Goal: Task Accomplishment & Management: Complete application form

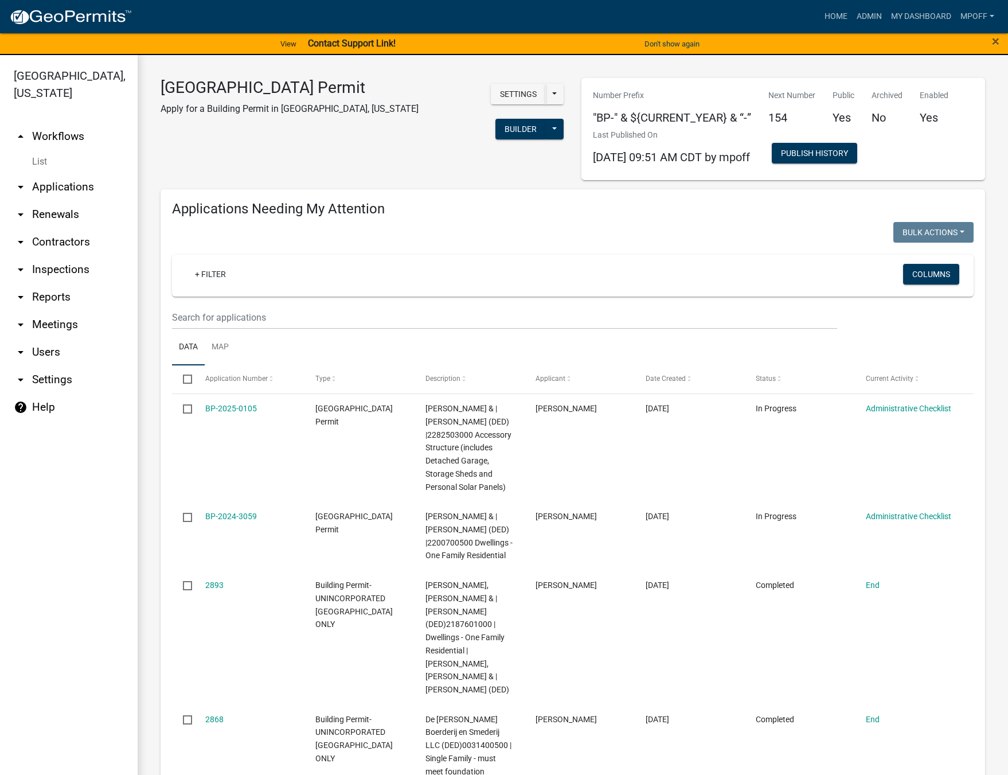
scroll to position [1846, 0]
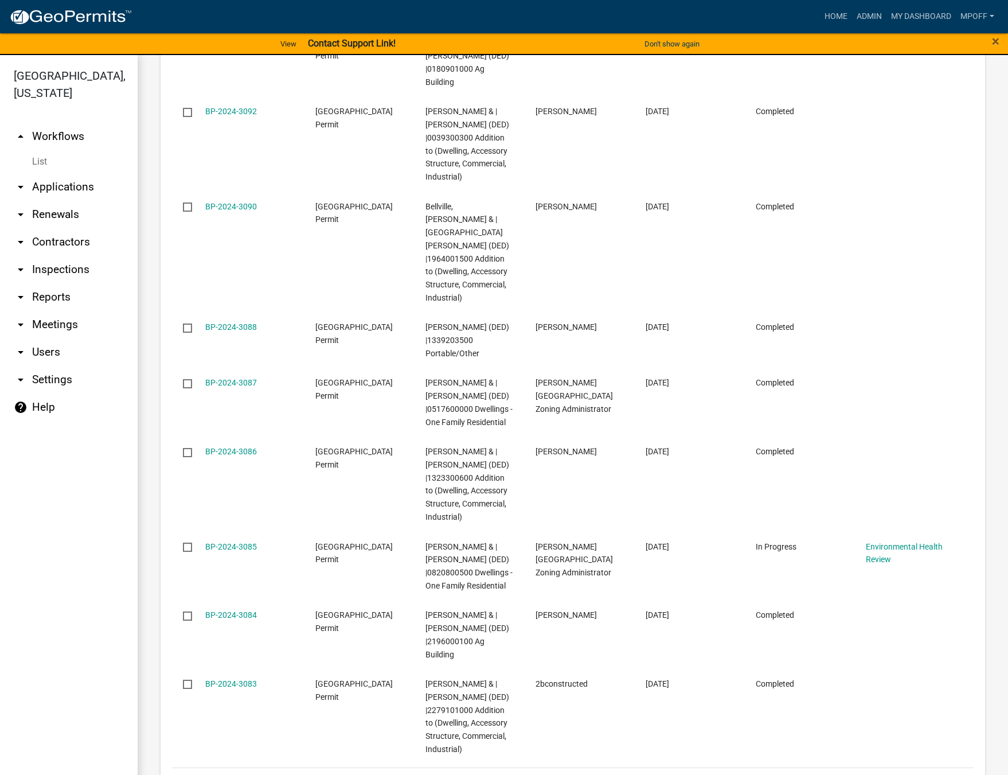
click at [42, 150] on link "List" at bounding box center [69, 161] width 138 height 23
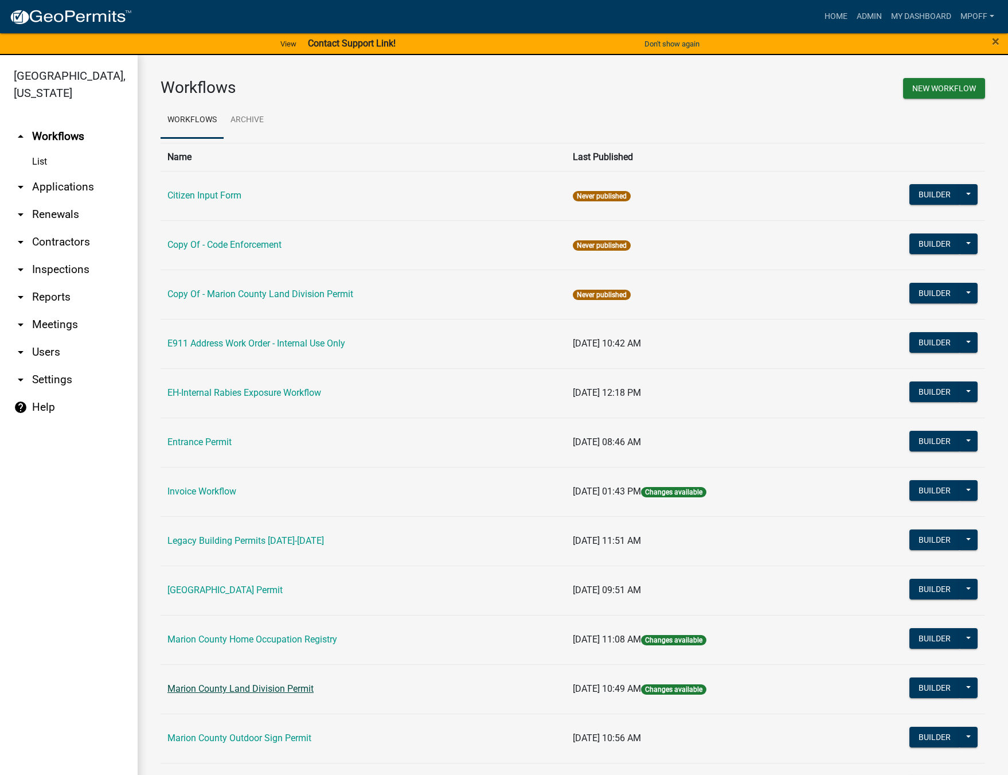
click at [258, 687] on link "Marion County Land Division Permit" at bounding box center [240, 688] width 146 height 11
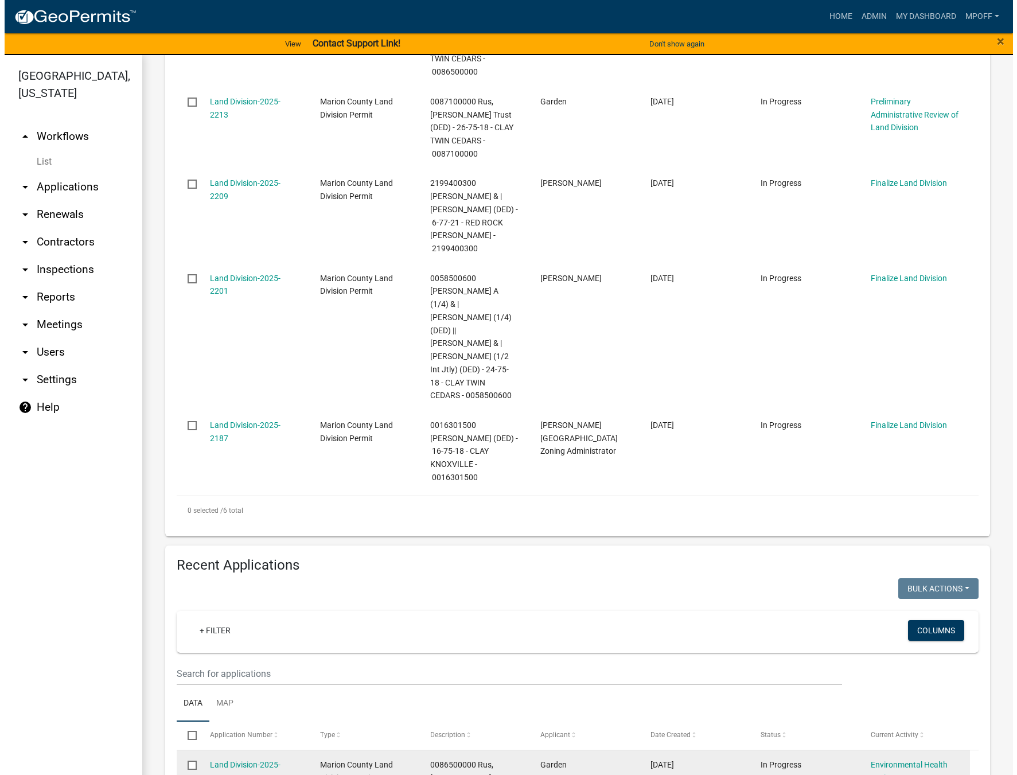
scroll to position [688, 0]
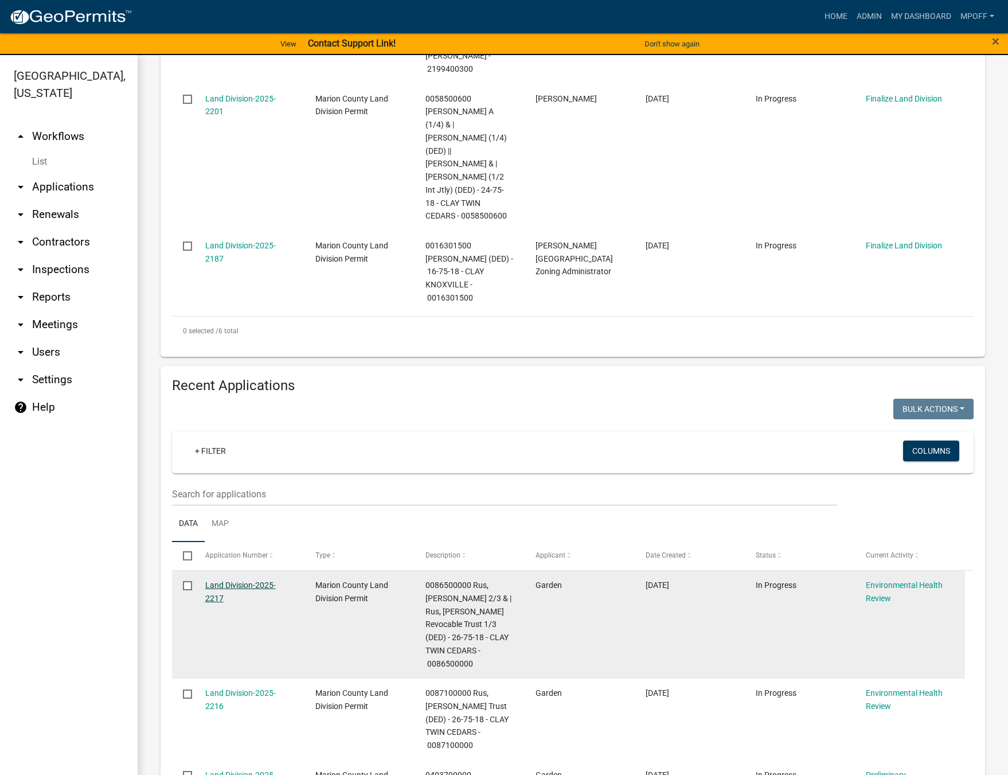
click at [217, 580] on link "Land Division-2025-2217" at bounding box center [240, 591] width 71 height 22
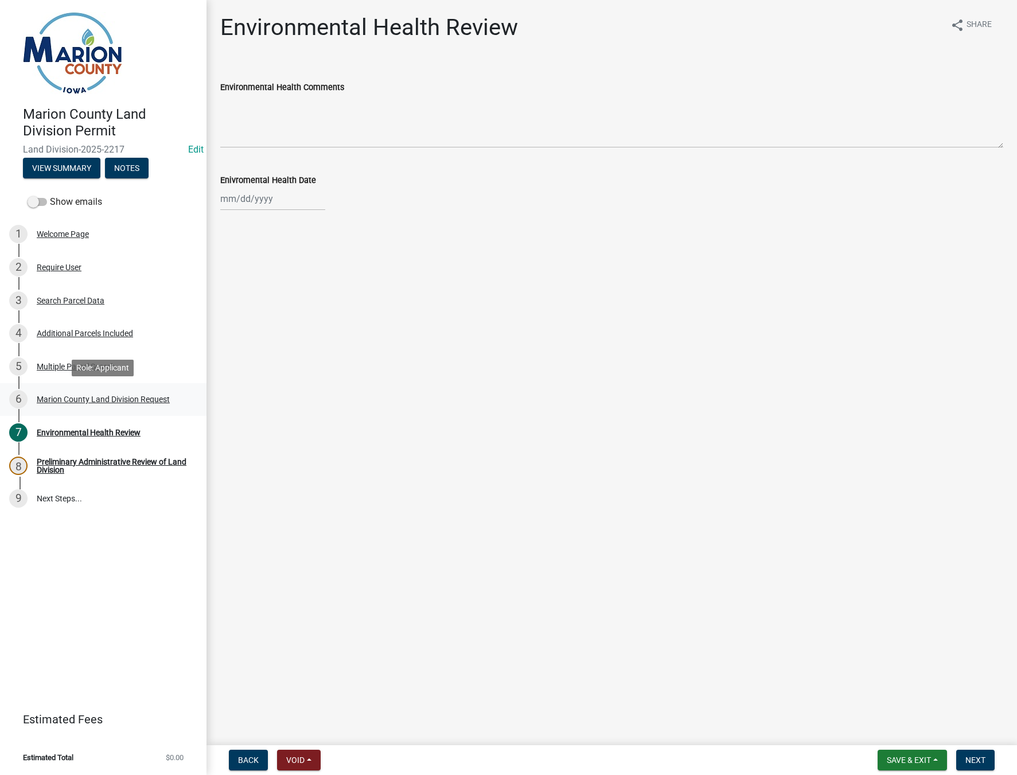
click at [67, 399] on div "Marion County Land Division Request" at bounding box center [103, 399] width 133 height 8
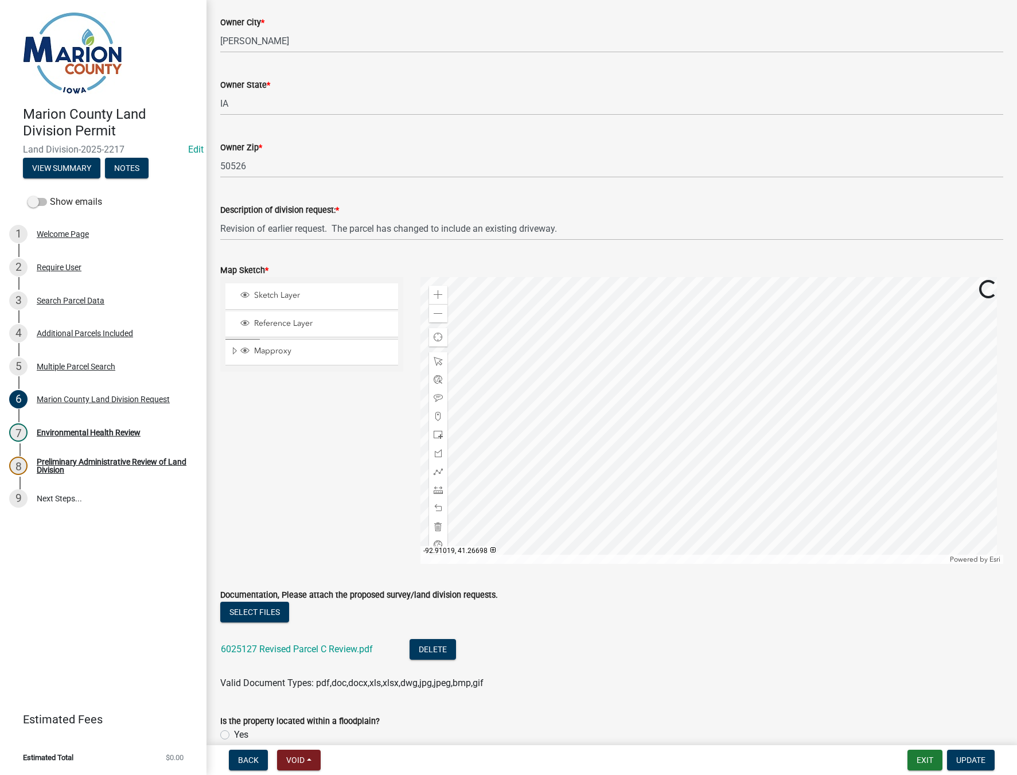
scroll to position [1090, 0]
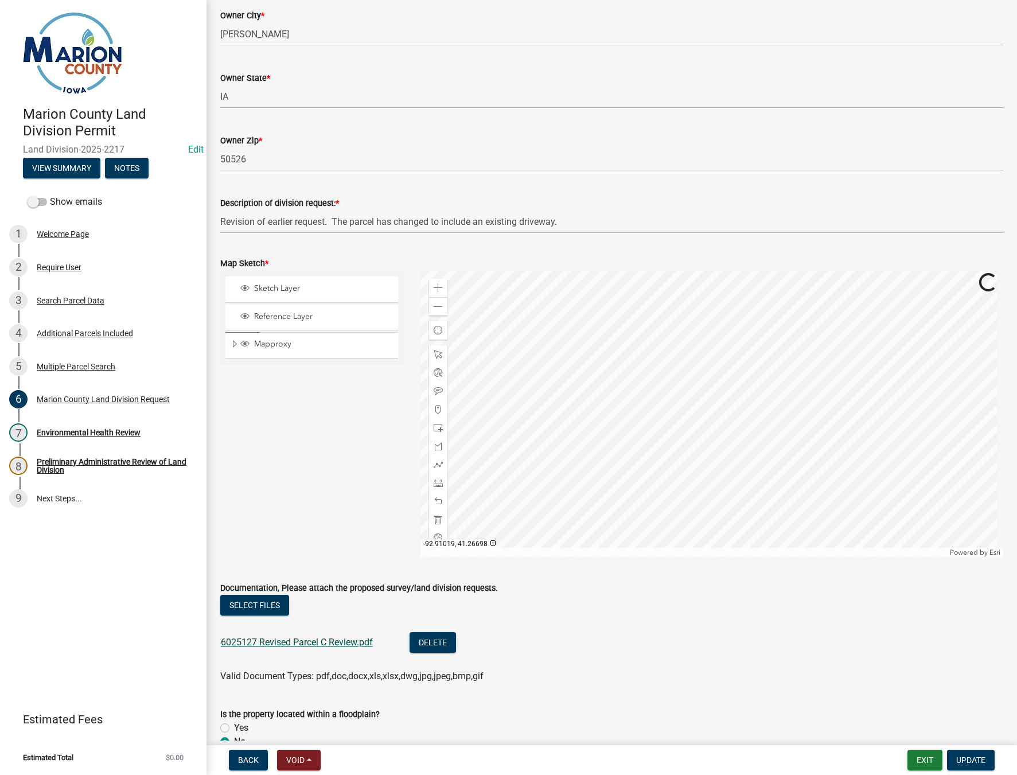
click at [262, 647] on link "6025127 Revised Parcel C Review.pdf" at bounding box center [297, 642] width 152 height 11
click at [964, 757] on span "Update" at bounding box center [970, 759] width 29 height 9
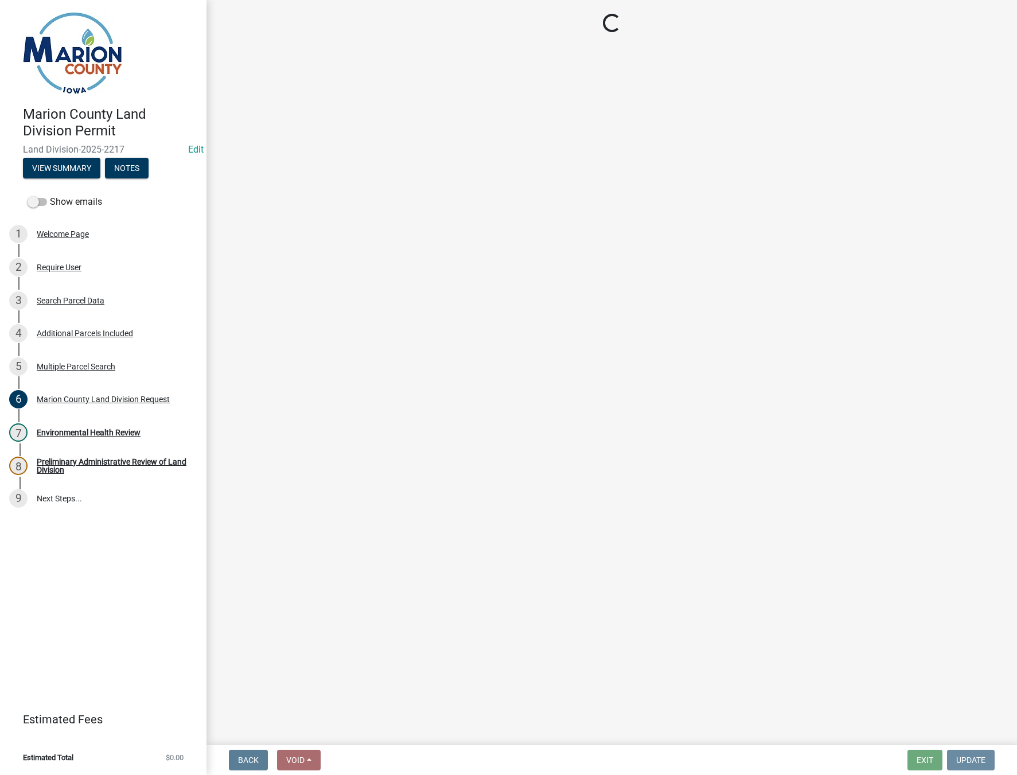
scroll to position [0, 0]
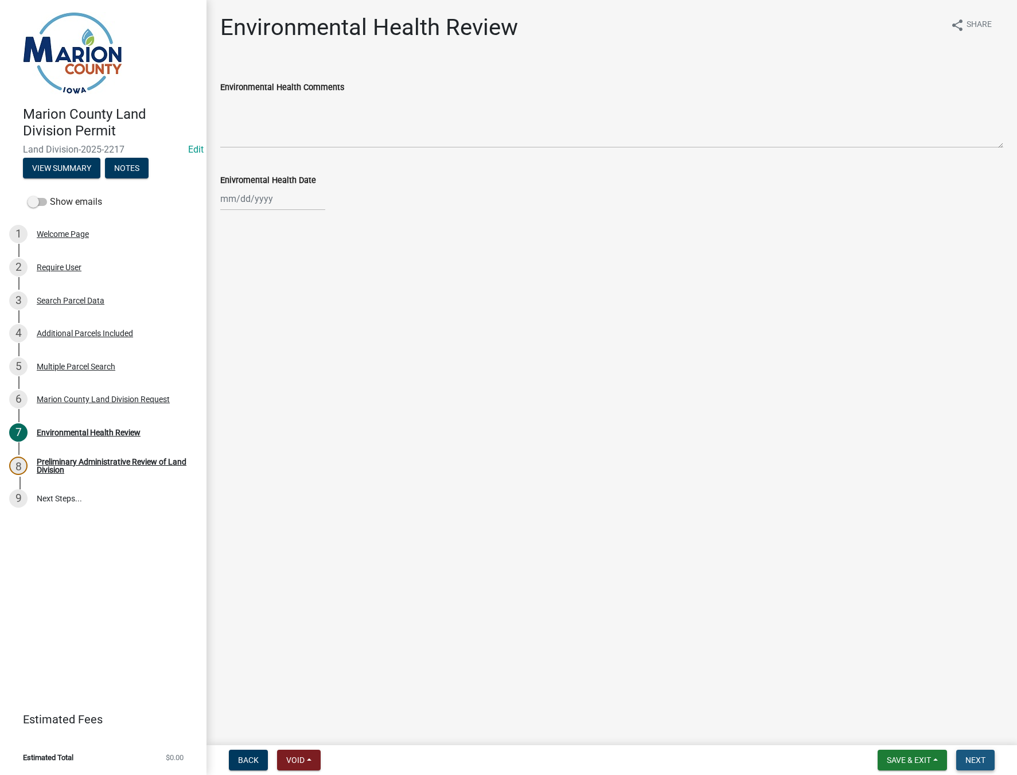
click at [983, 758] on span "Next" at bounding box center [975, 759] width 20 height 9
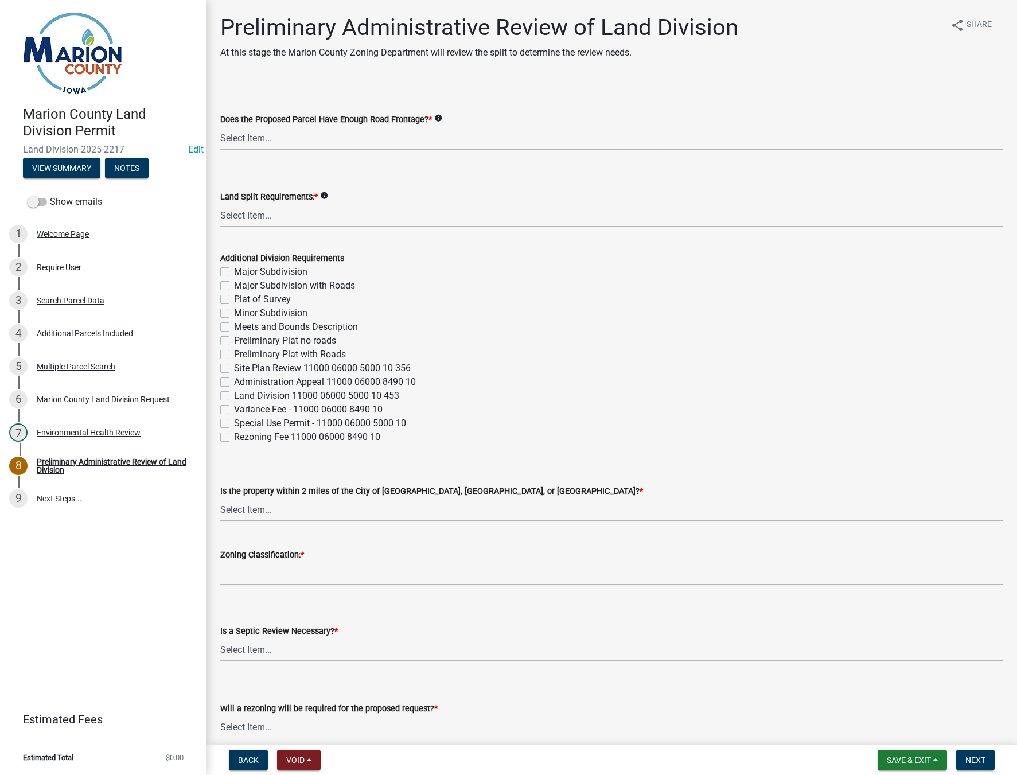
click at [283, 137] on select "Select Item... Yes No" at bounding box center [611, 138] width 783 height 24
click at [220, 126] on select "Select Item... Yes No" at bounding box center [611, 138] width 783 height 24
select select "43319d02-a412-4412-95a1-37ac20288b72"
click at [247, 210] on select "Select Item... Major Subdivision Major Subdivision with Roads Ag Only/None Mino…" at bounding box center [611, 216] width 783 height 24
click at [220, 204] on select "Select Item... Major Subdivision Major Subdivision with Roads Ag Only/None Mino…" at bounding box center [611, 216] width 783 height 24
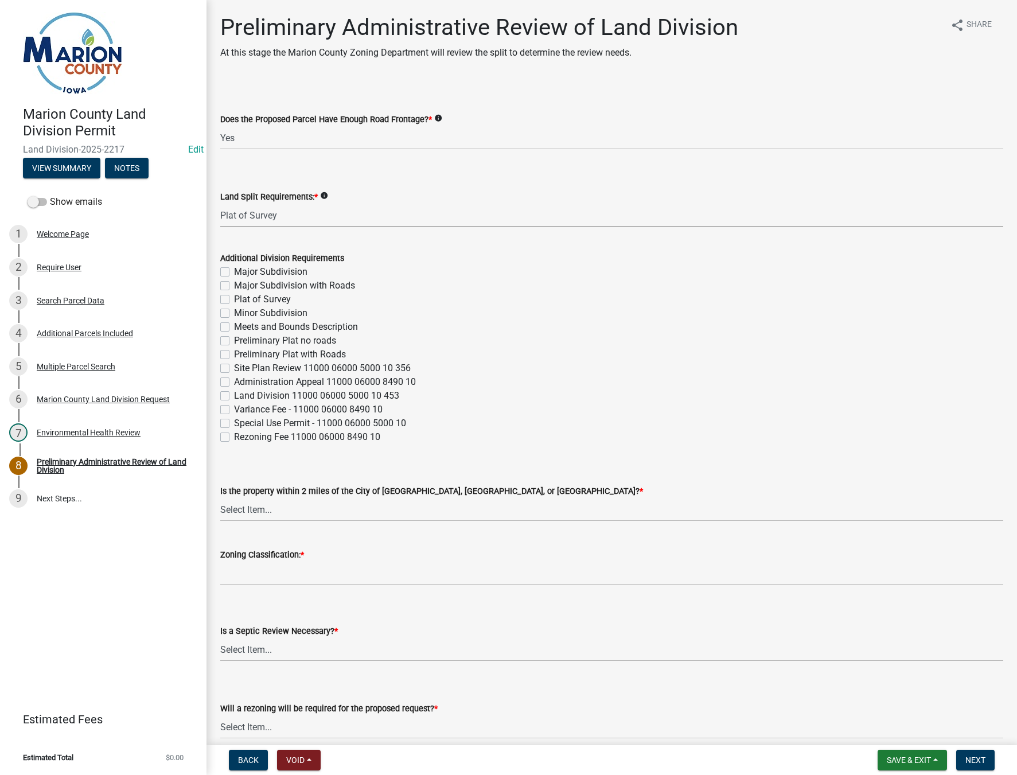
select select "adef8808-bd54-441f-b8ae-6556701ca10c"
click at [266, 508] on select "Select Item... [GEOGRAPHIC_DATA] [GEOGRAPHIC_DATA] [GEOGRAPHIC_DATA] Not Requir…" at bounding box center [611, 510] width 783 height 24
click at [220, 498] on select "Select Item... [GEOGRAPHIC_DATA] [GEOGRAPHIC_DATA] [GEOGRAPHIC_DATA] Not Requir…" at bounding box center [611, 510] width 783 height 24
select select "a5a811e1-1883-458e-a0e5-603d251b0610"
click at [270, 572] on input "Zoning Classification: *" at bounding box center [611, 574] width 783 height 24
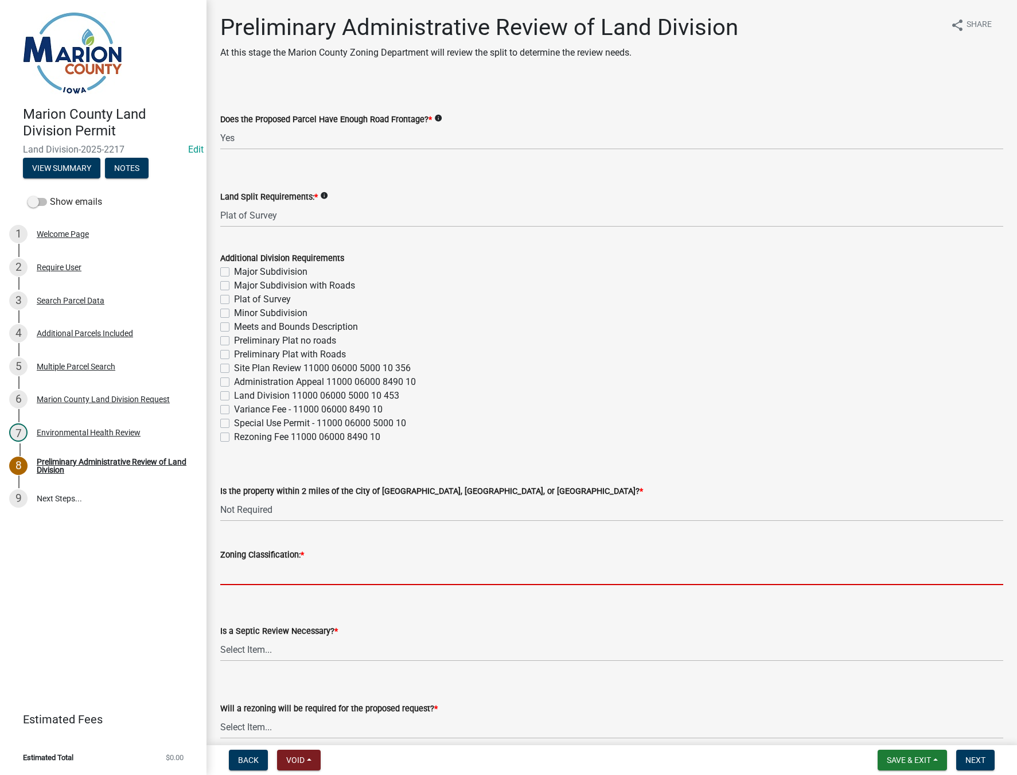
type input "A-1"
click at [260, 649] on select "Select Item... Yes No" at bounding box center [611, 650] width 783 height 24
click at [220, 638] on select "Select Item... Yes No" at bounding box center [611, 650] width 783 height 24
select select "fb24c959-e9cd-4888-bdf9-14b73a21e59f"
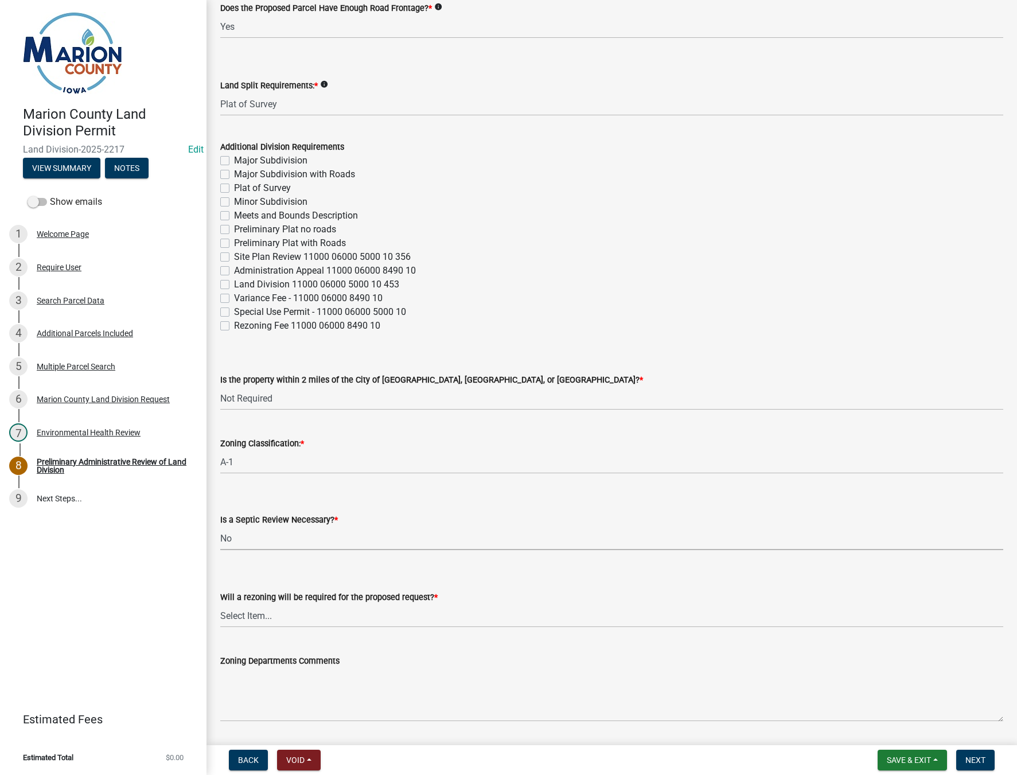
scroll to position [115, 0]
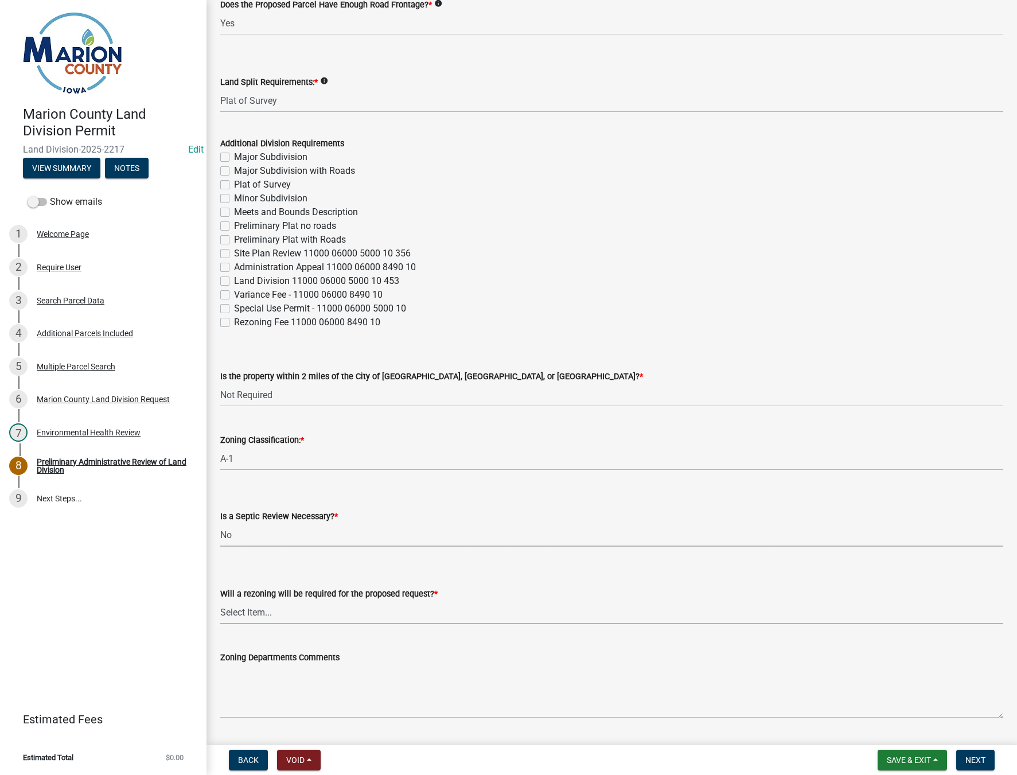
click at [260, 611] on select "Select Item... Yes No" at bounding box center [611, 613] width 783 height 24
click at [220, 601] on select "Select Item... Yes No" at bounding box center [611, 613] width 783 height 24
select select "c44cf09b-9a6e-4b49-8fa4-564df1708437"
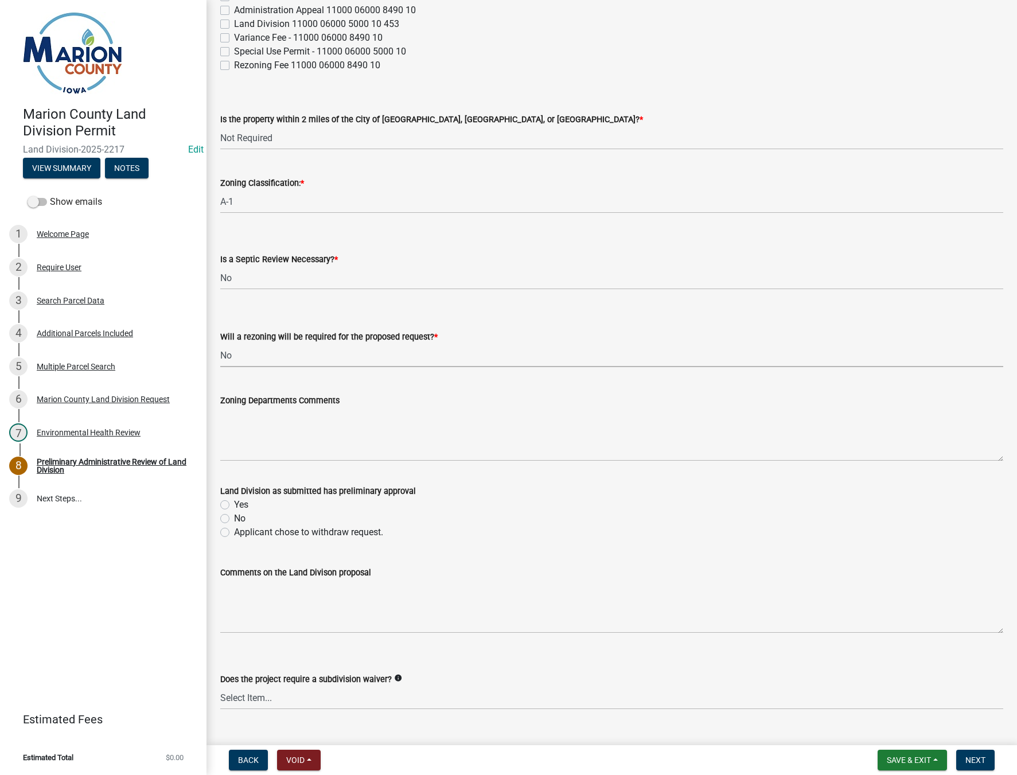
scroll to position [396, 0]
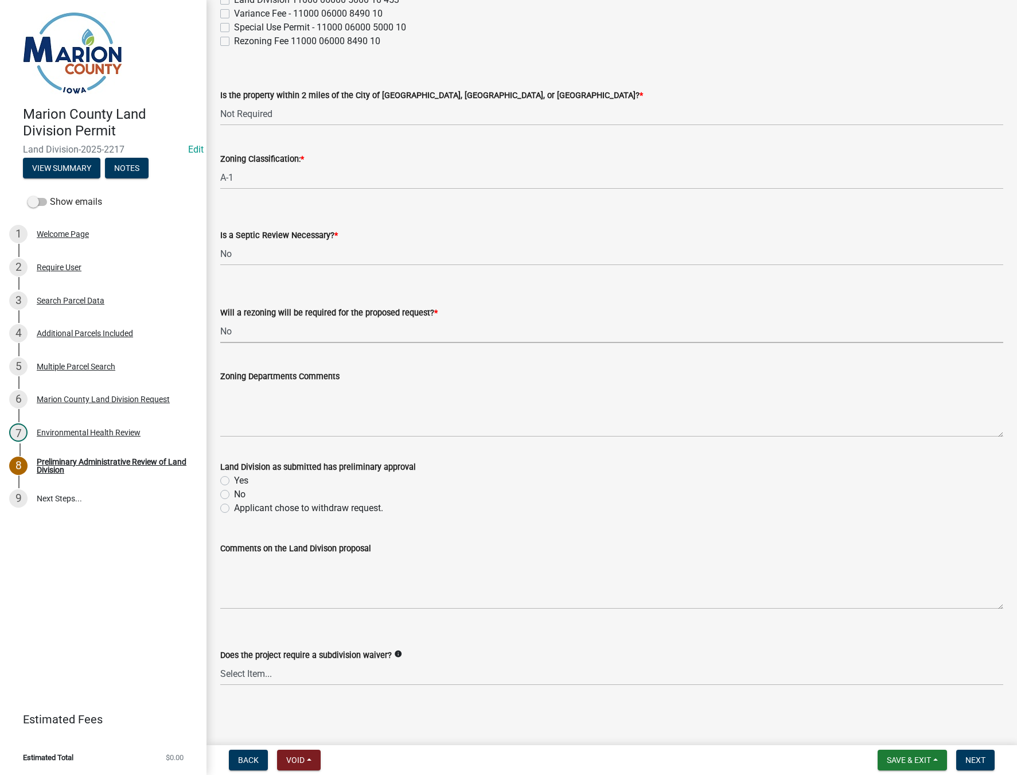
click at [234, 480] on label "Yes" at bounding box center [241, 481] width 14 height 14
click at [234, 480] on input "Yes" at bounding box center [237, 477] width 7 height 7
radio input "true"
click at [977, 761] on span "Next" at bounding box center [975, 759] width 20 height 9
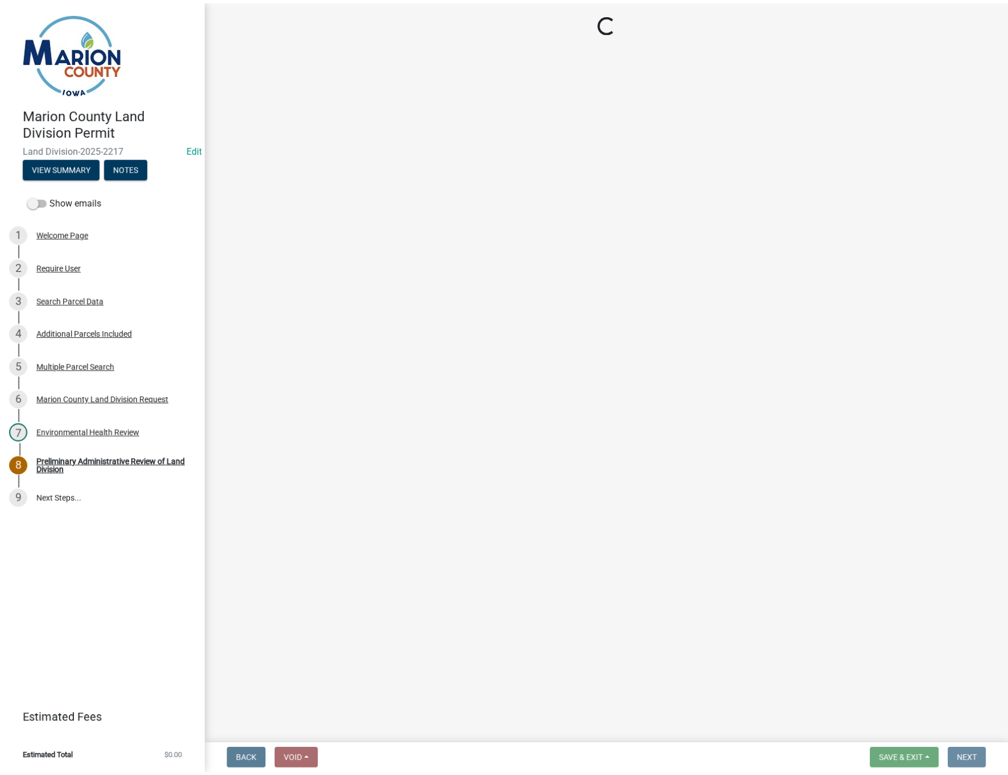
scroll to position [0, 0]
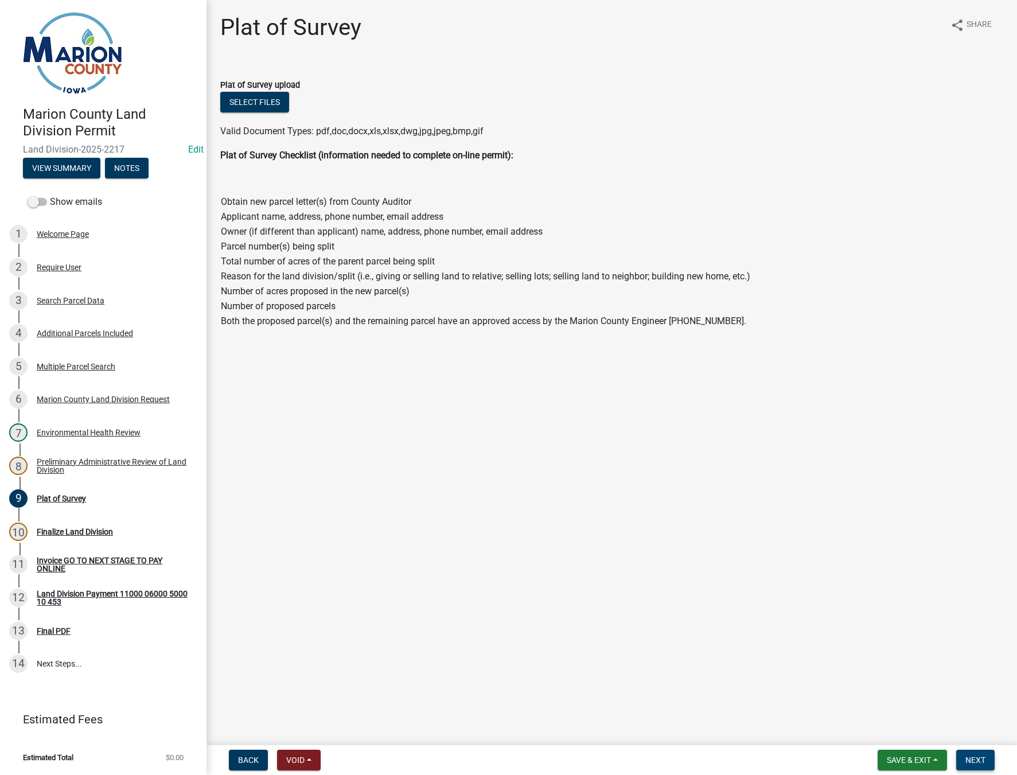
click at [983, 767] on button "Next" at bounding box center [975, 760] width 38 height 21
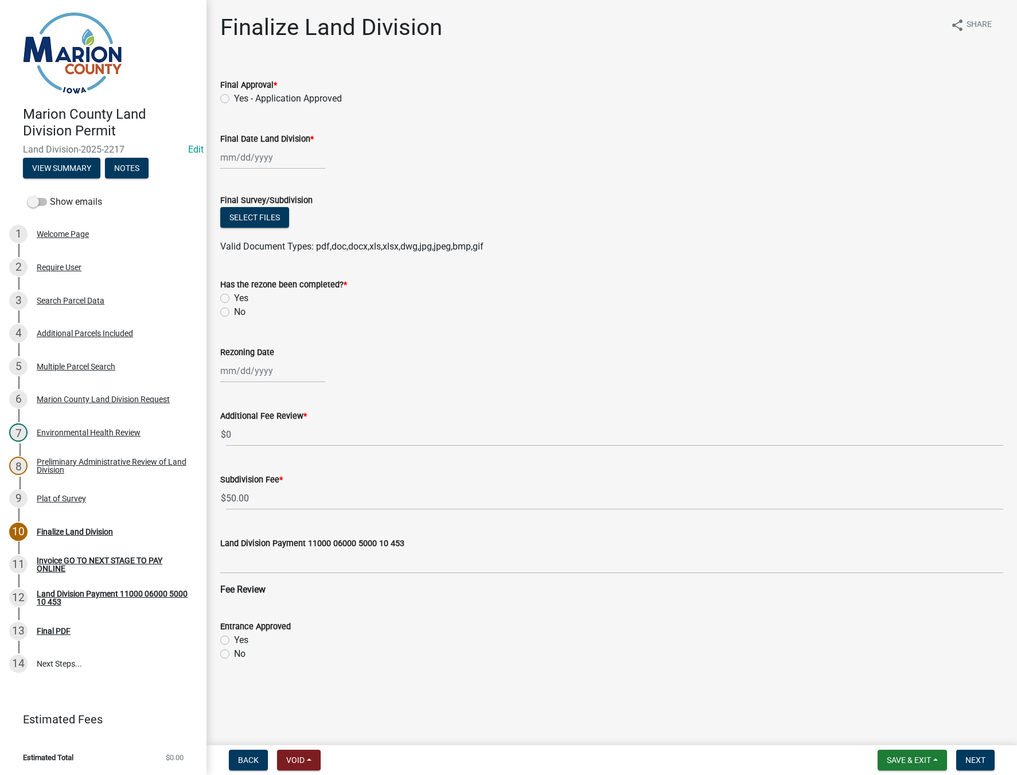
click at [234, 98] on label "Yes - Application Approved" at bounding box center [288, 99] width 108 height 14
click at [234, 98] on input "Yes - Application Approved" at bounding box center [237, 95] width 7 height 7
radio input "true"
click at [241, 159] on div at bounding box center [272, 158] width 105 height 24
select select "9"
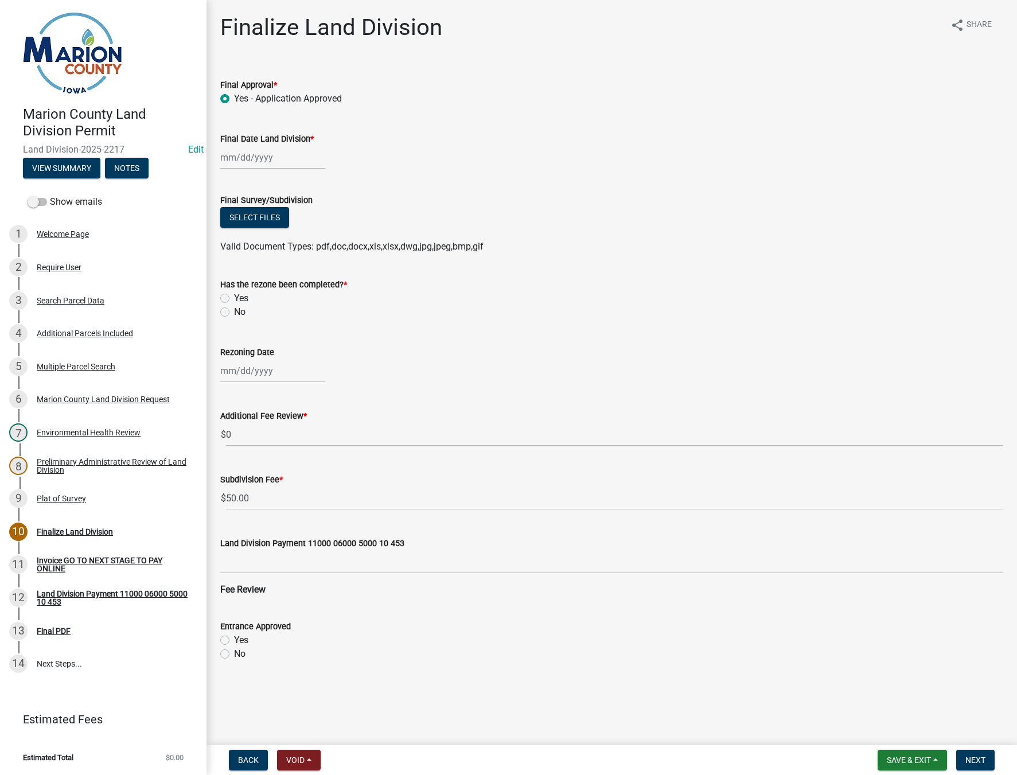
select select "2025"
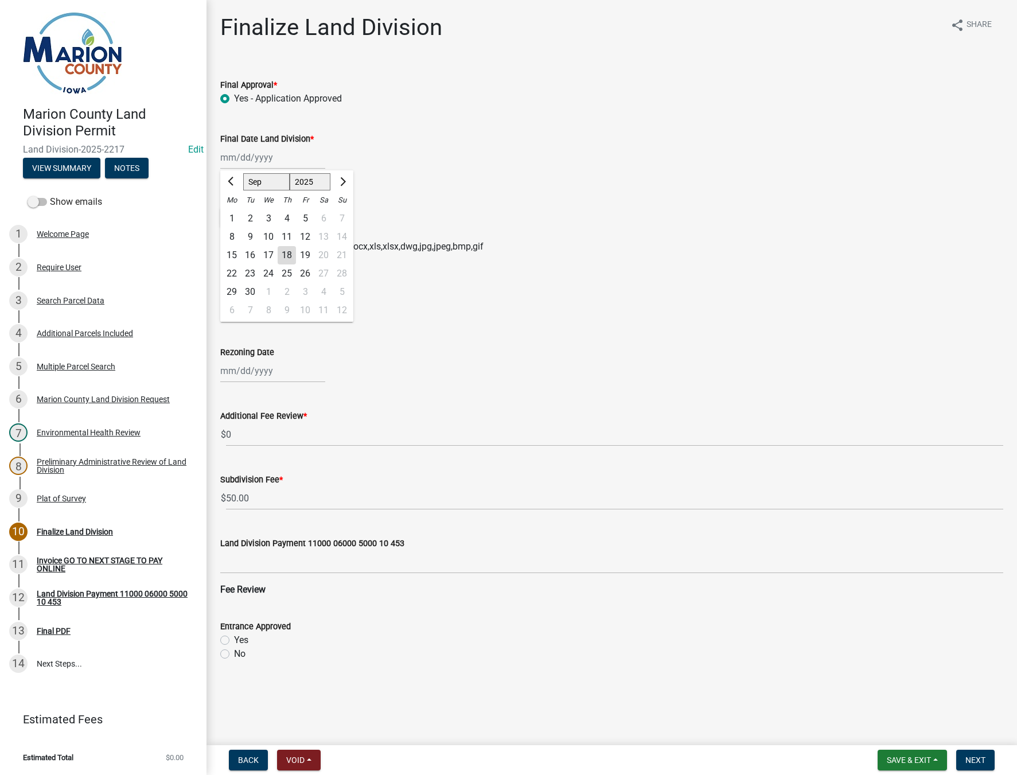
click at [286, 254] on div "18" at bounding box center [287, 255] width 18 height 18
type input "[DATE]"
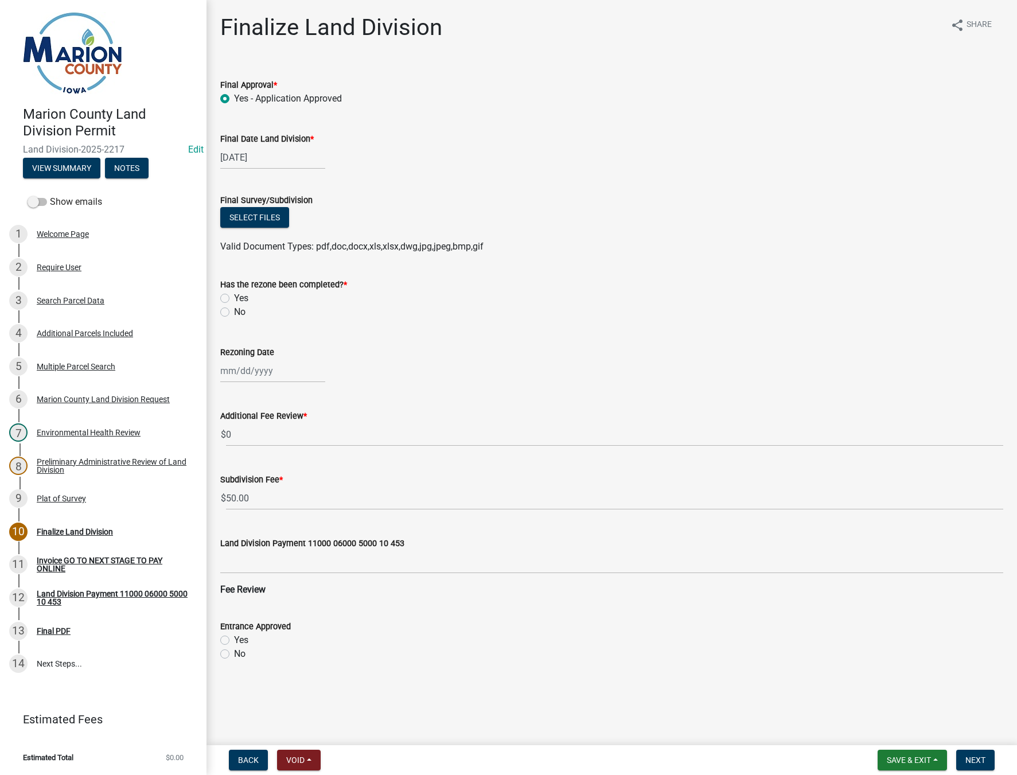
click at [234, 309] on label "No" at bounding box center [239, 312] width 11 height 14
click at [234, 309] on input "No" at bounding box center [237, 308] width 7 height 7
radio input "true"
click at [981, 767] on button "Next" at bounding box center [975, 760] width 38 height 21
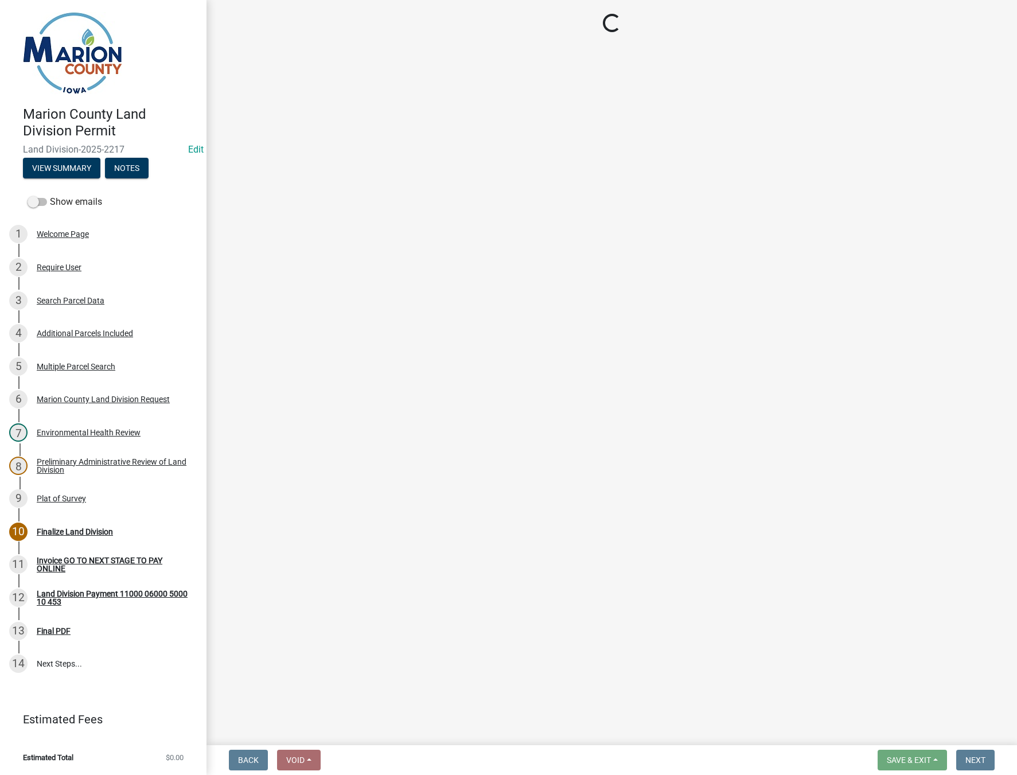
select select "3: 3"
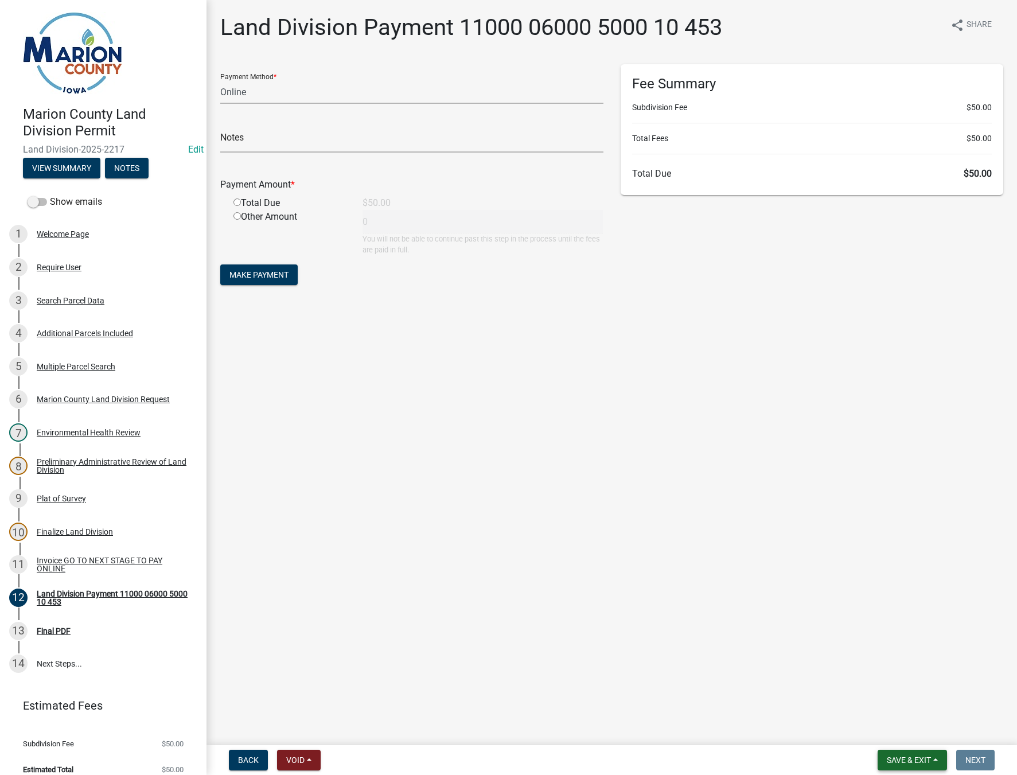
click at [934, 764] on button "Save & Exit" at bounding box center [912, 760] width 69 height 21
click at [905, 729] on button "Save & Exit" at bounding box center [901, 730] width 92 height 28
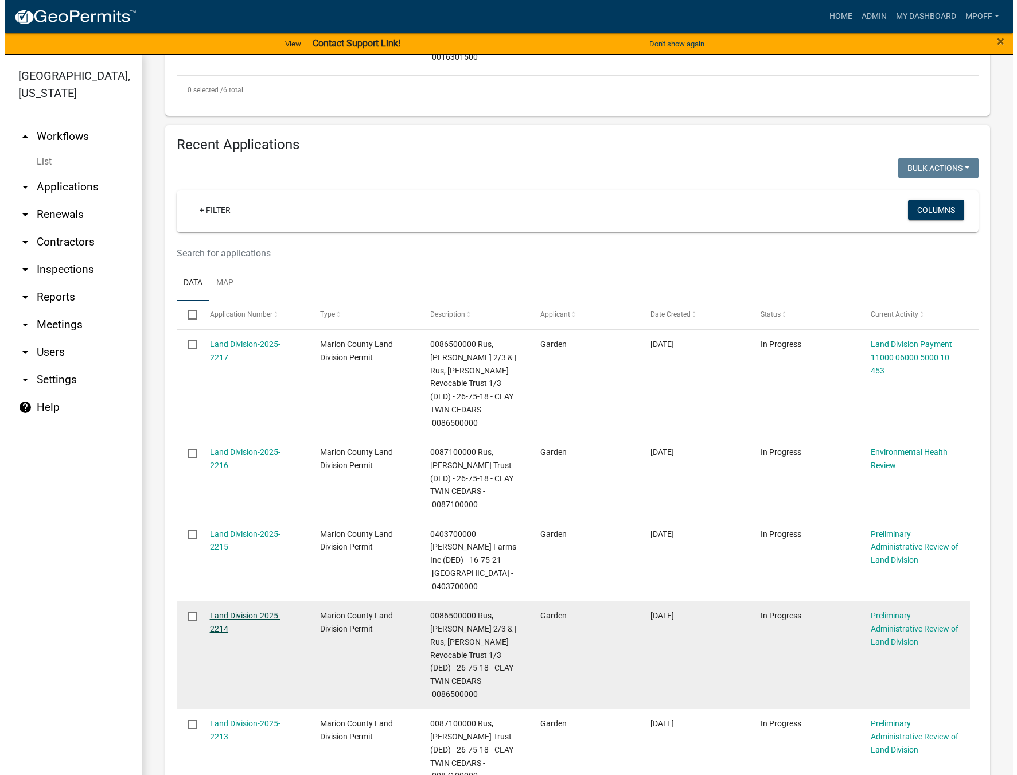
scroll to position [975, 0]
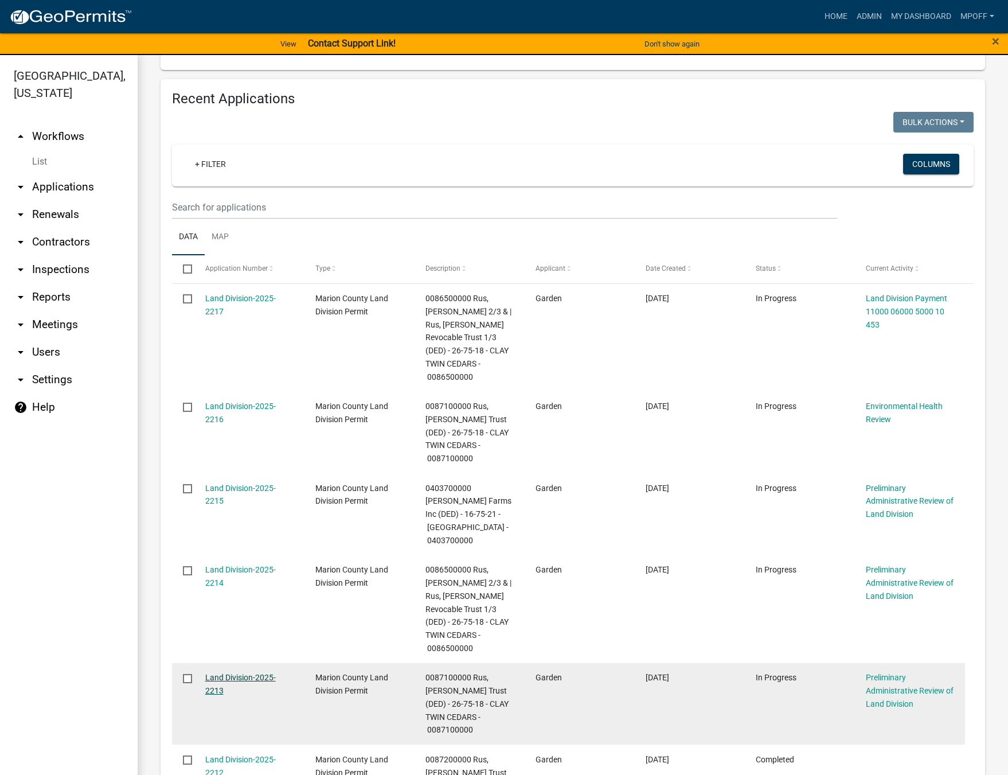
click at [229, 673] on link "Land Division-2025-2213" at bounding box center [240, 684] width 71 height 22
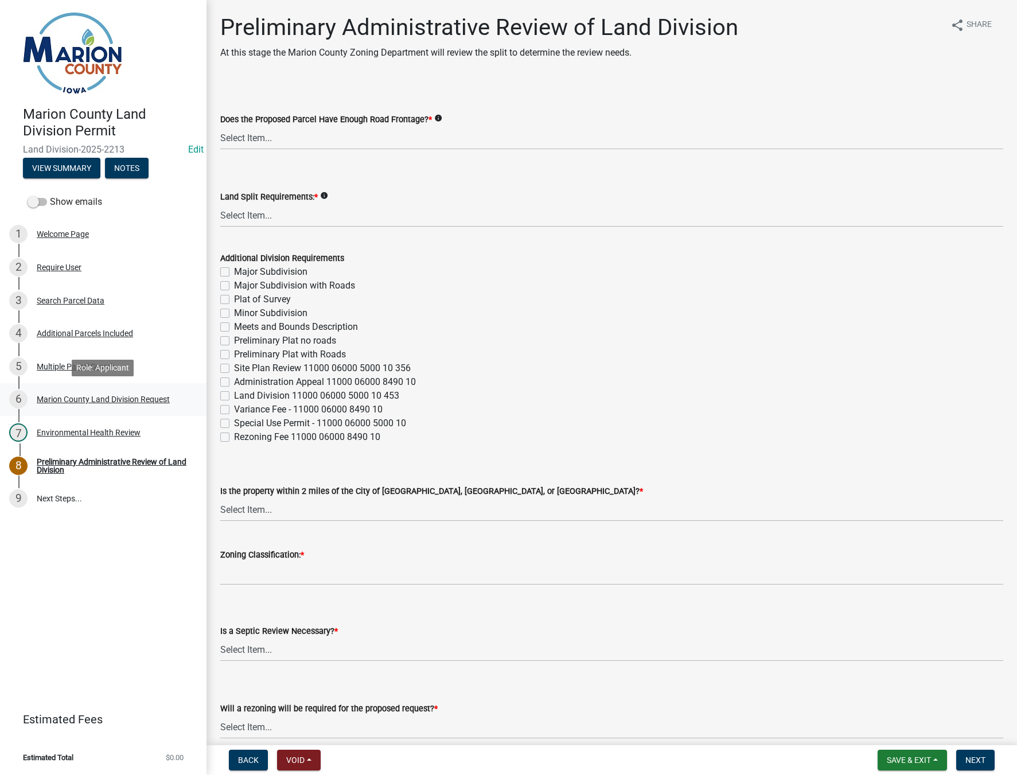
click at [83, 395] on div "Marion County Land Division Request" at bounding box center [103, 399] width 133 height 8
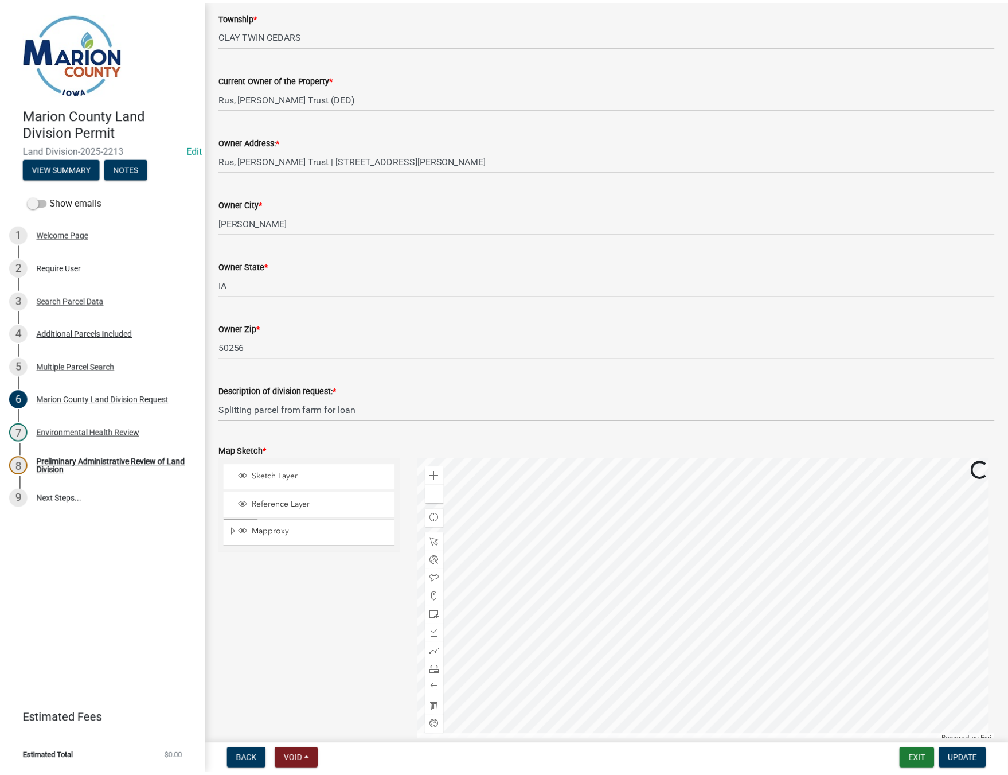
scroll to position [803, 0]
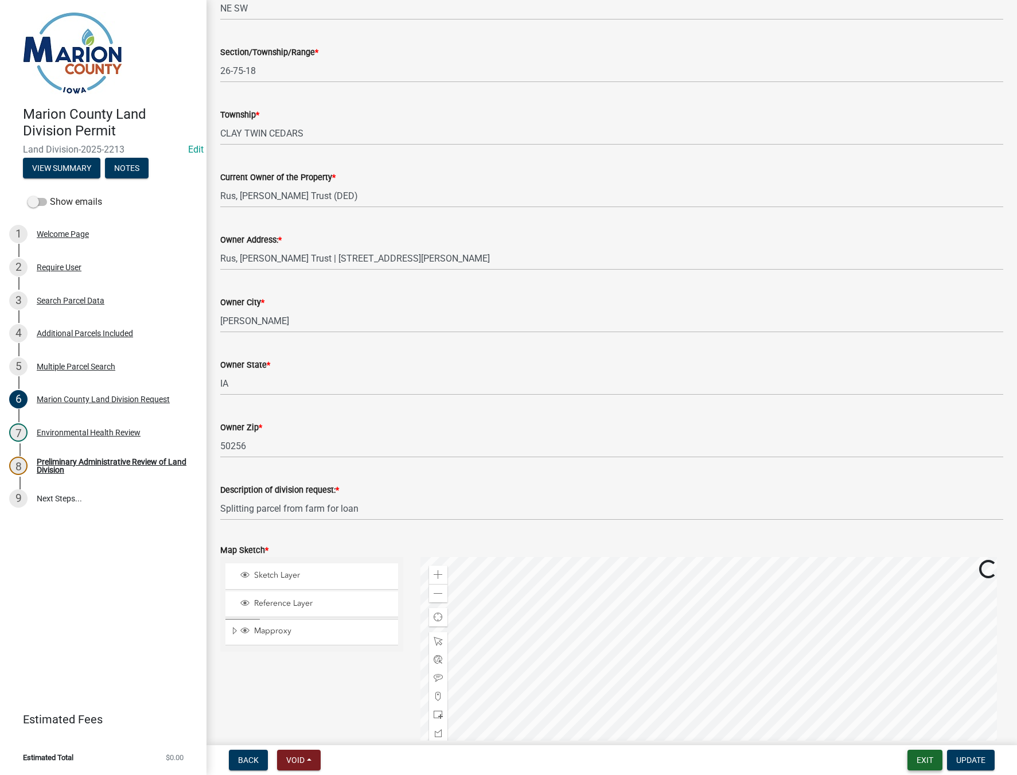
click at [915, 758] on button "Exit" at bounding box center [924, 760] width 35 height 21
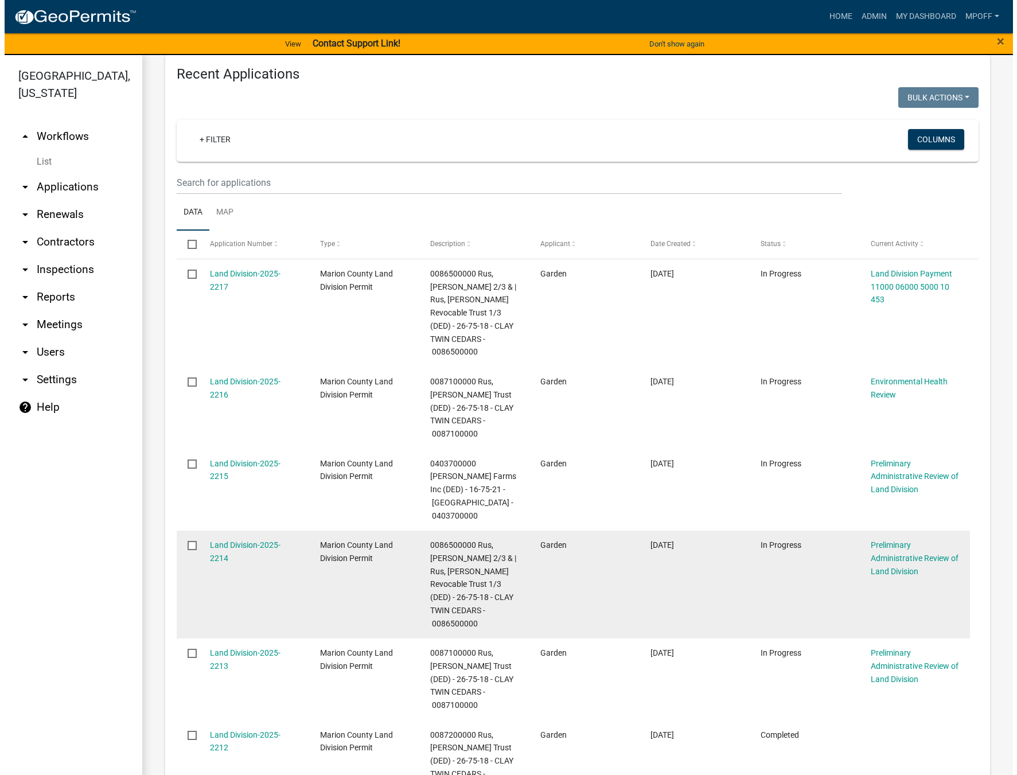
scroll to position [934, 0]
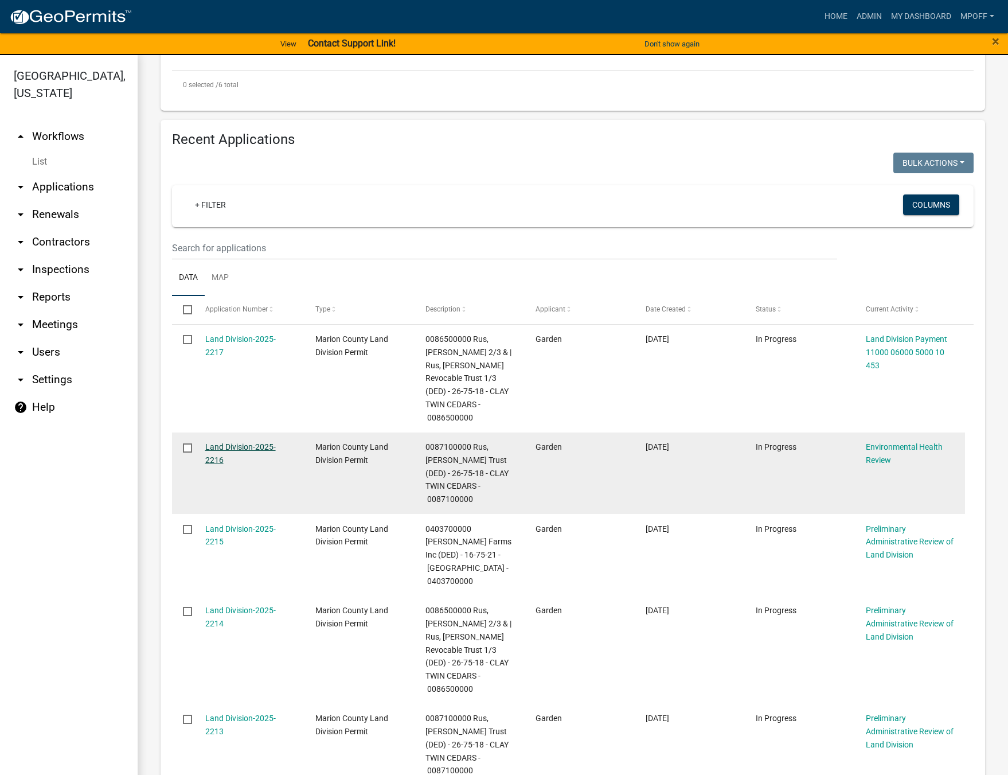
click at [240, 442] on link "Land Division-2025-2216" at bounding box center [240, 453] width 71 height 22
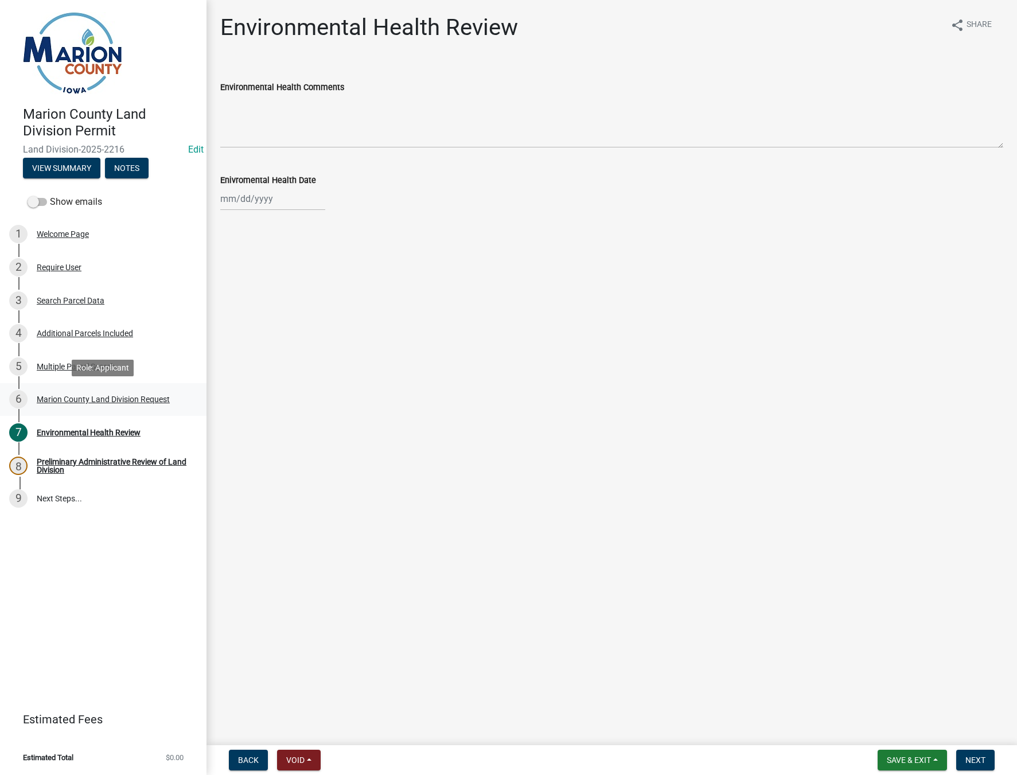
click at [111, 401] on div "Marion County Land Division Request" at bounding box center [103, 399] width 133 height 8
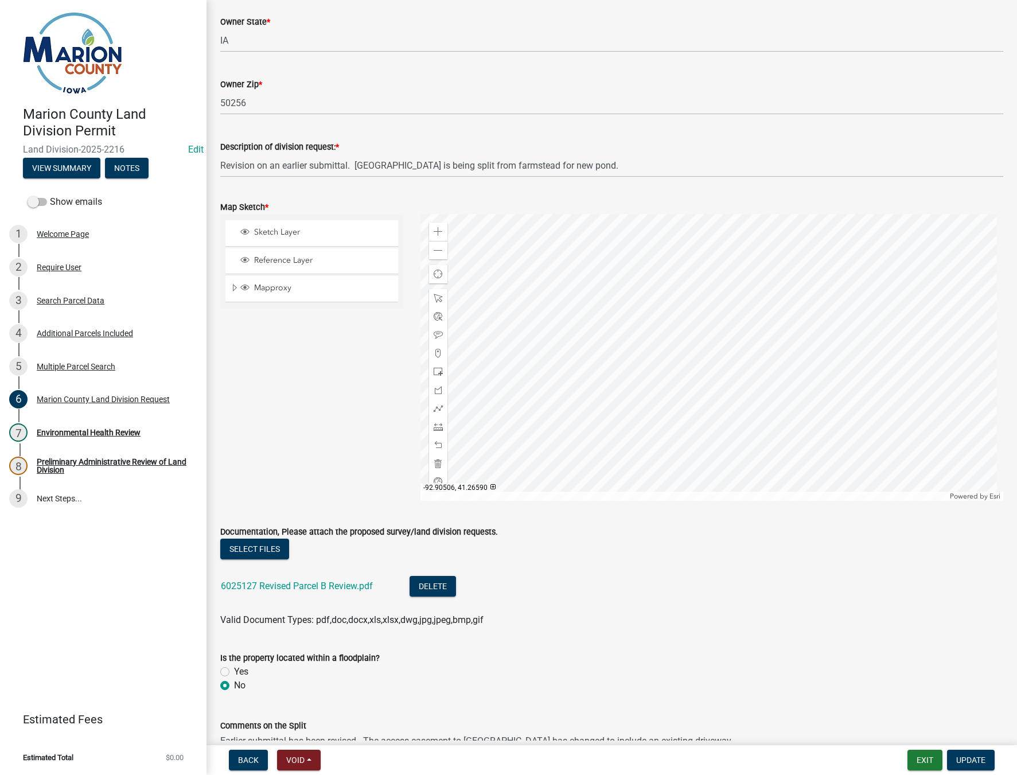
scroll to position [1147, 0]
click at [291, 586] on link "6025127 Revised Parcel B Review.pdf" at bounding box center [297, 584] width 152 height 11
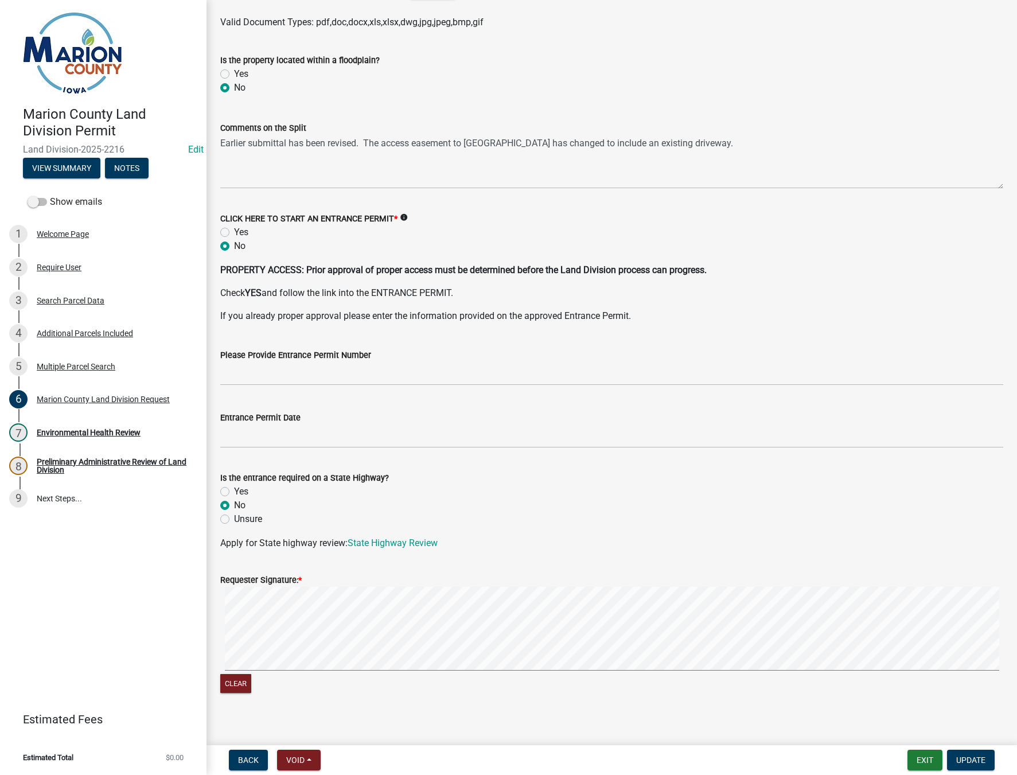
scroll to position [1755, 0]
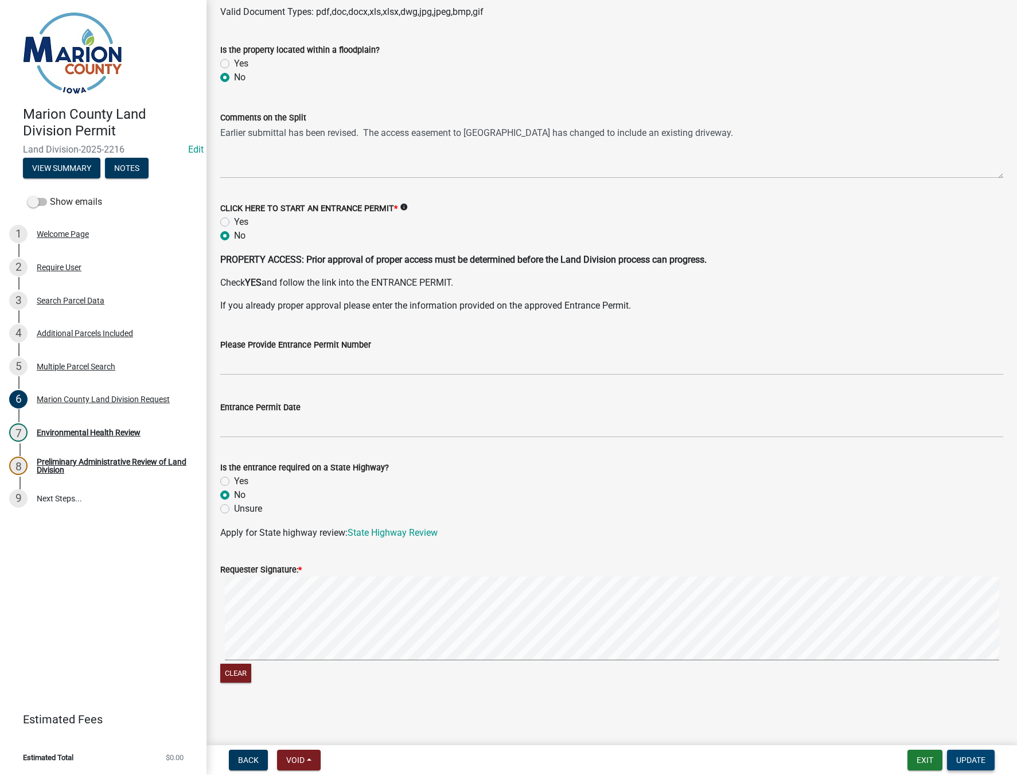
click at [979, 763] on span "Update" at bounding box center [970, 759] width 29 height 9
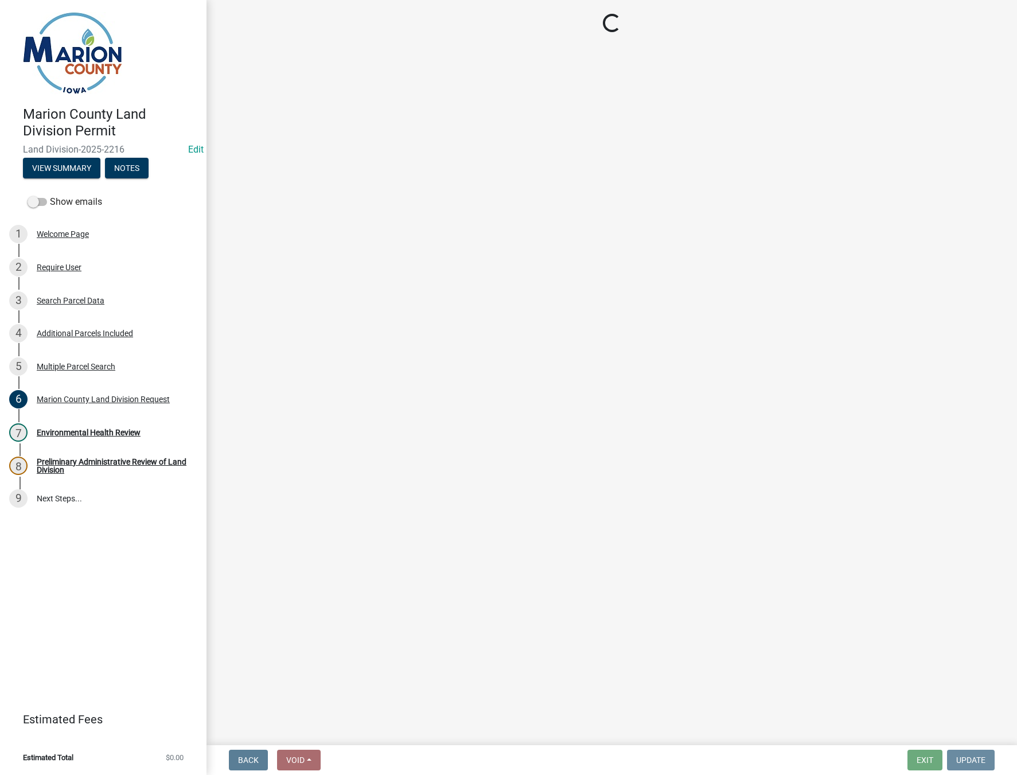
scroll to position [0, 0]
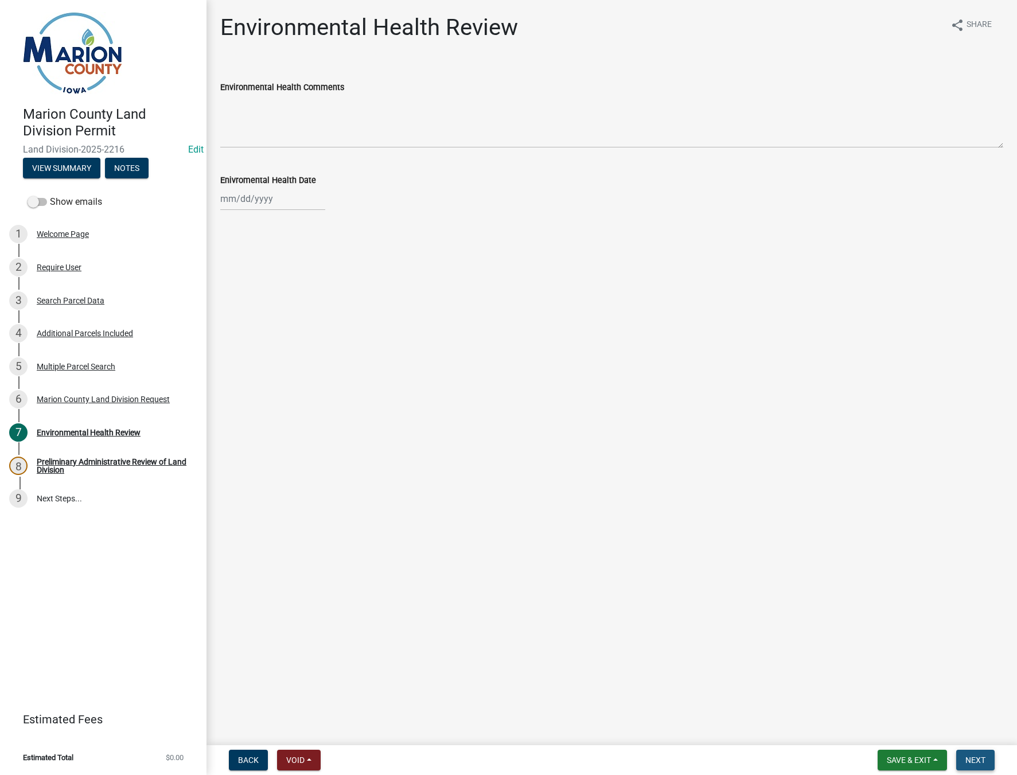
click at [974, 756] on span "Next" at bounding box center [975, 759] width 20 height 9
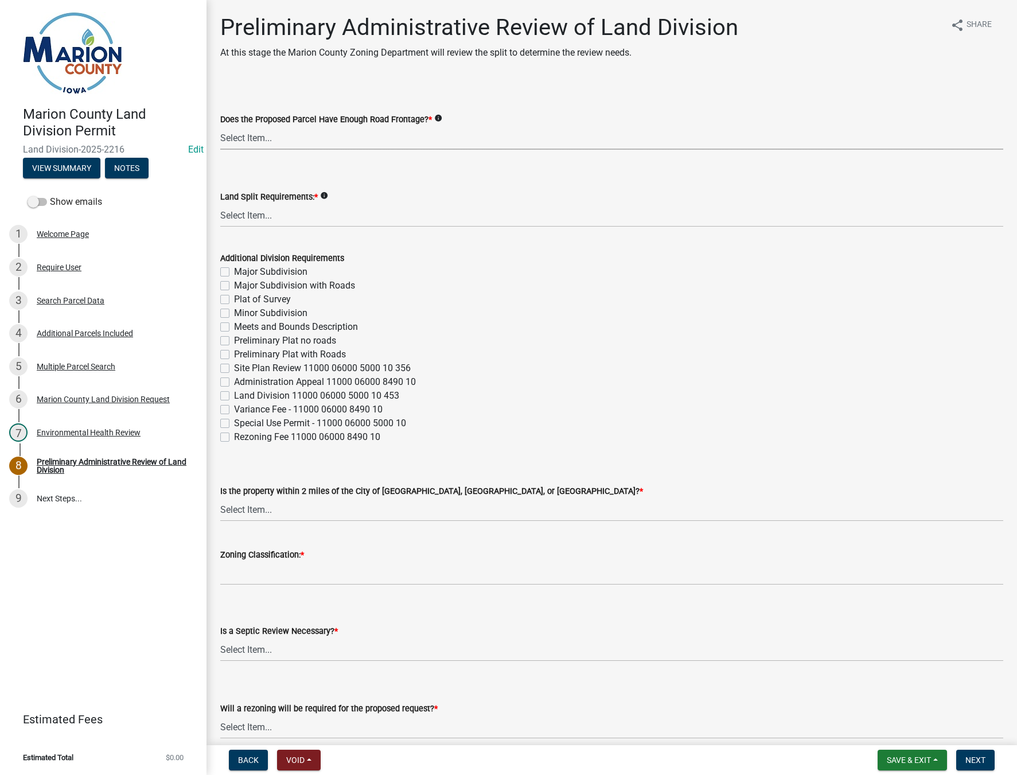
click at [228, 138] on select "Select Item... Yes No" at bounding box center [611, 138] width 783 height 24
click at [220, 126] on select "Select Item... Yes No" at bounding box center [611, 138] width 783 height 24
select select "43319d02-a412-4412-95a1-37ac20288b72"
click at [252, 205] on select "Select Item... Major Subdivision Major Subdivision with Roads Ag Only/None Mino…" at bounding box center [611, 216] width 783 height 24
click at [220, 204] on select "Select Item... Major Subdivision Major Subdivision with Roads Ag Only/None Mino…" at bounding box center [611, 216] width 783 height 24
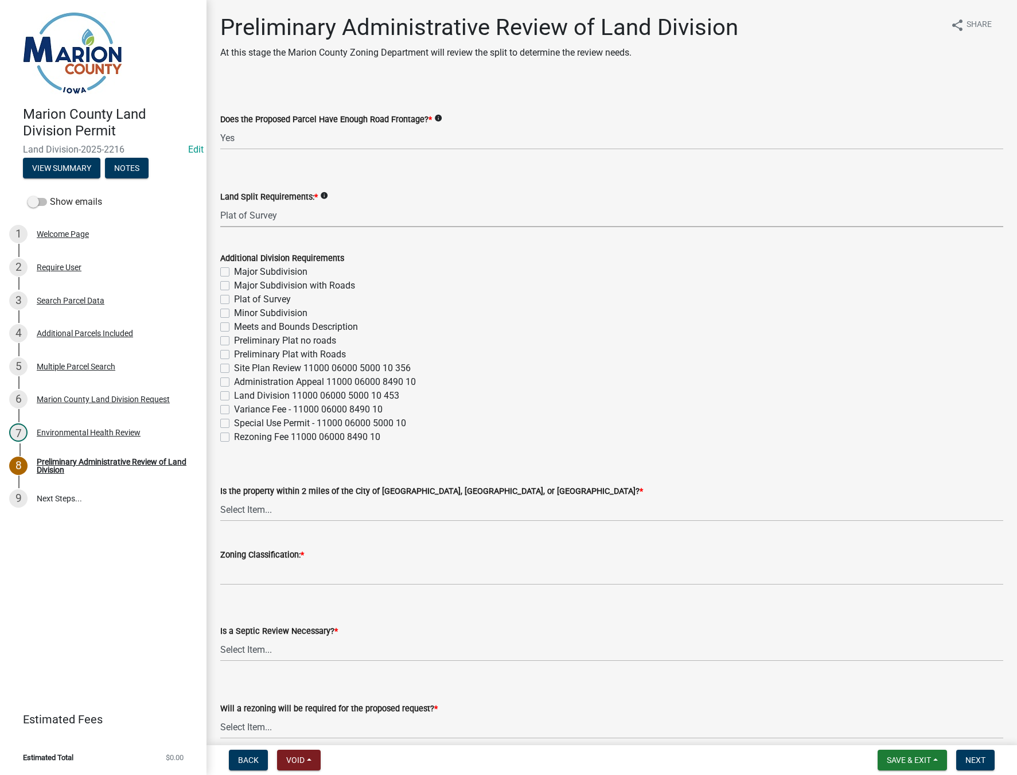
select select "adef8808-bd54-441f-b8ae-6556701ca10c"
click at [263, 570] on input "Zoning Classification: *" at bounding box center [611, 574] width 783 height 24
type input "A-1"
click at [302, 516] on select "Select Item... [GEOGRAPHIC_DATA] [GEOGRAPHIC_DATA] [GEOGRAPHIC_DATA] Not Requir…" at bounding box center [611, 510] width 783 height 24
click at [220, 498] on select "Select Item... [GEOGRAPHIC_DATA] [GEOGRAPHIC_DATA] [GEOGRAPHIC_DATA] Not Requir…" at bounding box center [611, 510] width 783 height 24
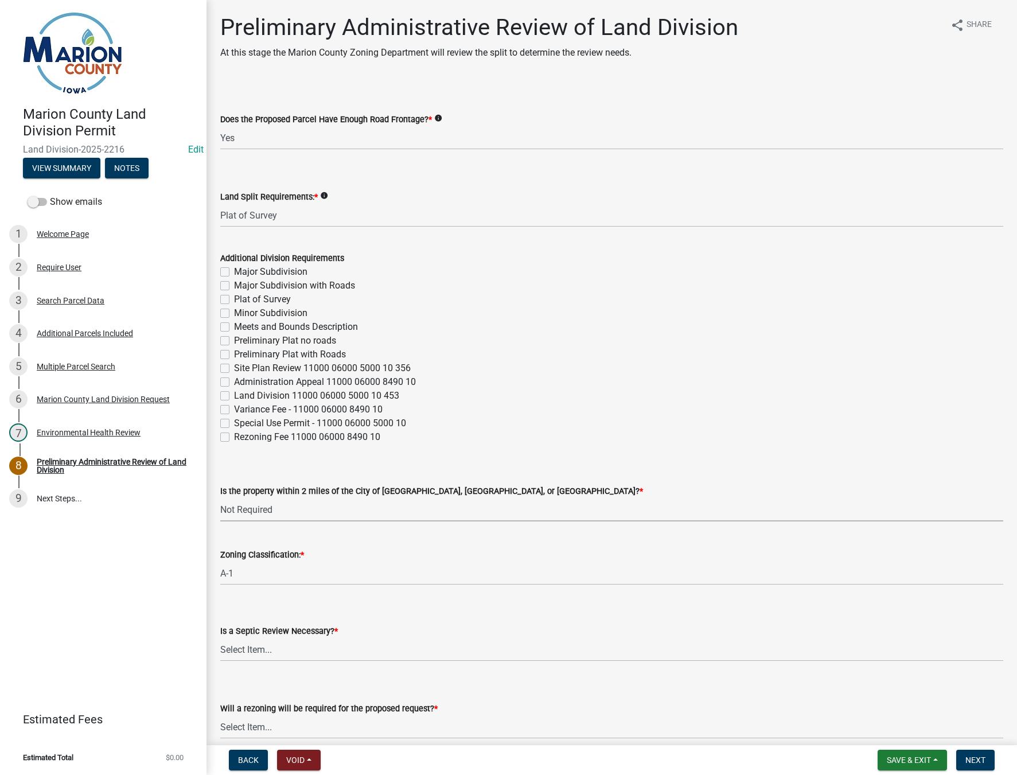
select select "a5a811e1-1883-458e-a0e5-603d251b0610"
click at [258, 649] on select "Select Item... Yes No" at bounding box center [611, 650] width 783 height 24
click at [220, 638] on select "Select Item... Yes No" at bounding box center [611, 650] width 783 height 24
select select "fb24c959-e9cd-4888-bdf9-14b73a21e59f"
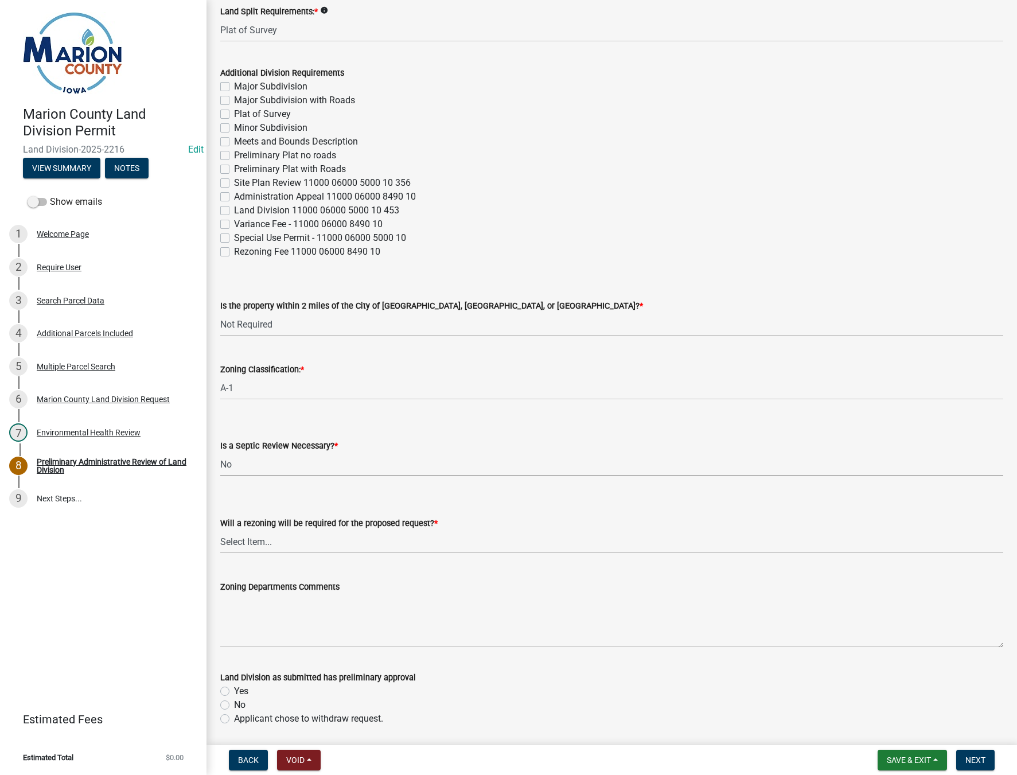
scroll to position [229, 0]
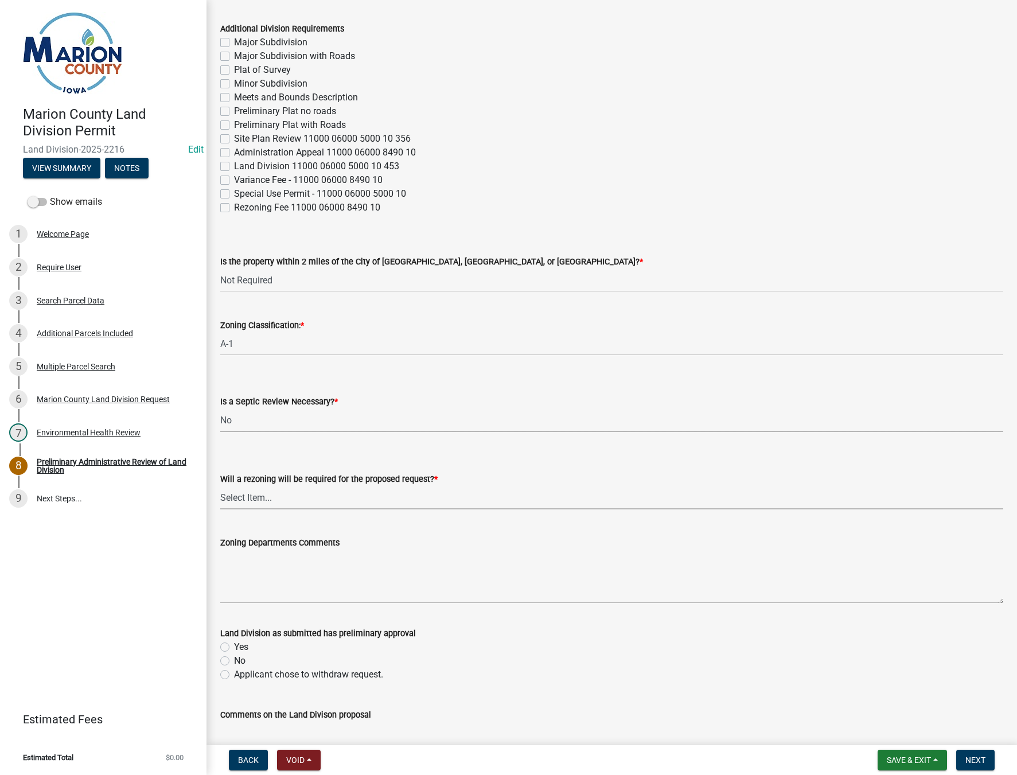
click at [273, 504] on select "Select Item... Yes No" at bounding box center [611, 498] width 783 height 24
click at [220, 486] on select "Select Item... Yes No" at bounding box center [611, 498] width 783 height 24
select select "c44cf09b-9a6e-4b49-8fa4-564df1708437"
click at [264, 574] on textarea "Zoning Departments Comments" at bounding box center [611, 576] width 783 height 54
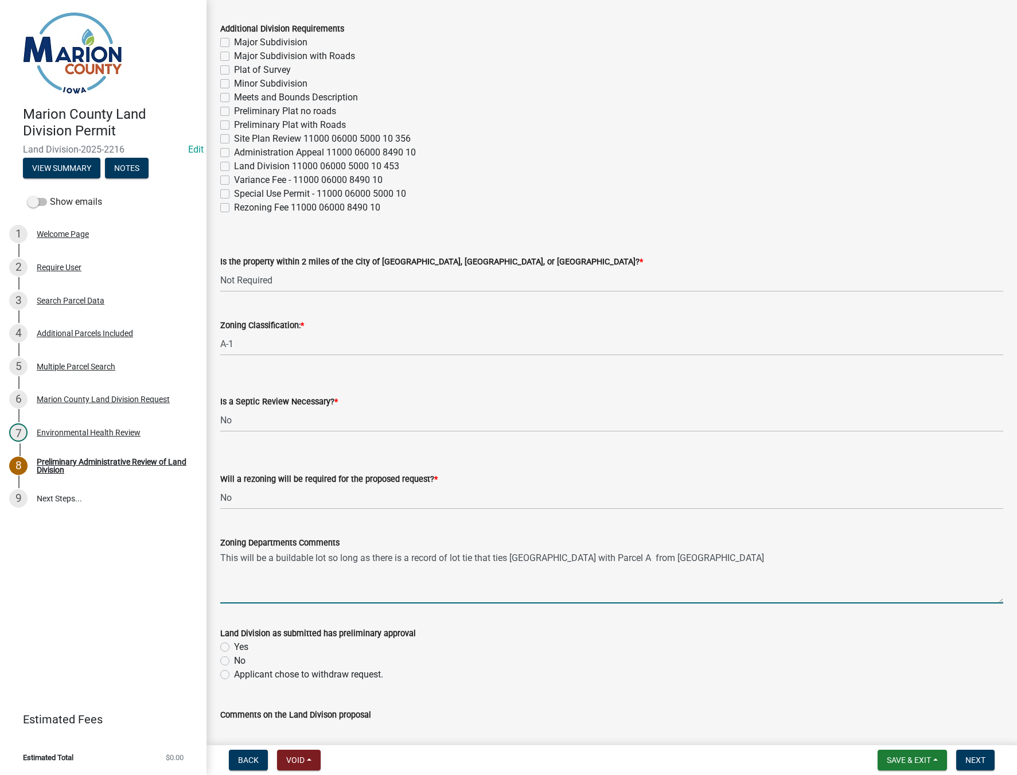
paste textarea "0086500000"
type textarea "This will be a buildable lot so long as there is a record of lot tie that ties …"
click at [234, 648] on label "Yes" at bounding box center [241, 647] width 14 height 14
click at [234, 648] on input "Yes" at bounding box center [237, 643] width 7 height 7
radio input "true"
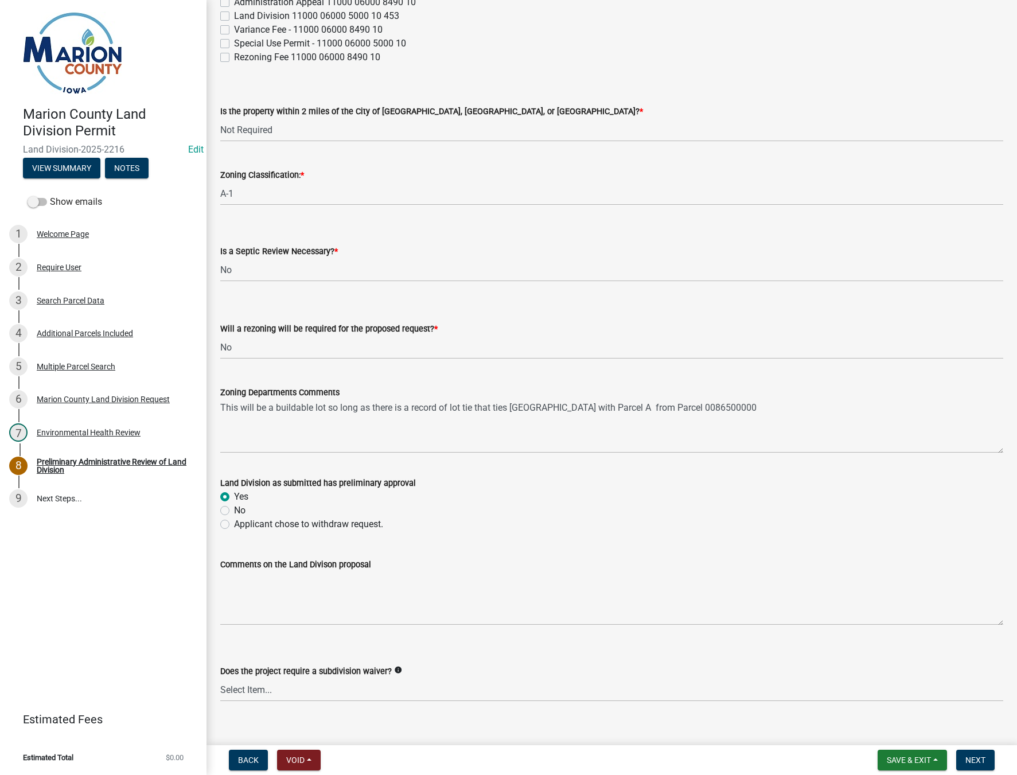
scroll to position [396, 0]
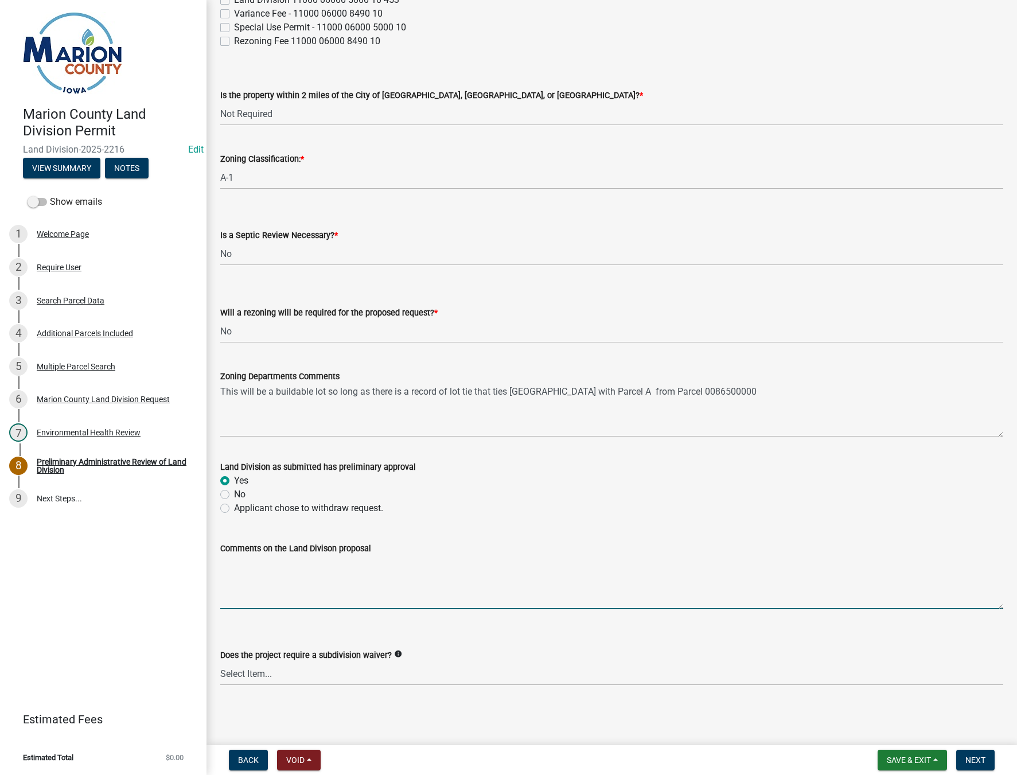
click at [267, 586] on textarea "Comments on the Land Divison proposal" at bounding box center [611, 582] width 783 height 54
type textarea "will require a record of lot tie to be considered a buildable lot"
click at [977, 762] on span "Next" at bounding box center [975, 759] width 20 height 9
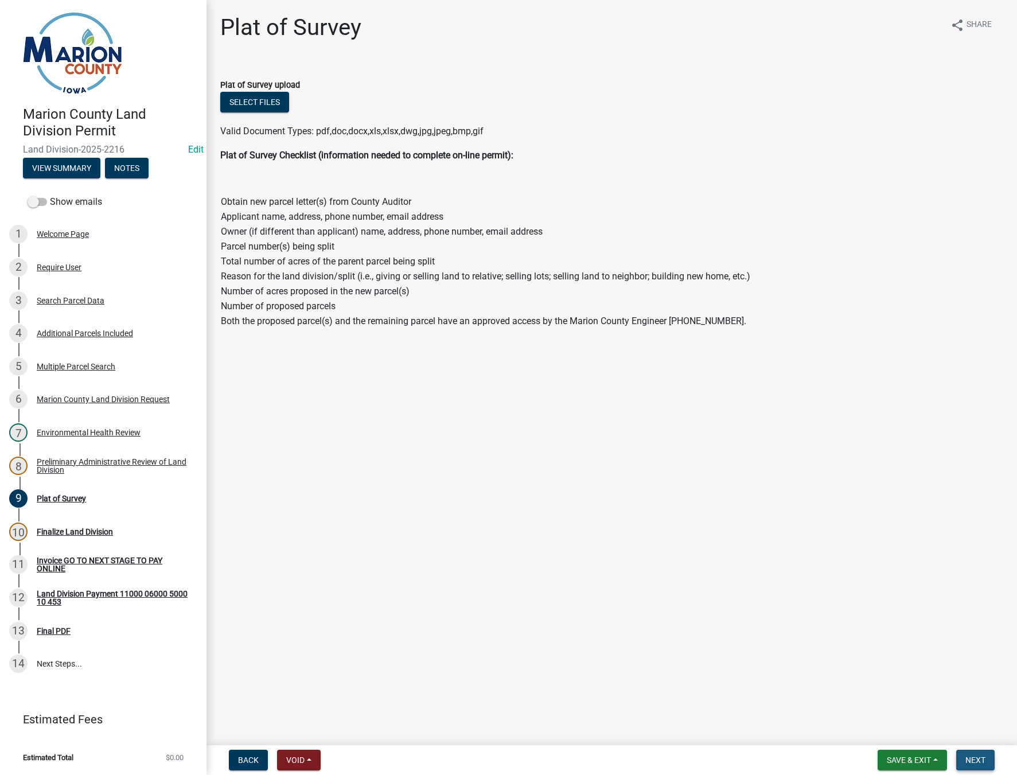
click at [970, 765] on button "Next" at bounding box center [975, 760] width 38 height 21
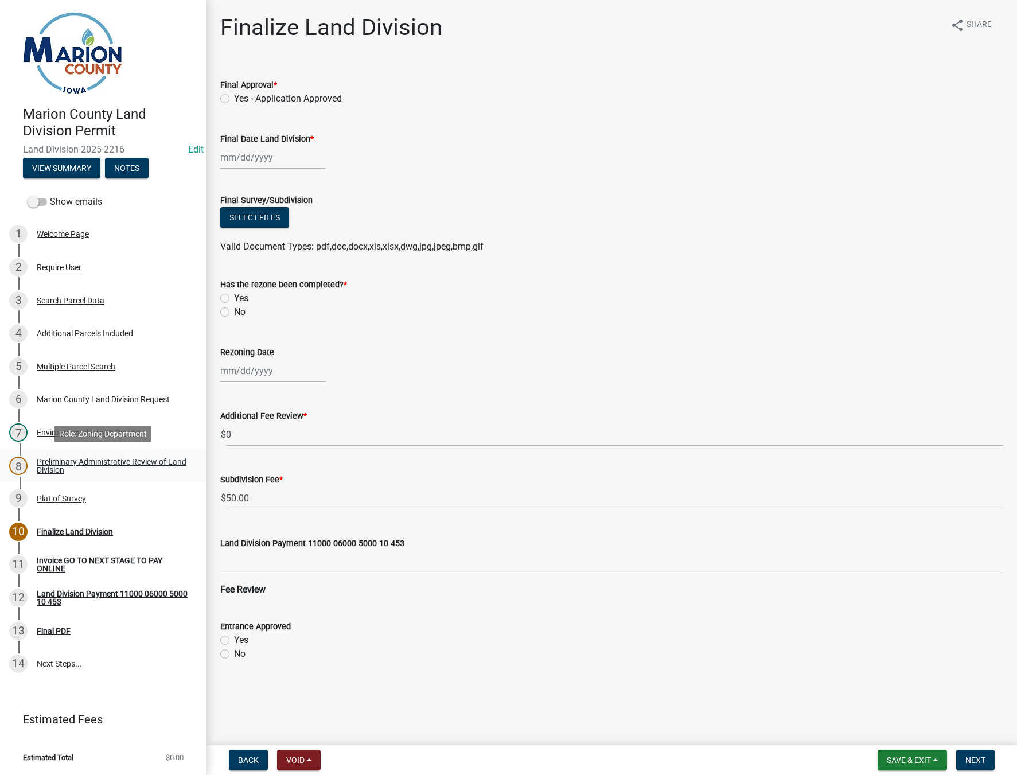
click at [60, 463] on div "Preliminary Administrative Review of Land Division" at bounding box center [112, 466] width 151 height 16
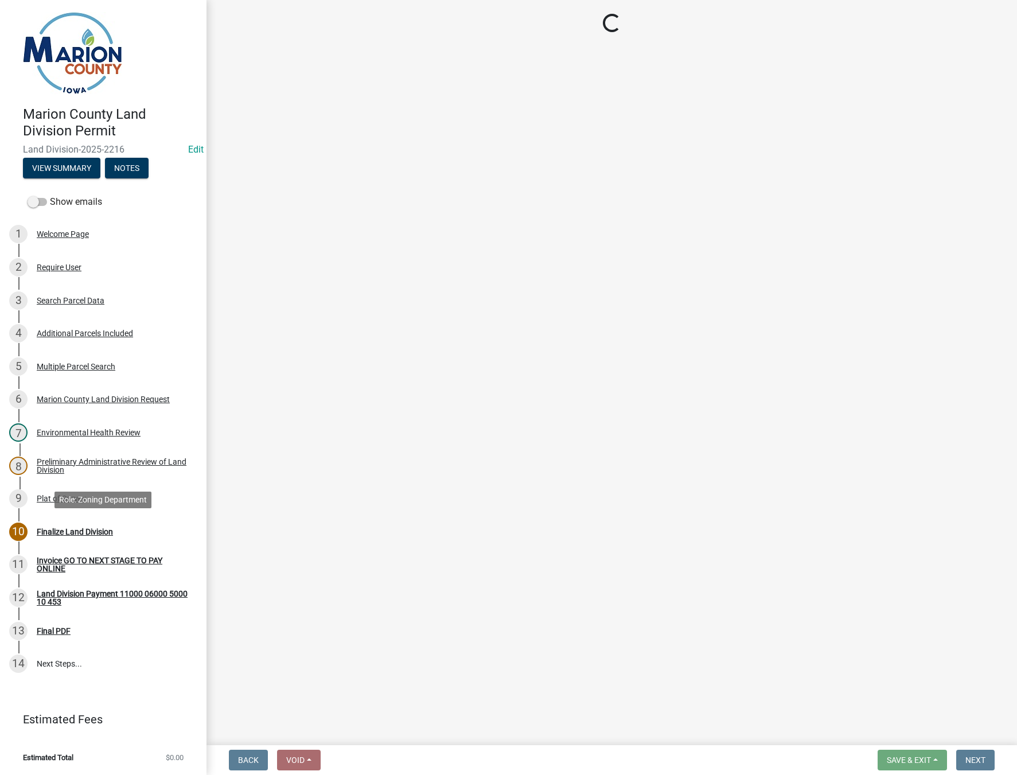
select select "43319d02-a412-4412-95a1-37ac20288b72"
select select "adef8808-bd54-441f-b8ae-6556701ca10c"
select select "a5a811e1-1883-458e-a0e5-603d251b0610"
select select "fb24c959-e9cd-4888-bdf9-14b73a21e59f"
select select "c44cf09b-9a6e-4b49-8fa4-564df1708437"
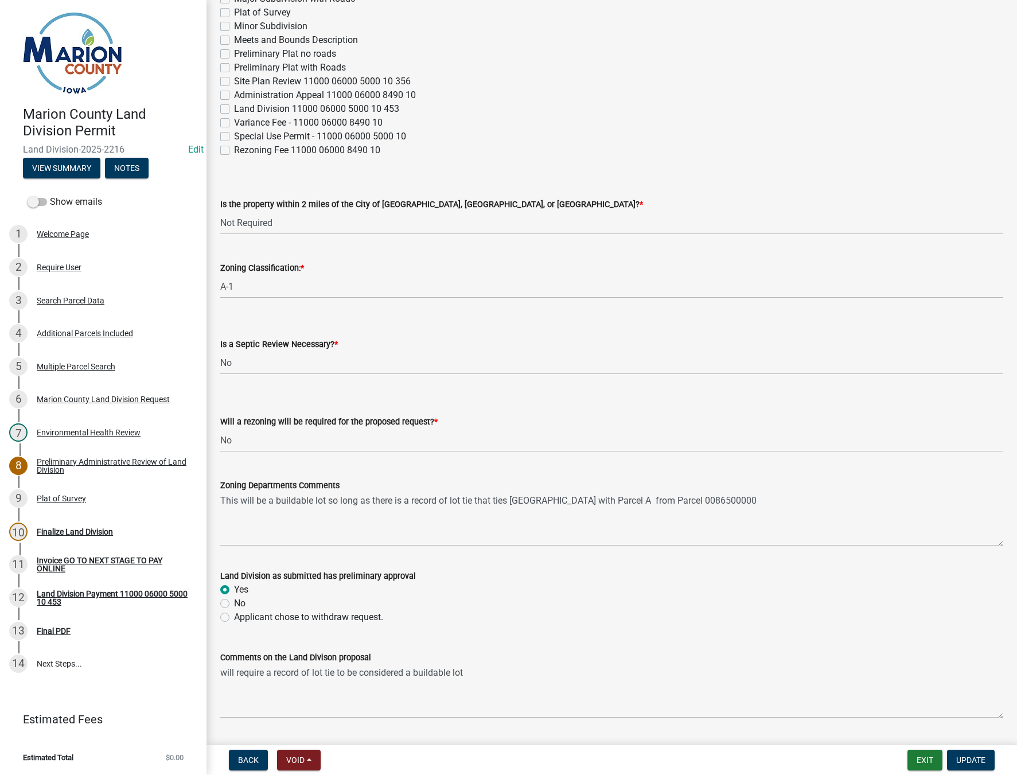
scroll to position [396, 0]
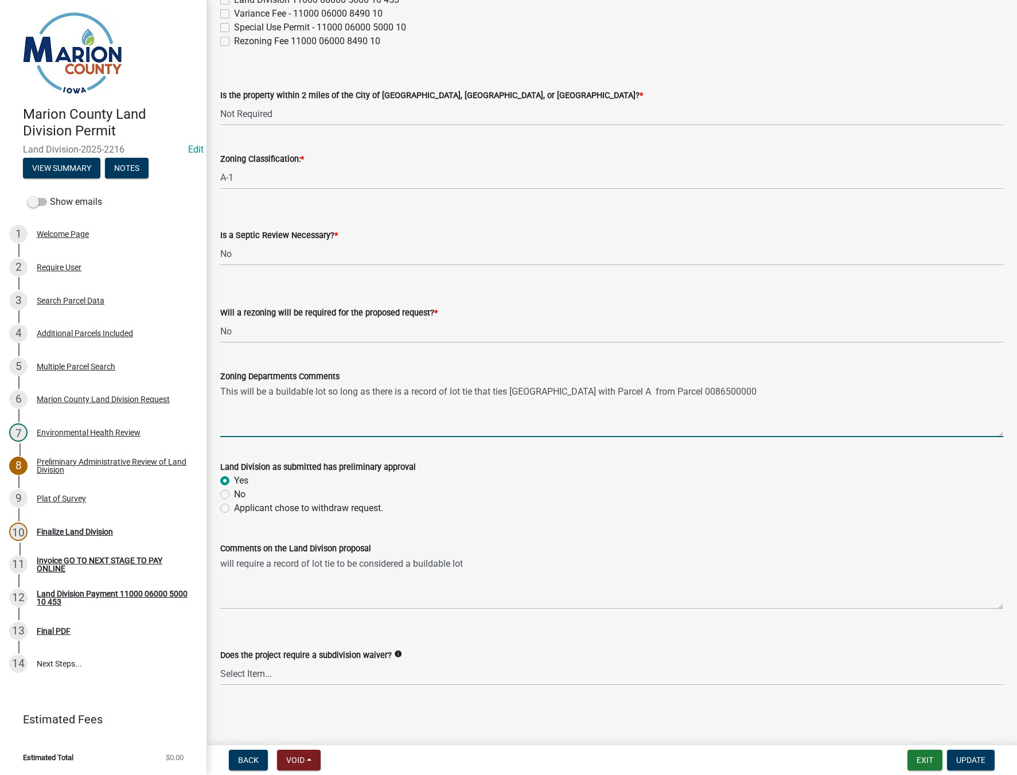
click at [601, 394] on textarea "This will be a buildable lot so long as there is a record of lot tie that ties …" at bounding box center [611, 410] width 783 height 54
type textarea "This will be a buildable lot so long as there is a record of lot tie that ties …"
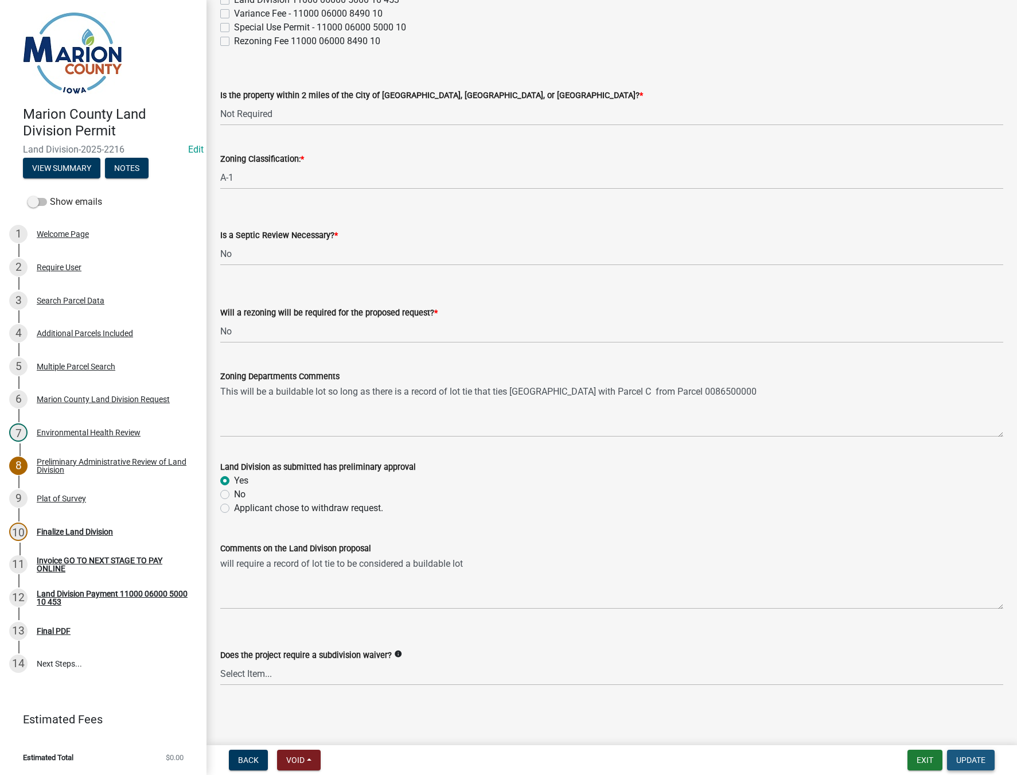
click at [959, 759] on span "Update" at bounding box center [970, 759] width 29 height 9
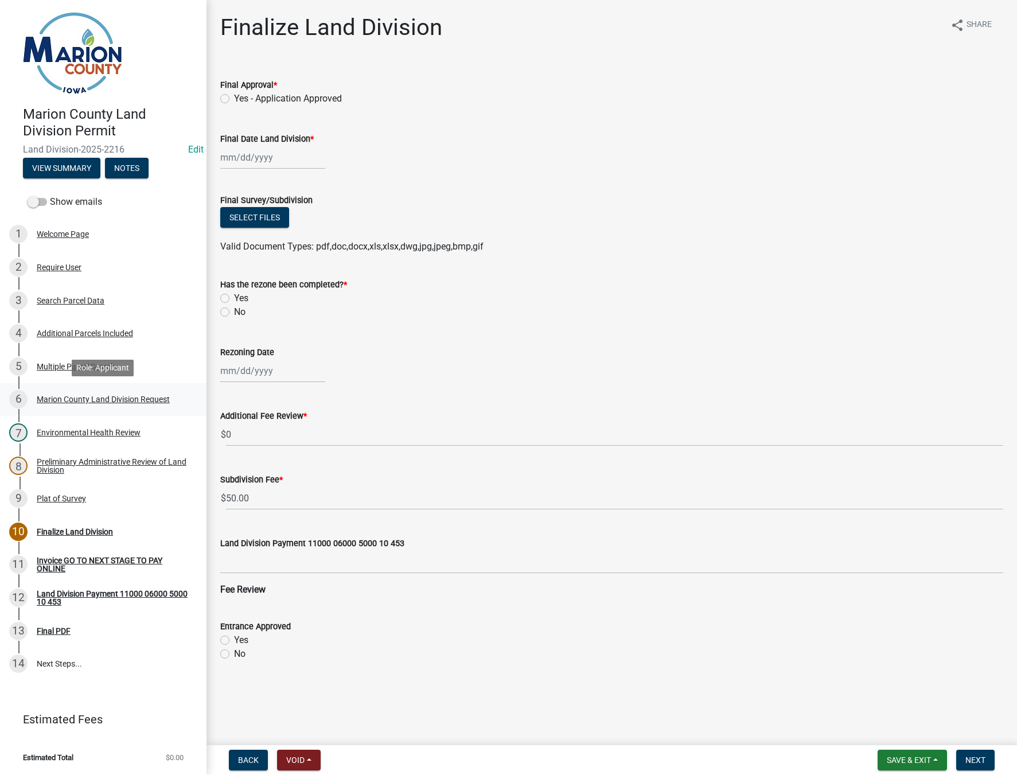
click at [118, 399] on div "Marion County Land Division Request" at bounding box center [103, 399] width 133 height 8
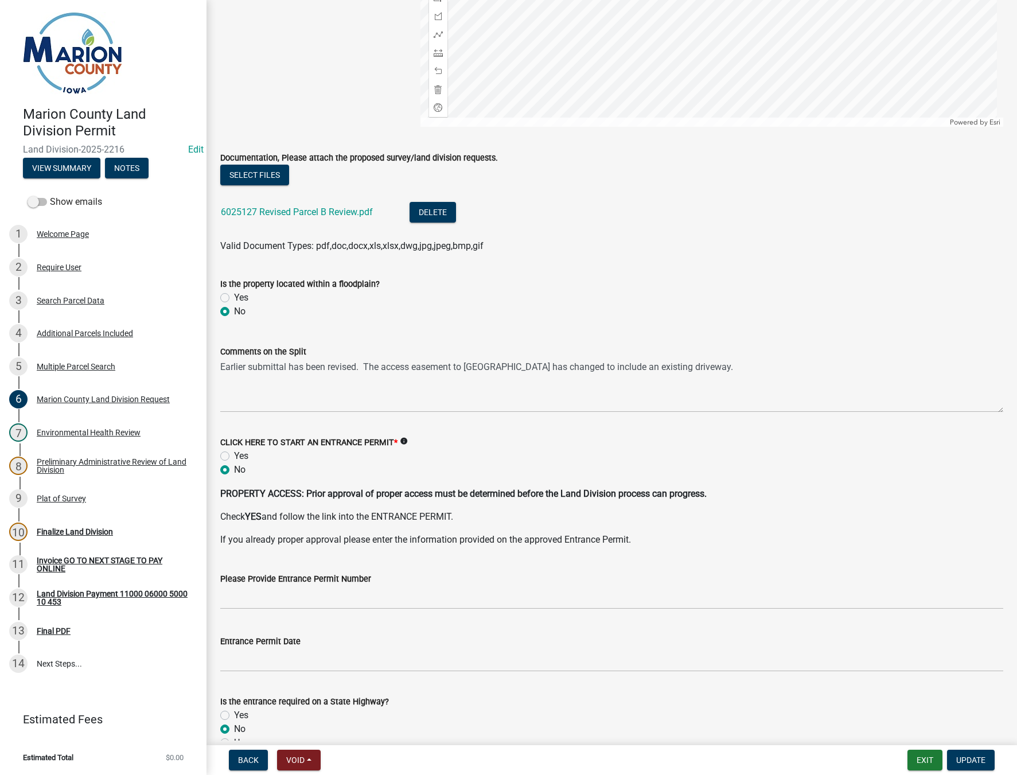
scroll to position [1721, 0]
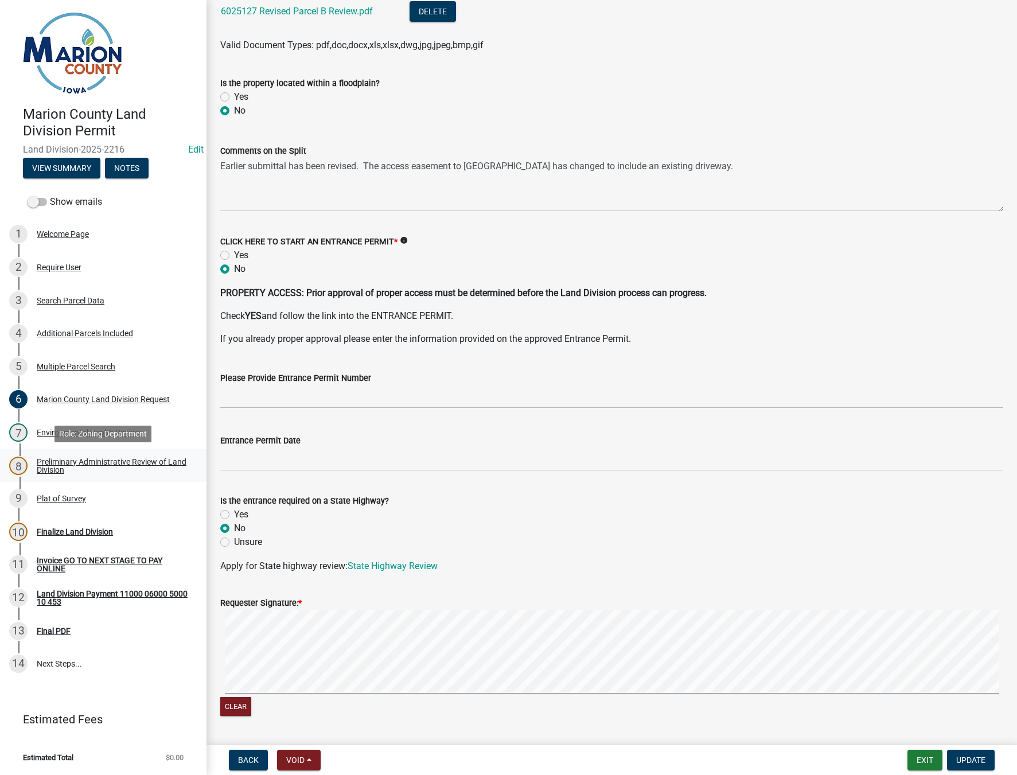
click at [72, 462] on div "Preliminary Administrative Review of Land Division" at bounding box center [112, 466] width 151 height 16
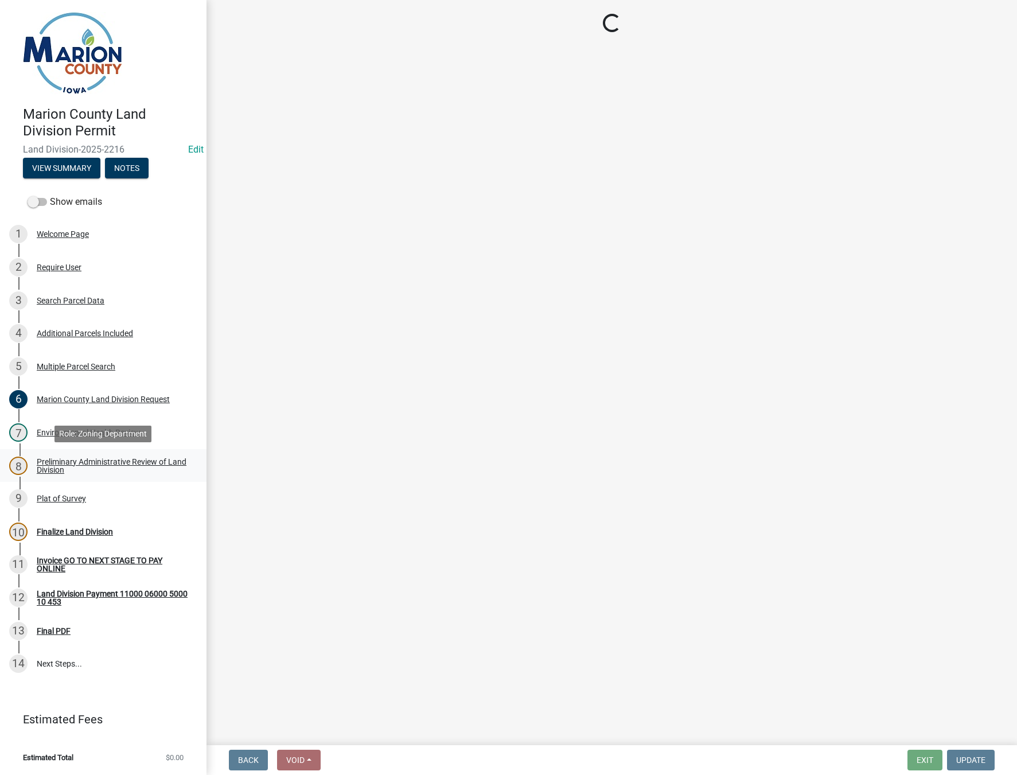
select select "43319d02-a412-4412-95a1-37ac20288b72"
select select "adef8808-bd54-441f-b8ae-6556701ca10c"
select select "a5a811e1-1883-458e-a0e5-603d251b0610"
select select "fb24c959-e9cd-4888-bdf9-14b73a21e59f"
select select "c44cf09b-9a6e-4b49-8fa4-564df1708437"
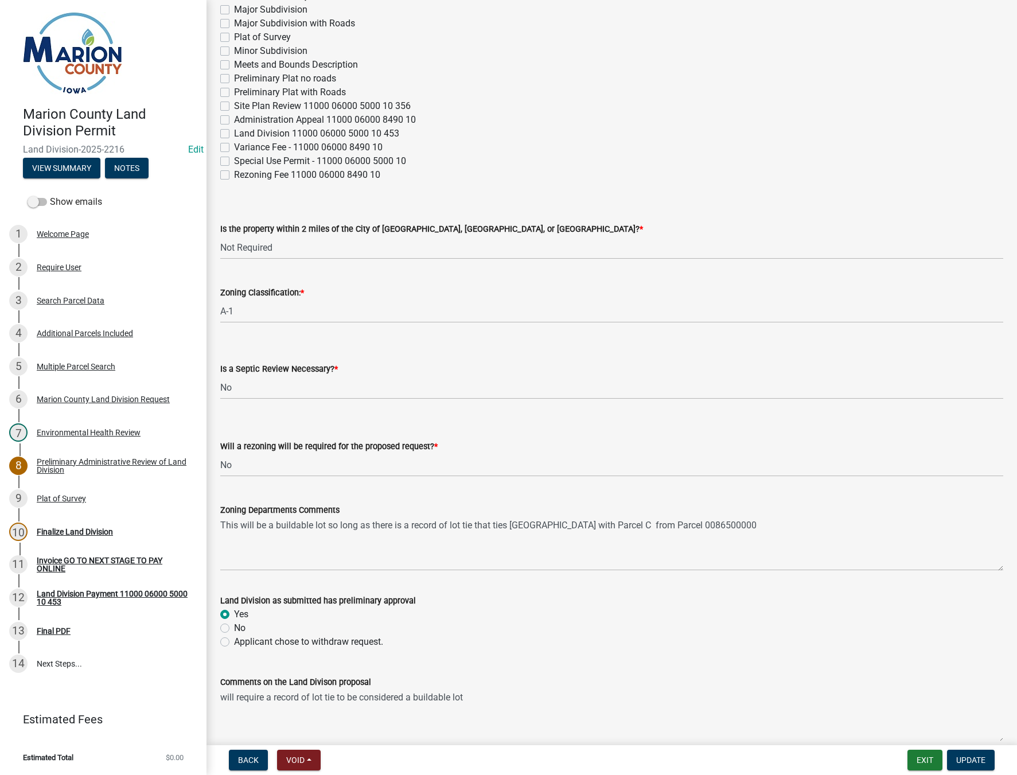
scroll to position [287, 0]
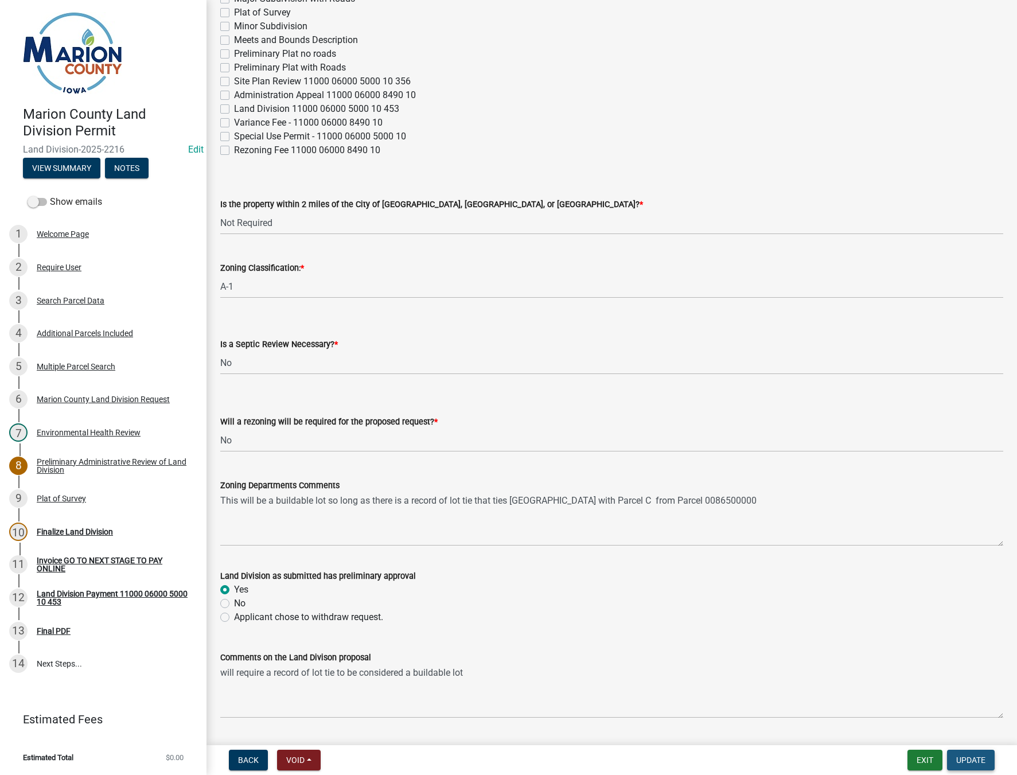
click at [970, 762] on span "Update" at bounding box center [970, 759] width 29 height 9
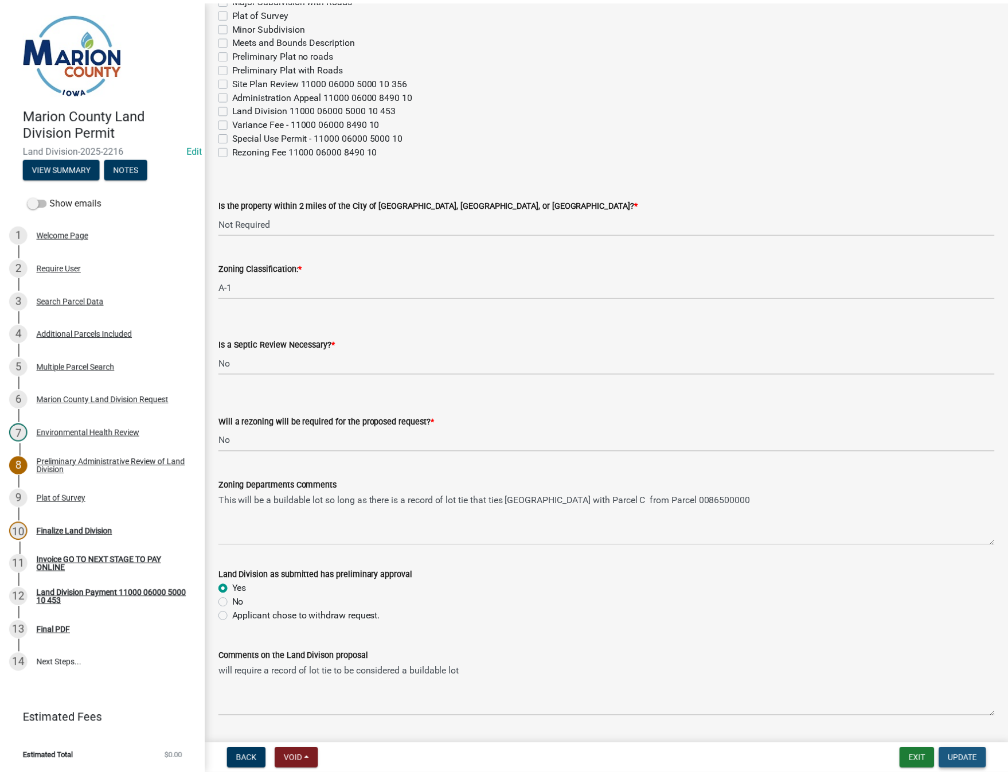
scroll to position [0, 0]
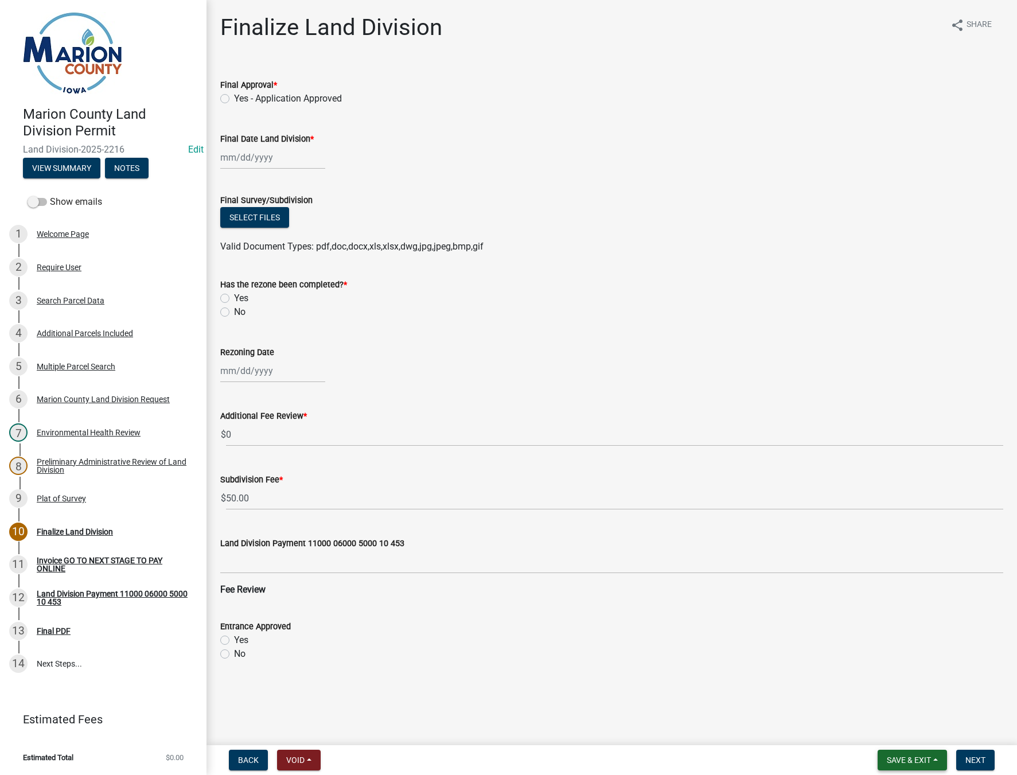
click at [929, 756] on span "Save & Exit" at bounding box center [909, 759] width 44 height 9
click at [234, 98] on label "Yes - Application Approved" at bounding box center [288, 99] width 108 height 14
click at [234, 98] on input "Yes - Application Approved" at bounding box center [237, 95] width 7 height 7
radio input "true"
select select "9"
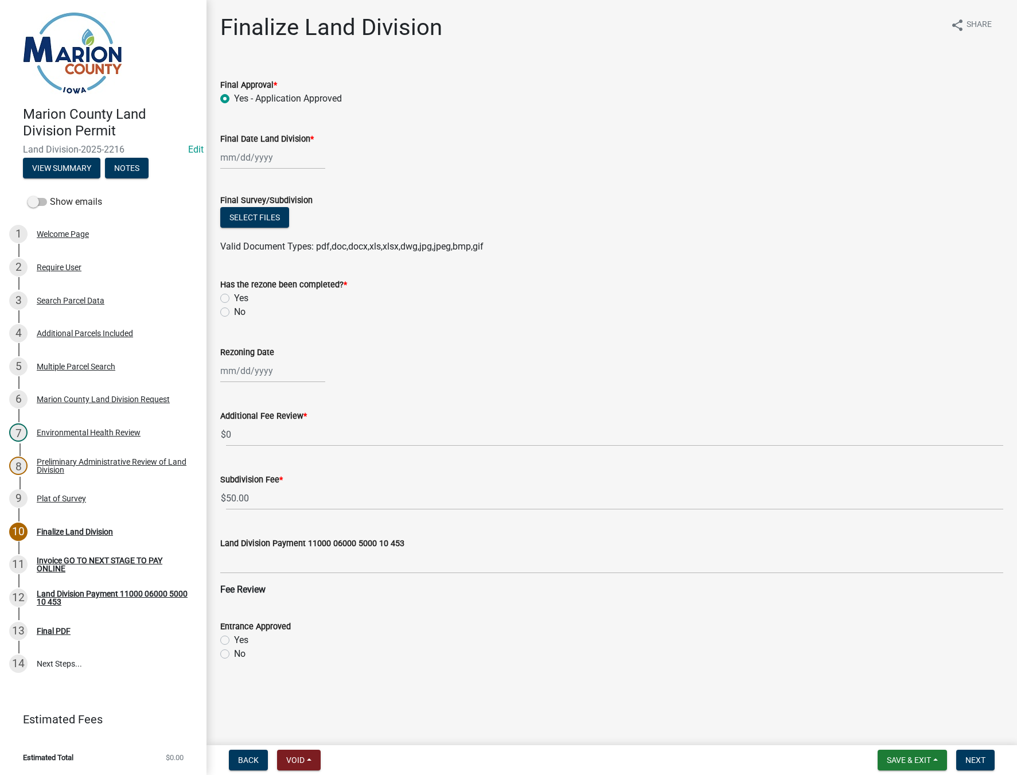
select select "2025"
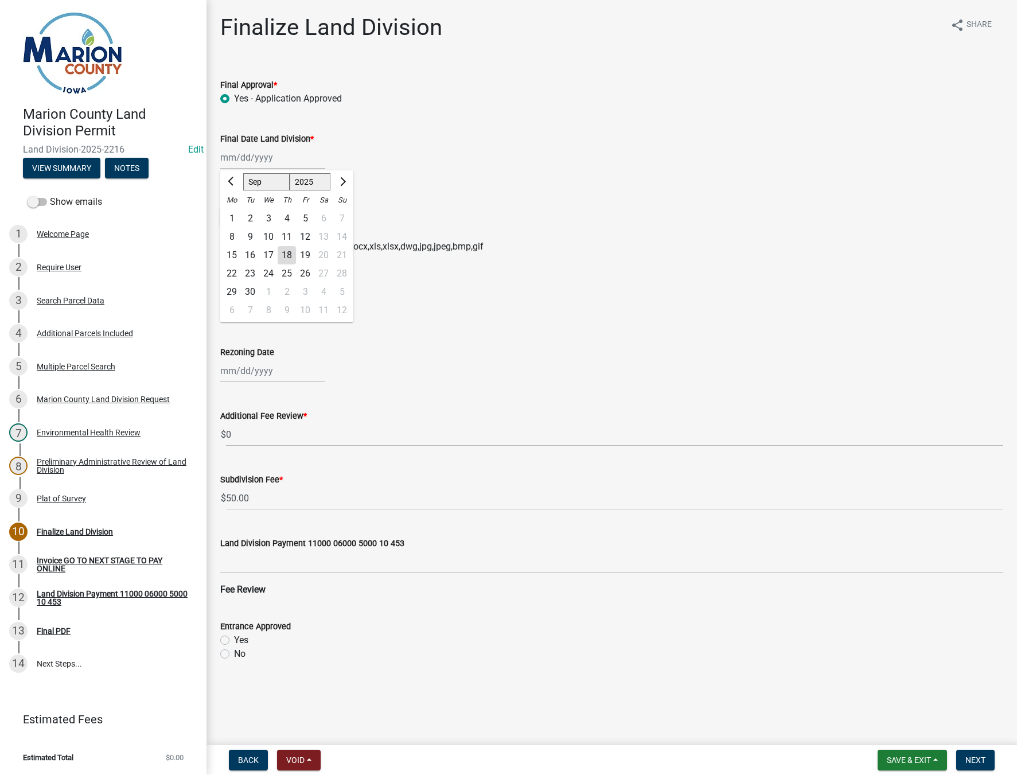
click at [234, 154] on div "[PERSON_NAME] Feb Mar Apr [PERSON_NAME][DATE] Oct Nov [DATE] 1526 1527 1528 152…" at bounding box center [272, 158] width 105 height 24
click at [286, 252] on div "18" at bounding box center [287, 255] width 18 height 18
type input "[DATE]"
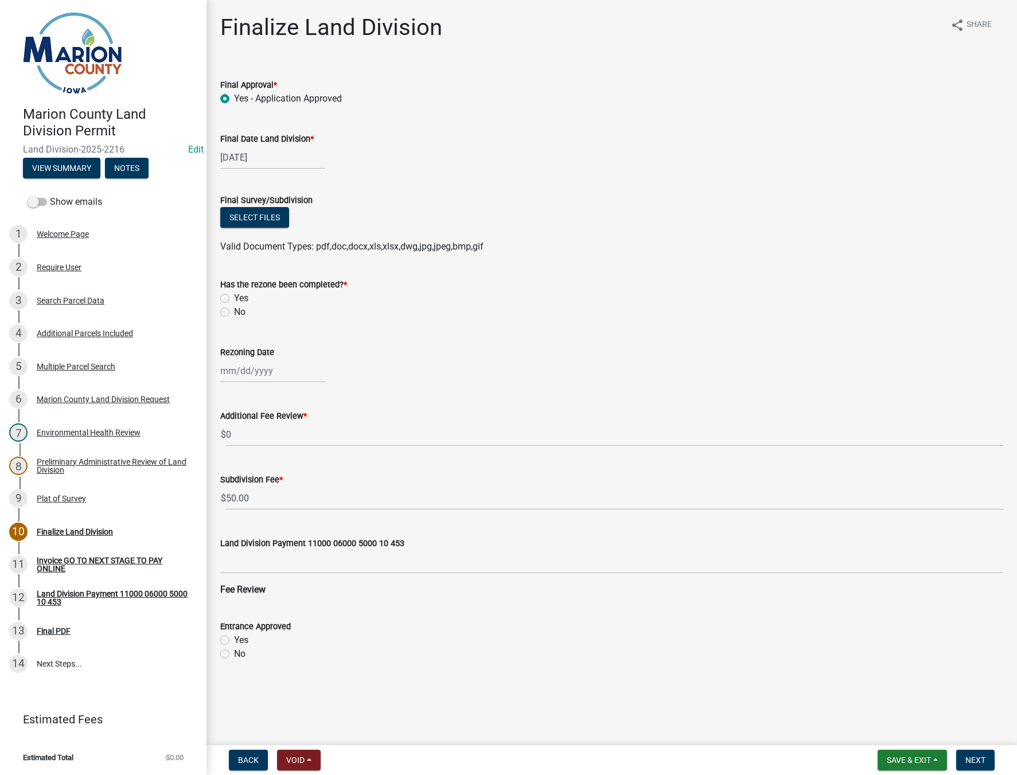
click at [234, 309] on label "No" at bounding box center [239, 312] width 11 height 14
click at [234, 309] on input "No" at bounding box center [237, 308] width 7 height 7
radio input "true"
click at [984, 759] on span "Next" at bounding box center [975, 759] width 20 height 9
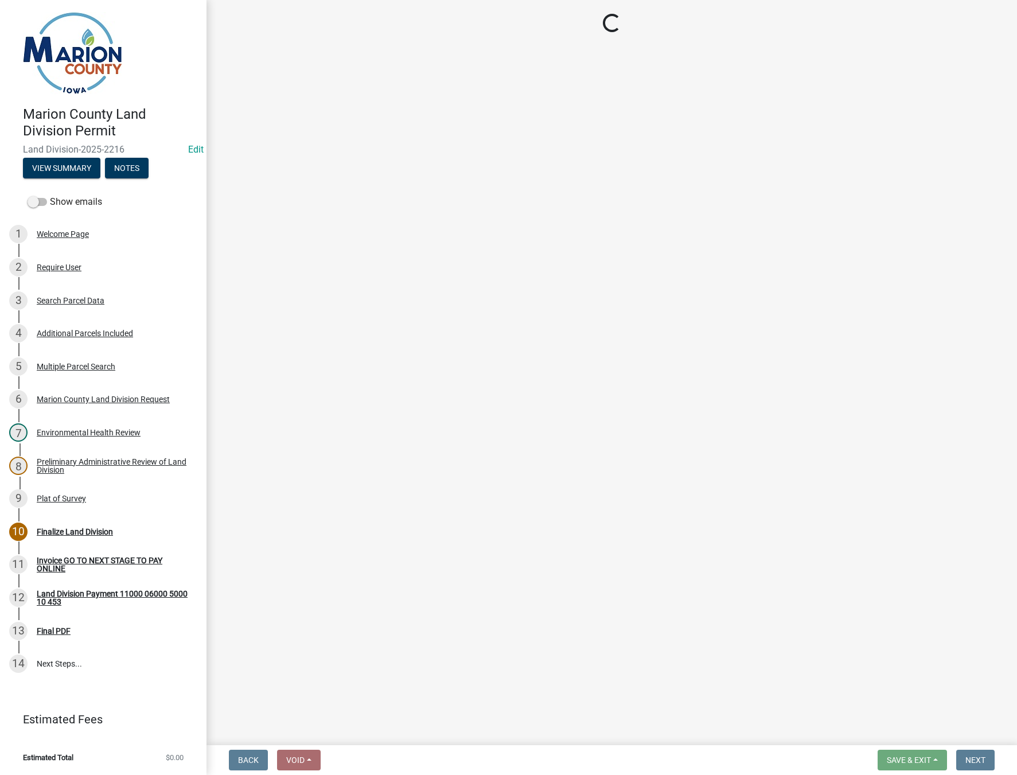
select select "3: 3"
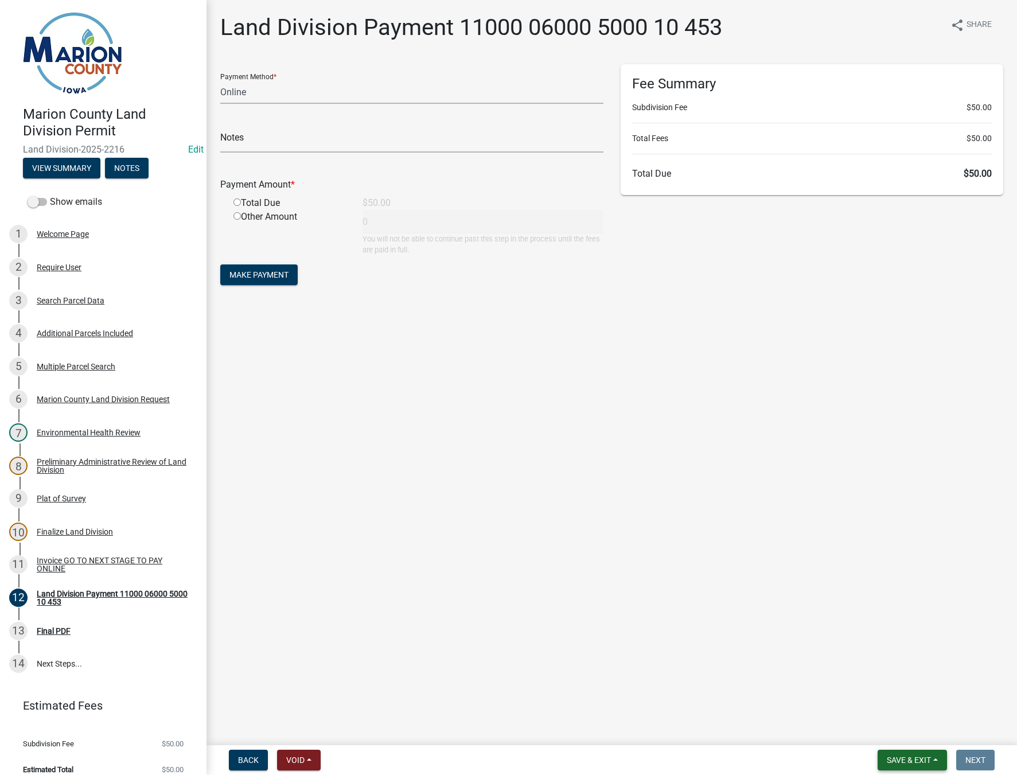
click at [919, 765] on button "Save & Exit" at bounding box center [912, 760] width 69 height 21
click at [900, 728] on button "Save & Exit" at bounding box center [901, 730] width 92 height 28
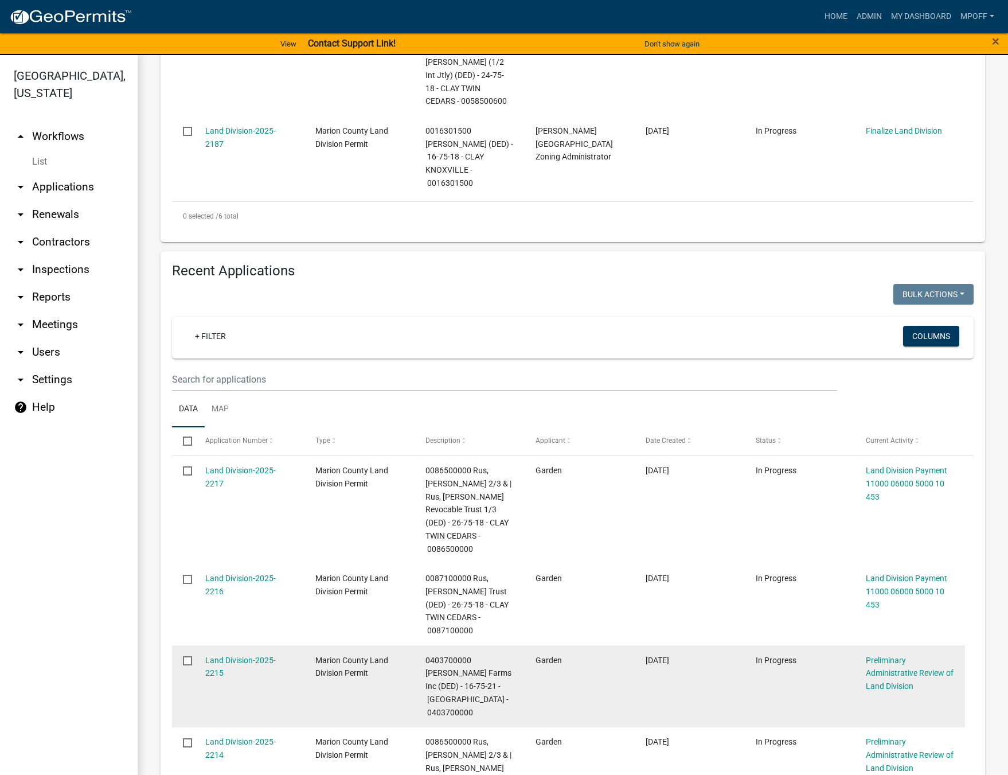
scroll to position [1032, 0]
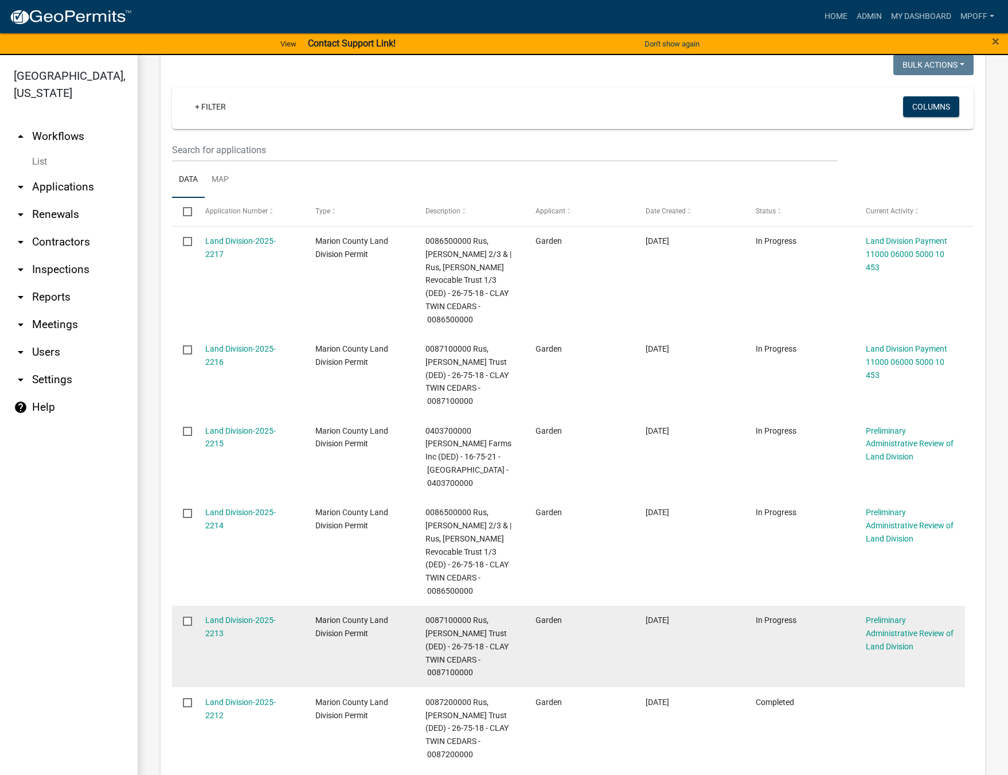
click at [187, 617] on input "checkbox" at bounding box center [186, 620] width 7 height 7
checkbox input "true"
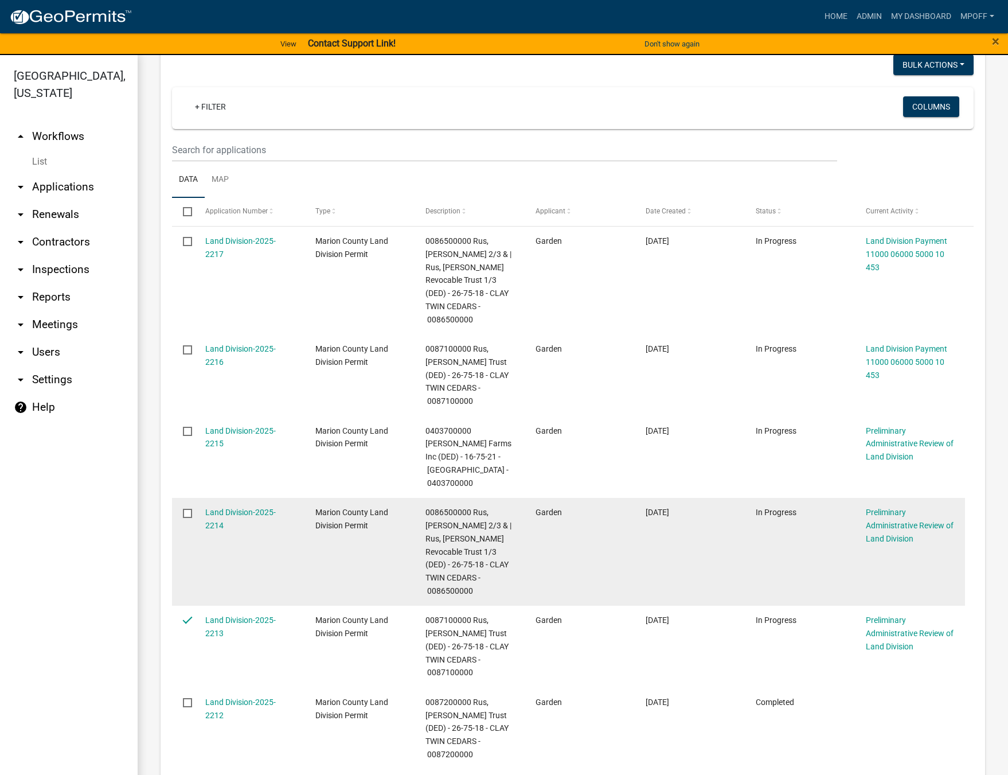
click at [186, 509] on input "checkbox" at bounding box center [186, 512] width 7 height 7
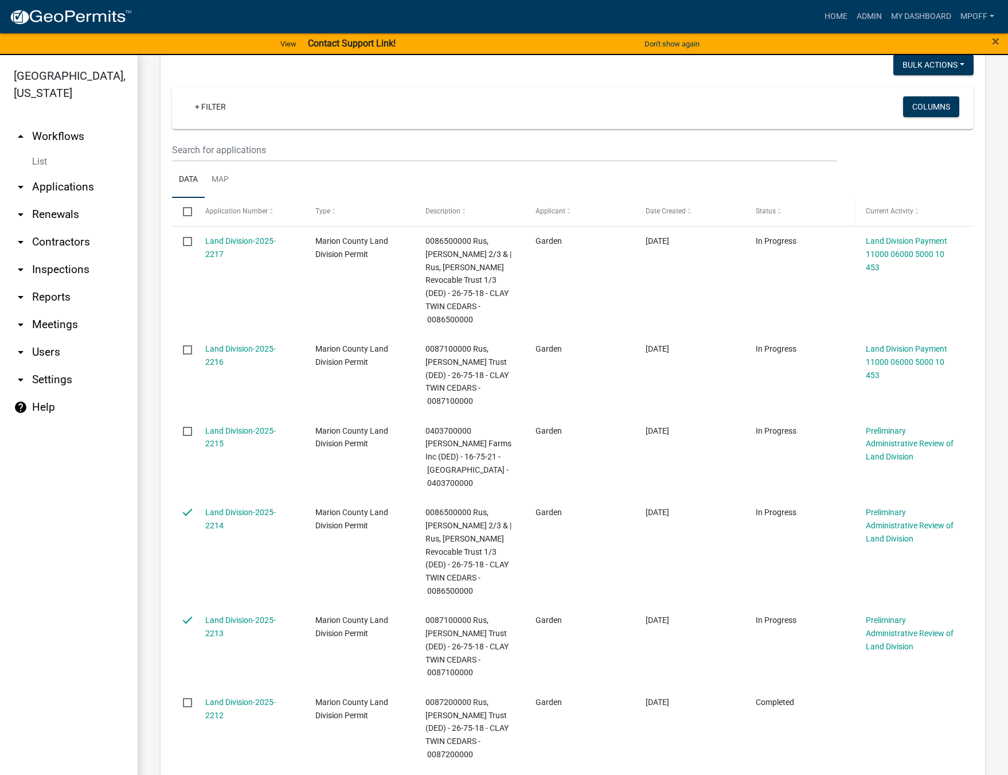
scroll to position [746, 0]
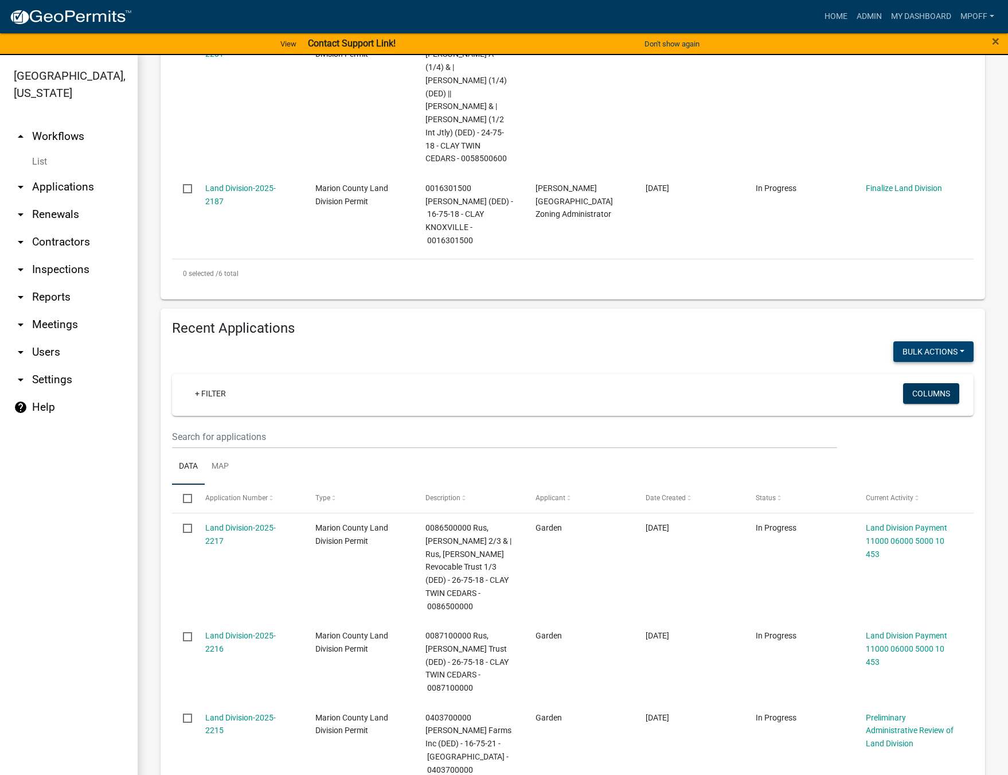
click at [917, 341] on button "Bulk Actions" at bounding box center [934, 351] width 80 height 21
click at [896, 368] on button "Void" at bounding box center [928, 382] width 92 height 28
checkbox input "false"
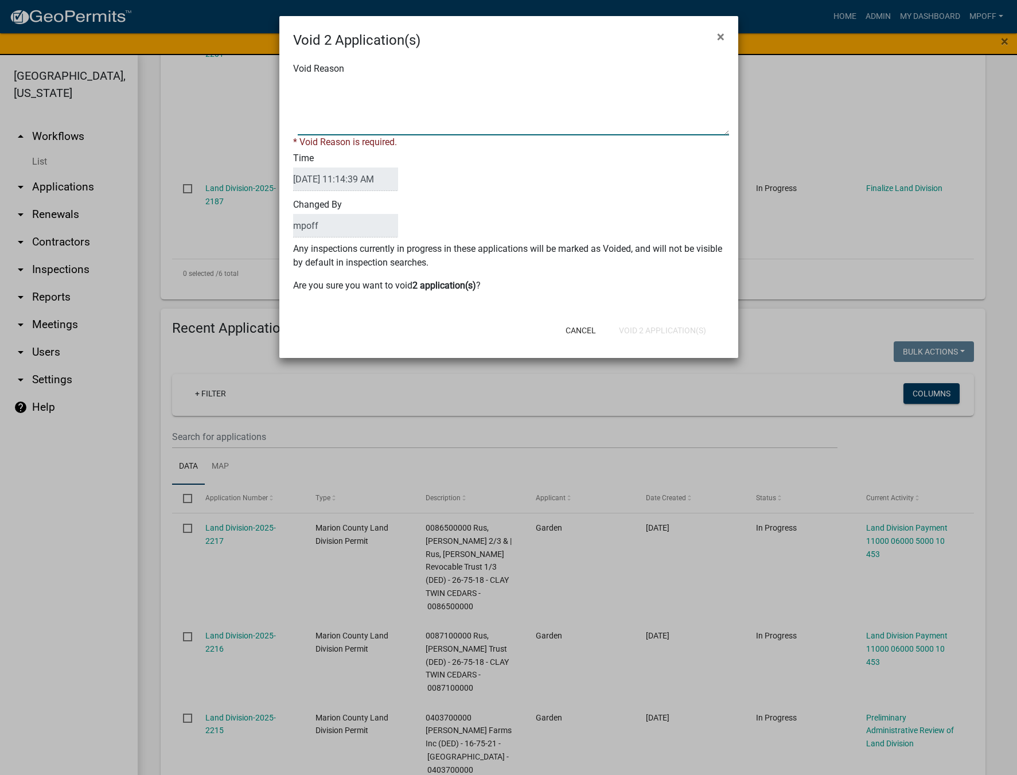
click at [313, 91] on textarea "Void Reason" at bounding box center [513, 106] width 431 height 57
type textarea "replaced by updated proposed survey"
click at [662, 331] on div "Cancel Void 2 Application(s)" at bounding box center [583, 330] width 283 height 30
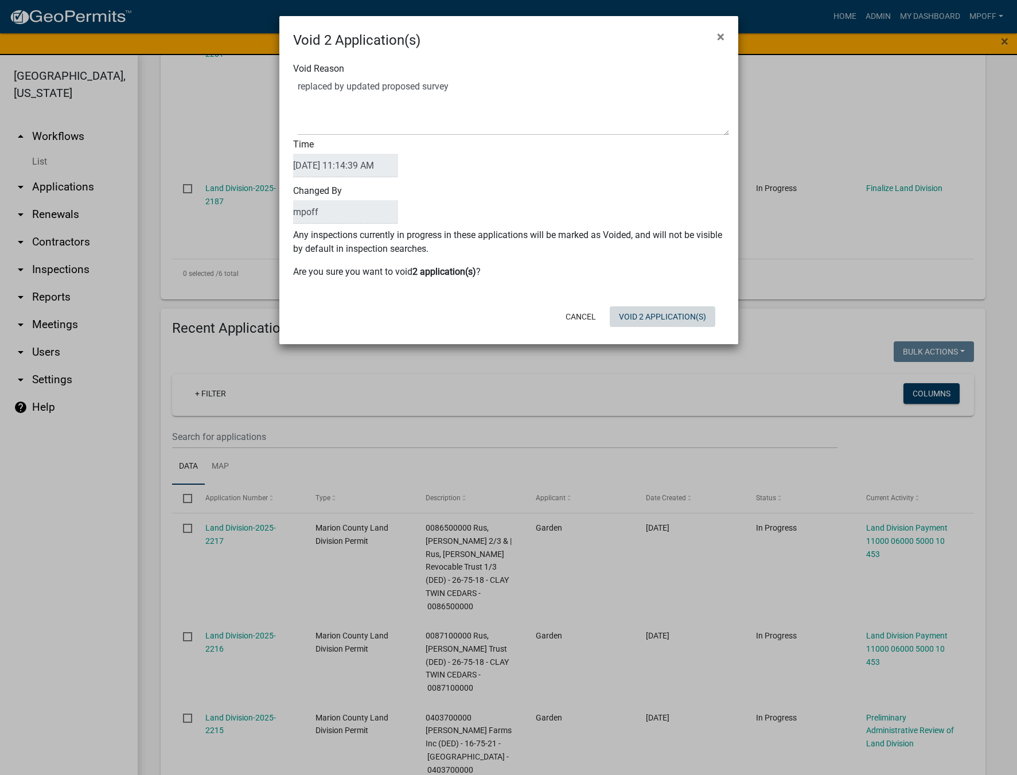
click at [661, 322] on button "Void 2 Application(s)" at bounding box center [663, 316] width 106 height 21
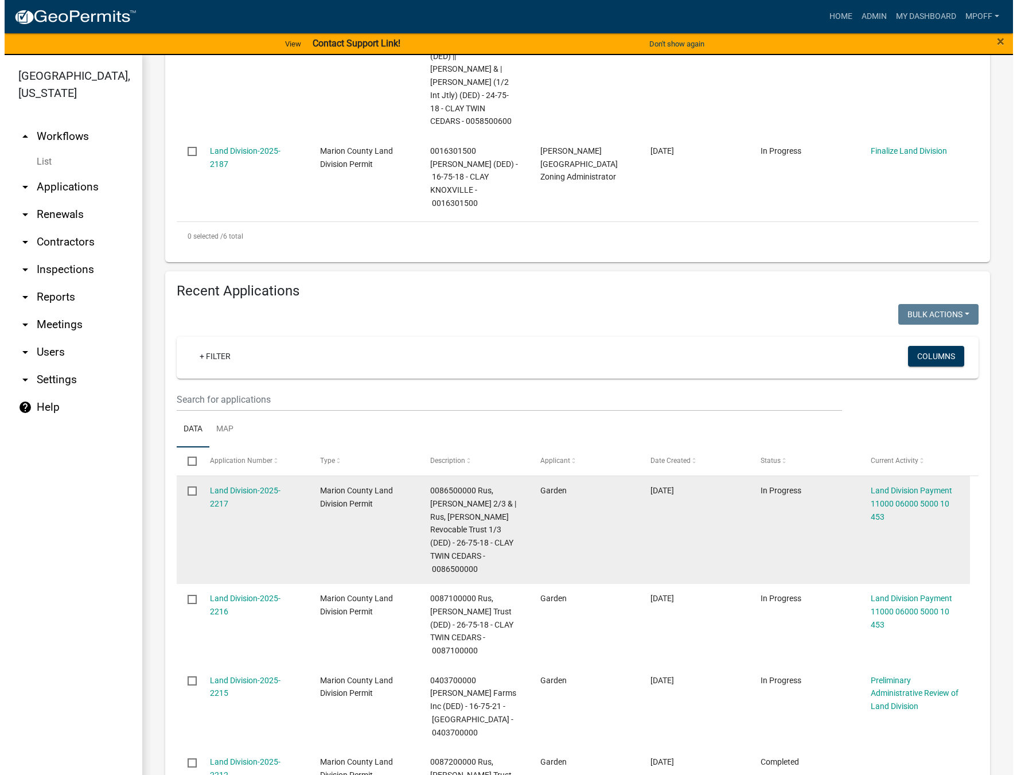
scroll to position [803, 0]
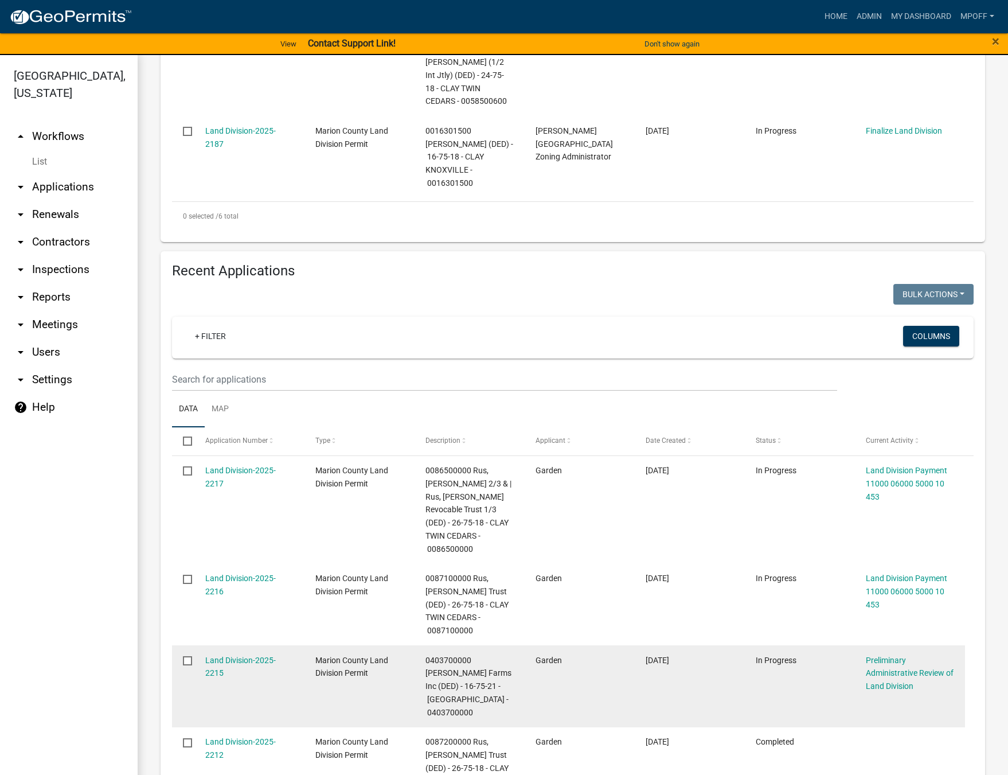
click at [198, 645] on datatable-body-cell "Land Division-2025-2215" at bounding box center [249, 686] width 110 height 82
click at [219, 656] on link "Land Division-2025-2215" at bounding box center [240, 667] width 71 height 22
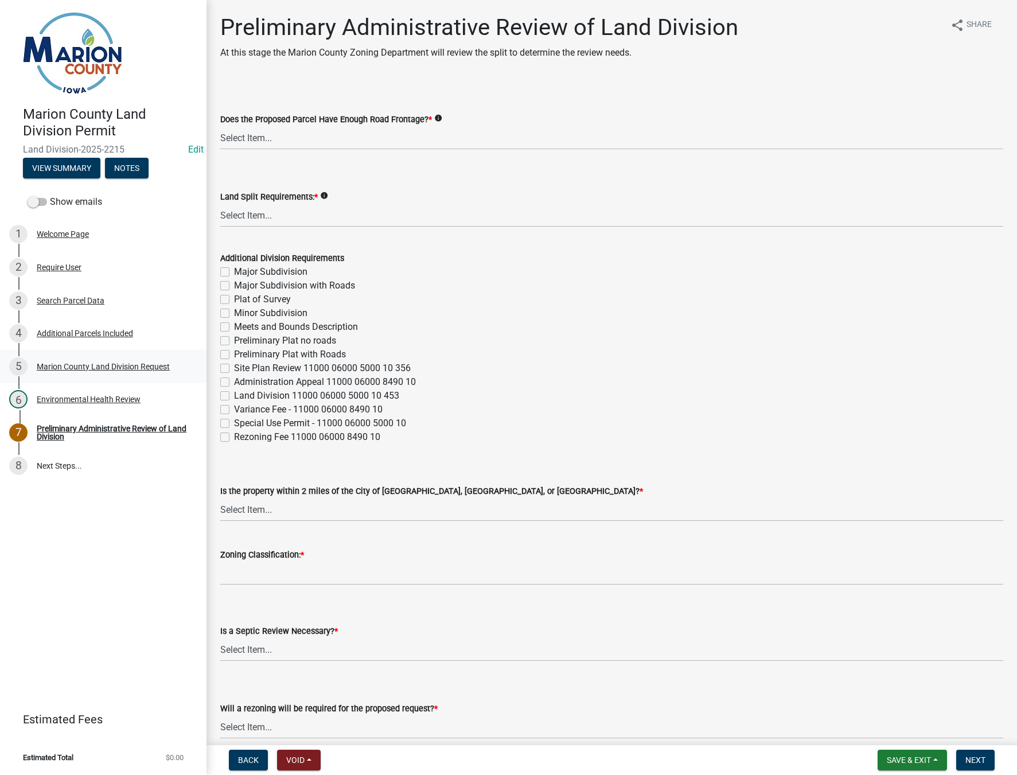
click at [61, 365] on div "Marion County Land Division Request" at bounding box center [103, 366] width 133 height 8
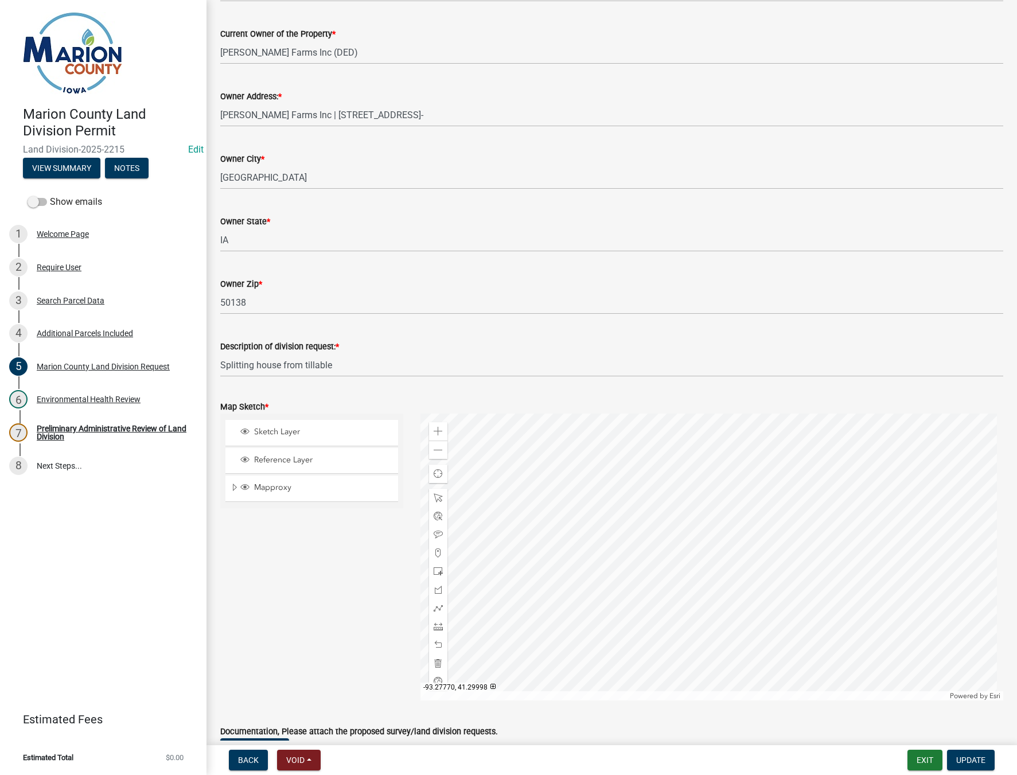
scroll to position [1147, 0]
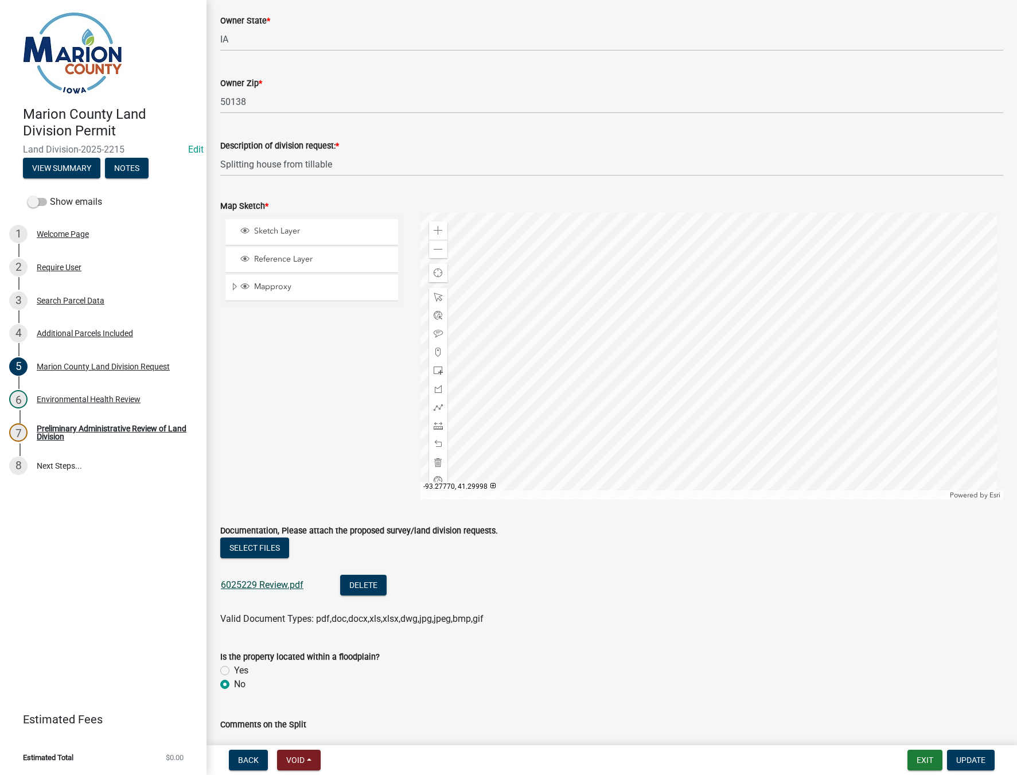
click at [248, 587] on link "6025229 Review.pdf" at bounding box center [262, 584] width 83 height 11
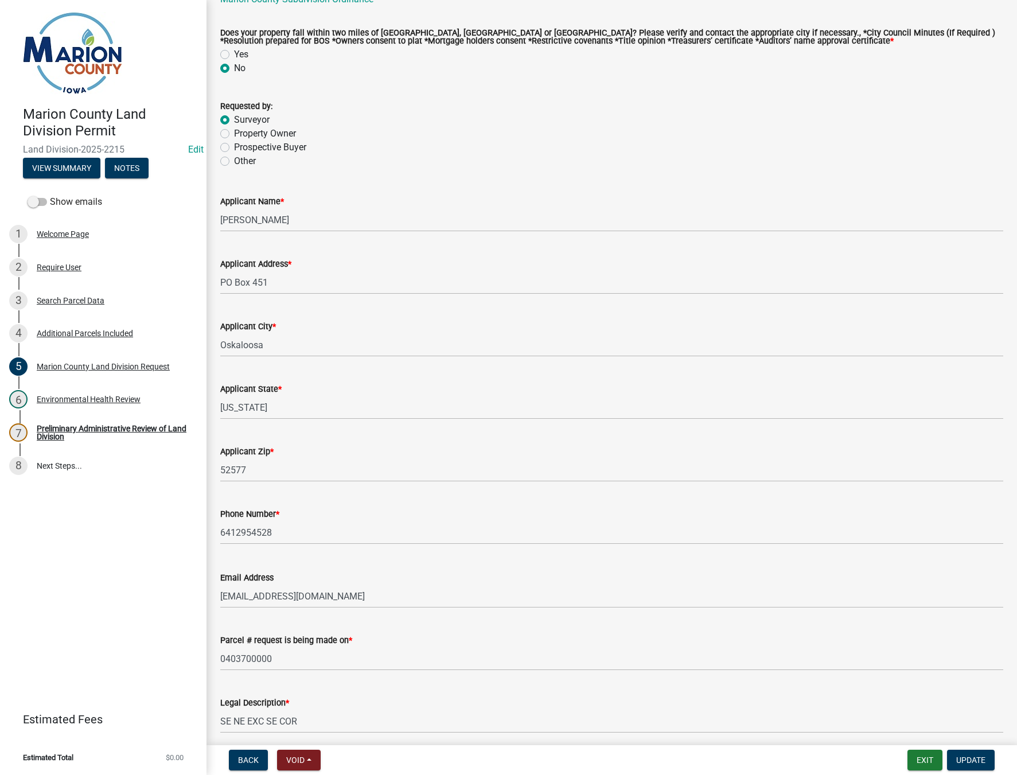
scroll to position [172, 0]
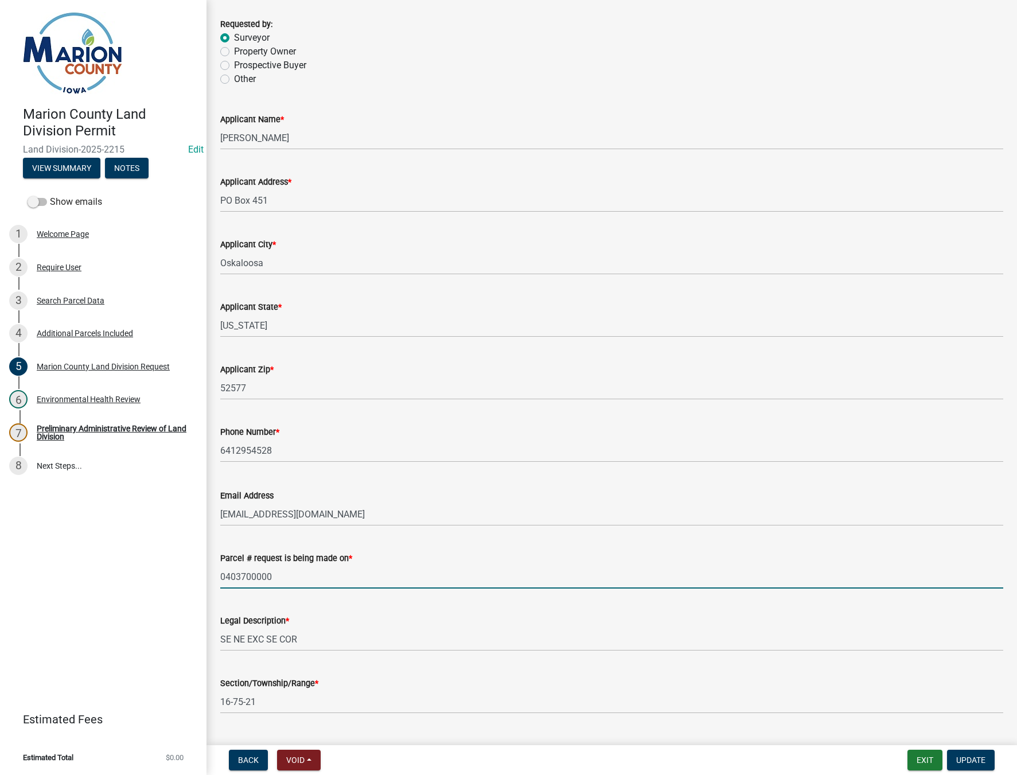
drag, startPoint x: 278, startPoint y: 579, endPoint x: 207, endPoint y: 583, distance: 71.2
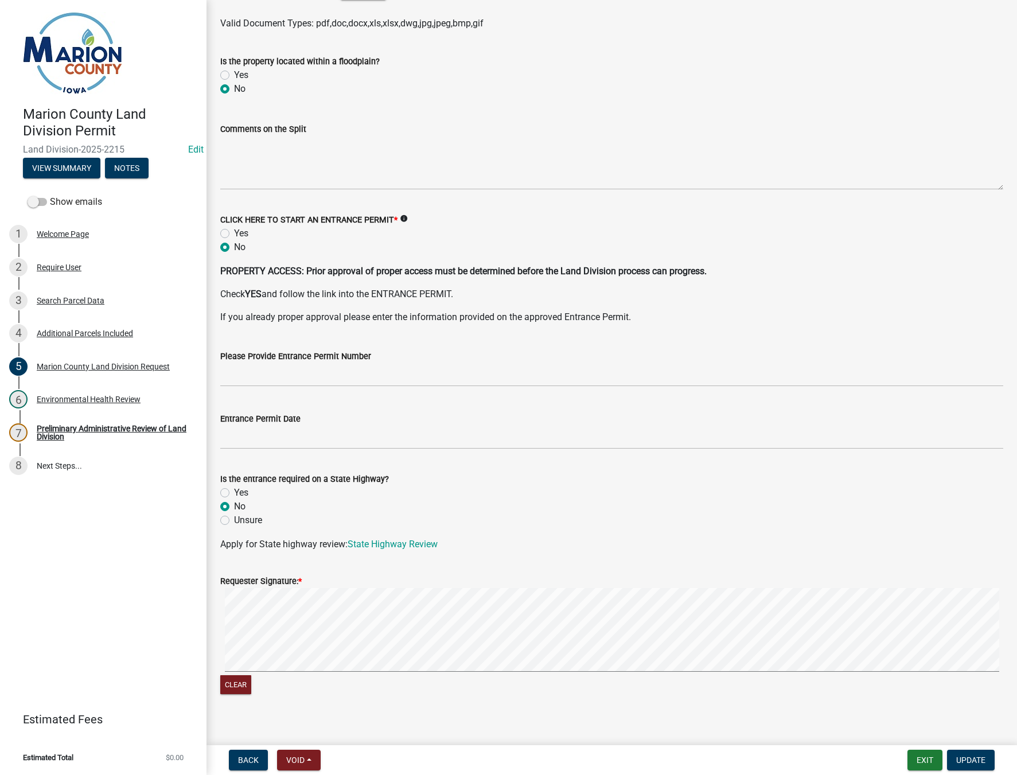
scroll to position [1755, 0]
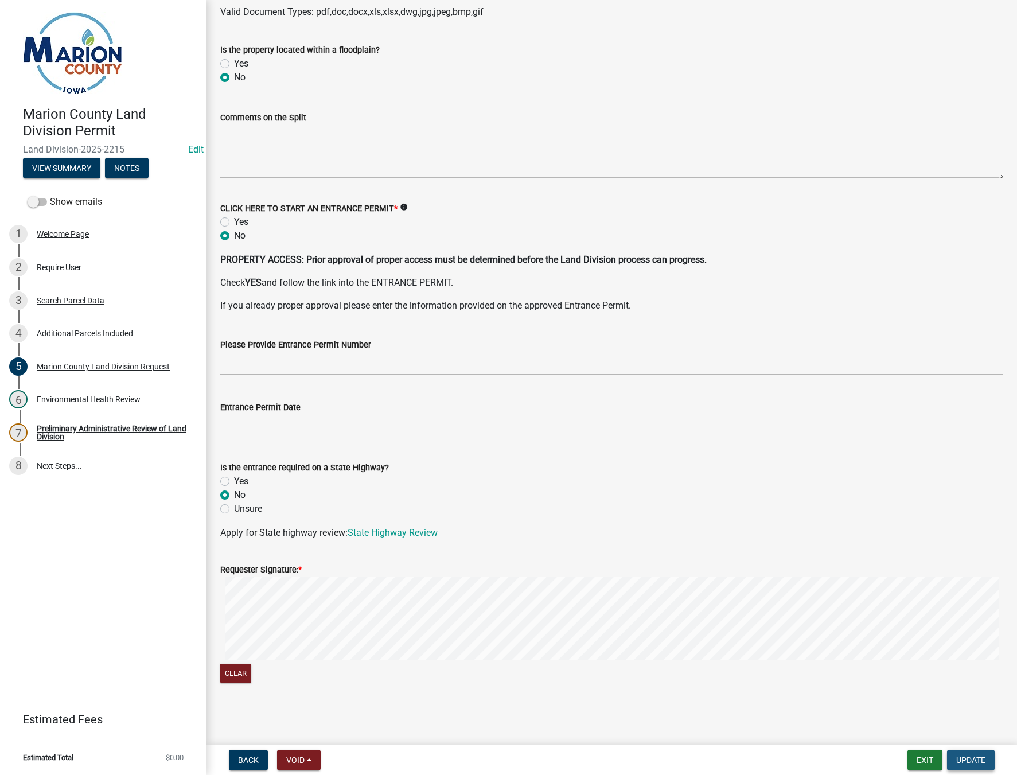
click at [957, 758] on span "Update" at bounding box center [970, 759] width 29 height 9
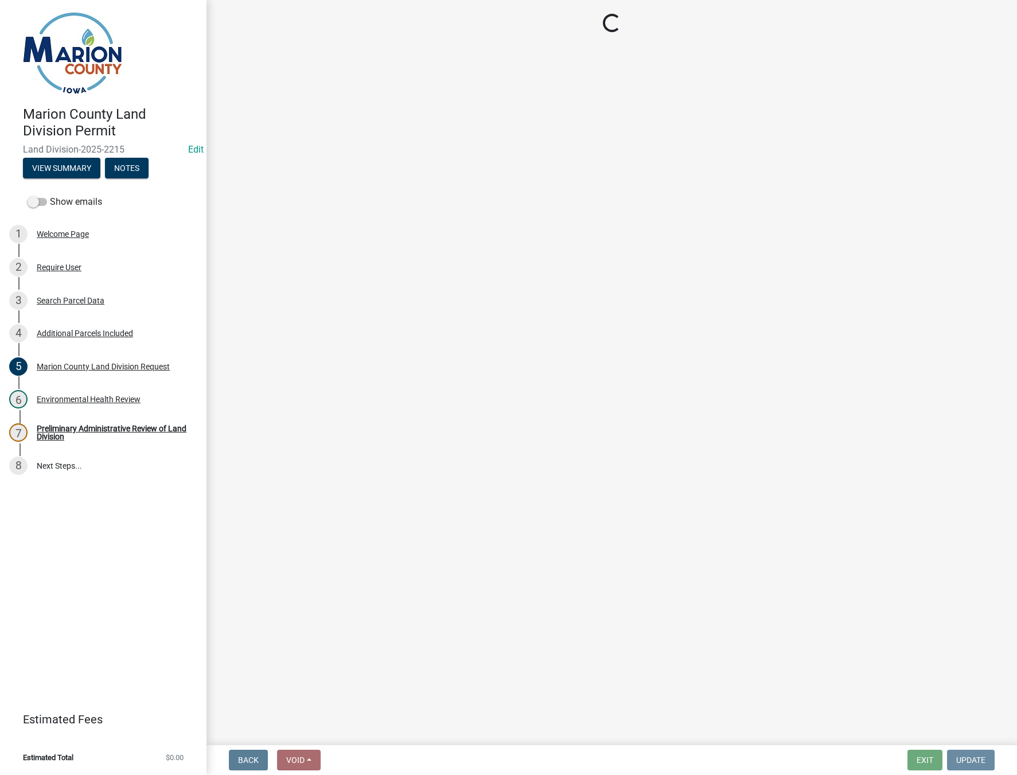
scroll to position [0, 0]
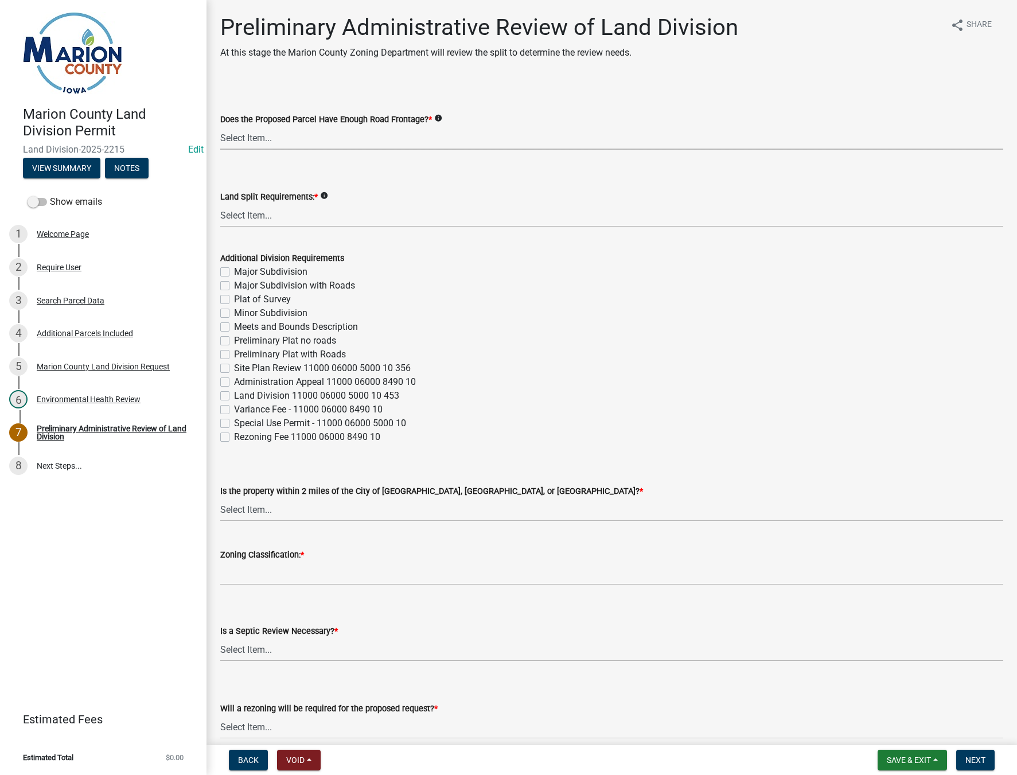
click at [305, 145] on select "Select Item... Yes No" at bounding box center [611, 138] width 783 height 24
click at [220, 126] on select "Select Item... Yes No" at bounding box center [611, 138] width 783 height 24
select select "43319d02-a412-4412-95a1-37ac20288b72"
click at [272, 224] on select "Select Item... Major Subdivision Major Subdivision with Roads Ag Only/None Mino…" at bounding box center [611, 216] width 783 height 24
click at [220, 204] on select "Select Item... Major Subdivision Major Subdivision with Roads Ag Only/None Mino…" at bounding box center [611, 216] width 783 height 24
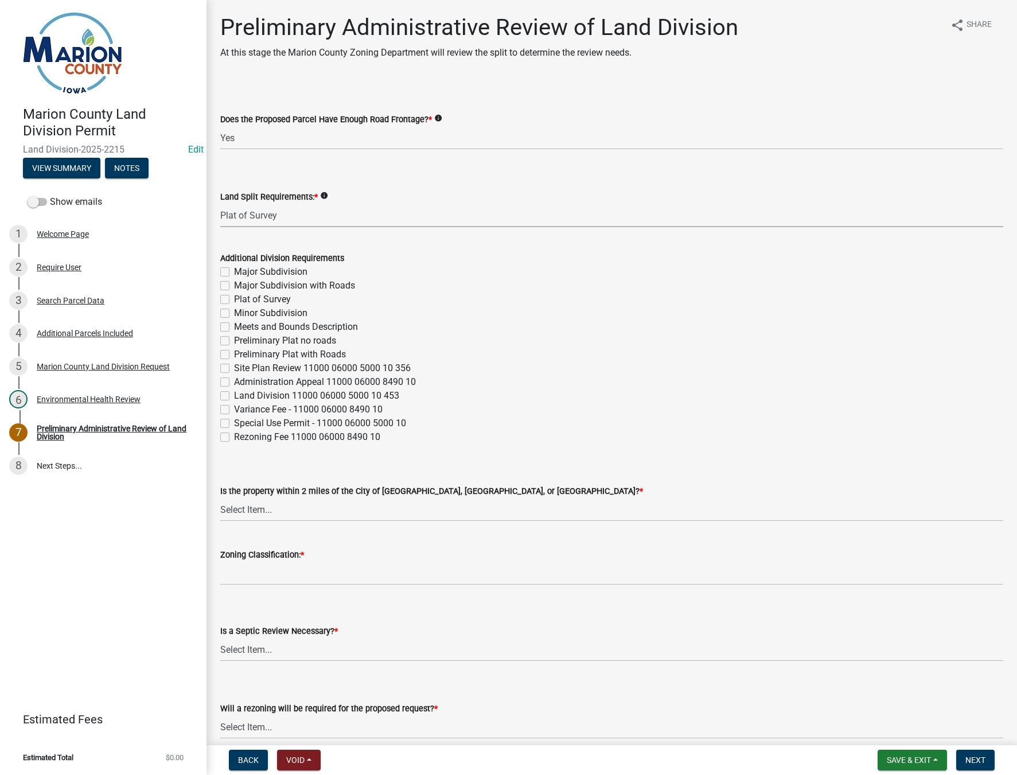
select select "adef8808-bd54-441f-b8ae-6556701ca10c"
click at [270, 509] on select "Select Item... [GEOGRAPHIC_DATA] [GEOGRAPHIC_DATA] [GEOGRAPHIC_DATA] Not Requir…" at bounding box center [611, 510] width 783 height 24
click at [220, 498] on select "Select Item... [GEOGRAPHIC_DATA] [GEOGRAPHIC_DATA] [GEOGRAPHIC_DATA] Not Requir…" at bounding box center [611, 510] width 783 height 24
select select "a5a811e1-1883-458e-a0e5-603d251b0610"
click at [258, 571] on input "Zoning Classification: *" at bounding box center [611, 574] width 783 height 24
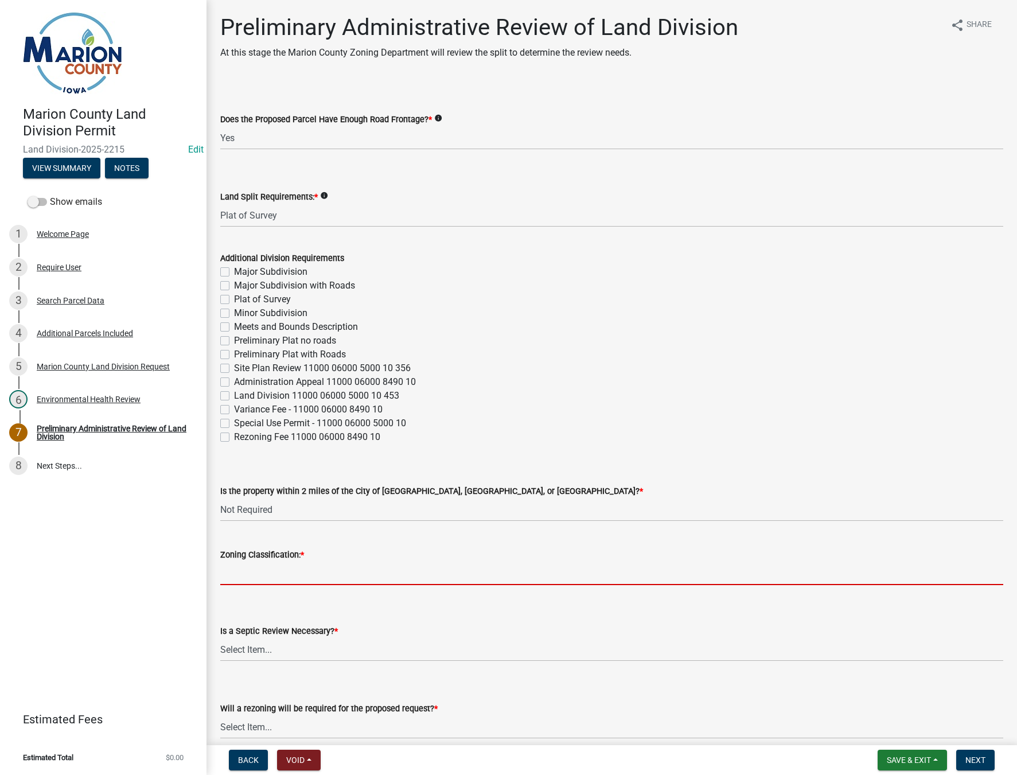
type input "A-1"
click at [240, 656] on select "Select Item... Yes No" at bounding box center [611, 650] width 783 height 24
click at [220, 638] on select "Select Item... Yes No" at bounding box center [611, 650] width 783 height 24
select select "fb24c959-e9cd-4888-bdf9-14b73a21e59f"
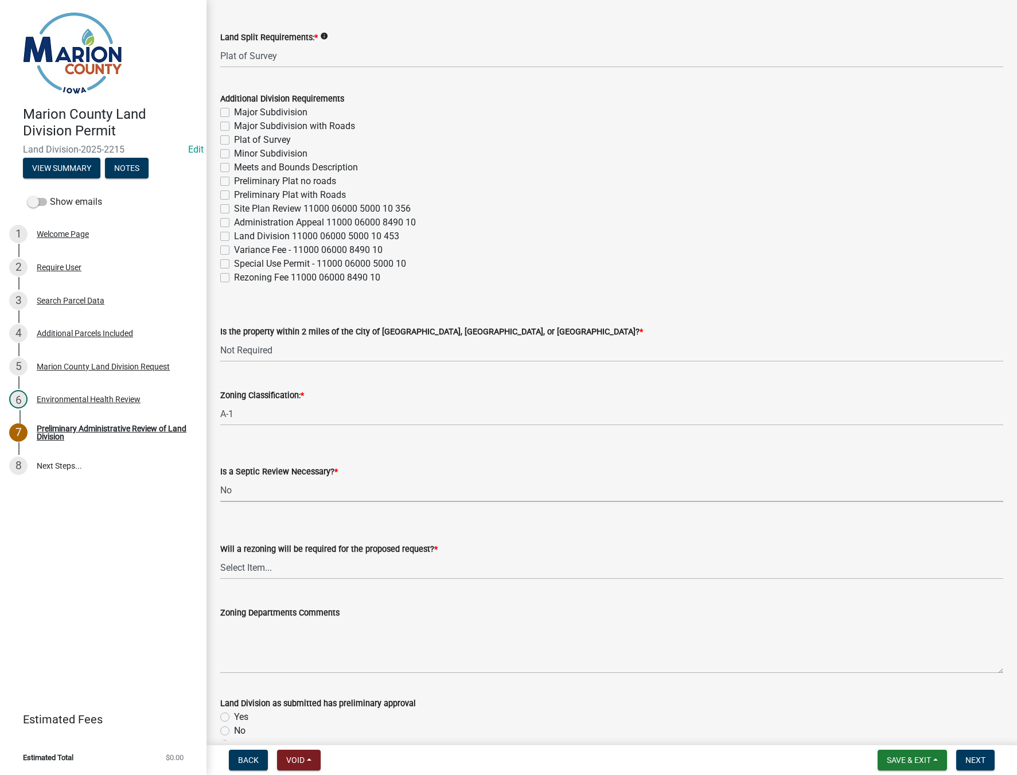
scroll to position [229, 0]
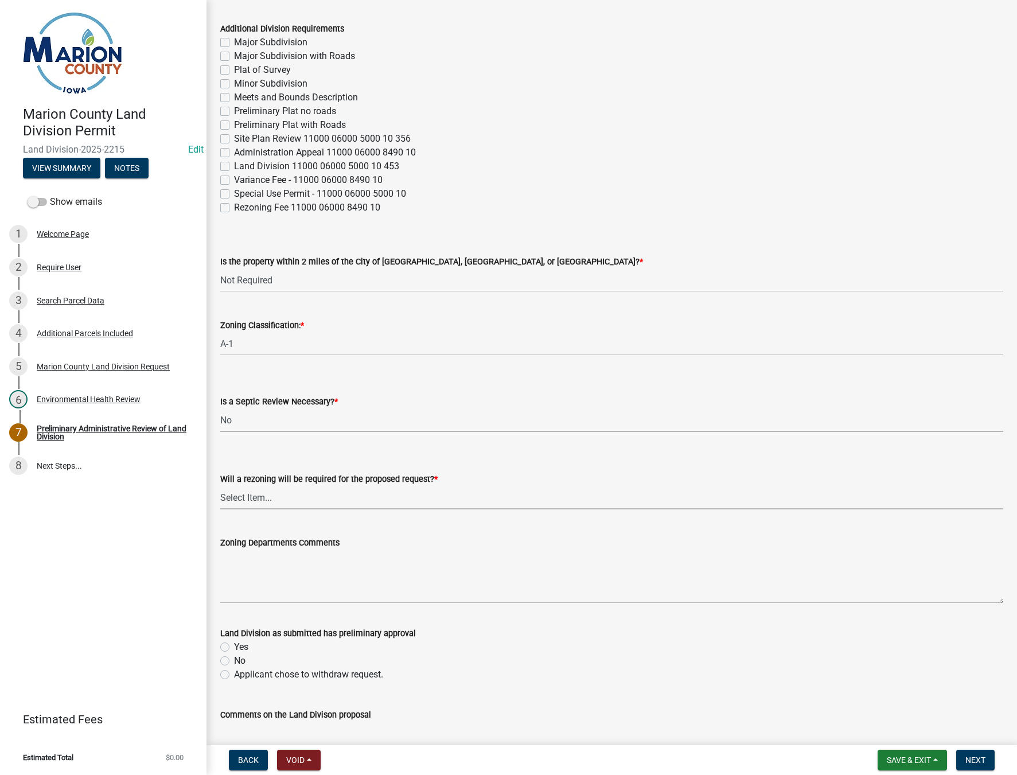
click at [277, 504] on select "Select Item... Yes No" at bounding box center [611, 498] width 783 height 24
click at [220, 486] on select "Select Item... Yes No" at bounding box center [611, 498] width 783 height 24
select select "c44cf09b-9a6e-4b49-8fa4-564df1708437"
click at [234, 649] on label "Yes" at bounding box center [241, 647] width 14 height 14
click at [234, 648] on input "Yes" at bounding box center [237, 643] width 7 height 7
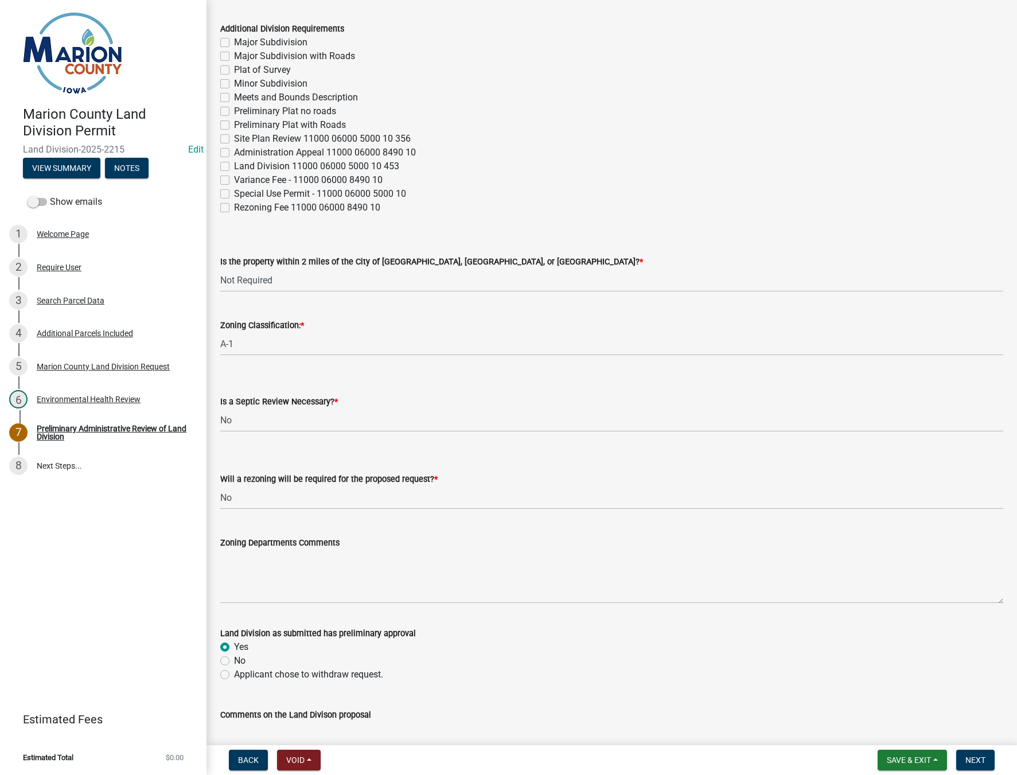
radio input "true"
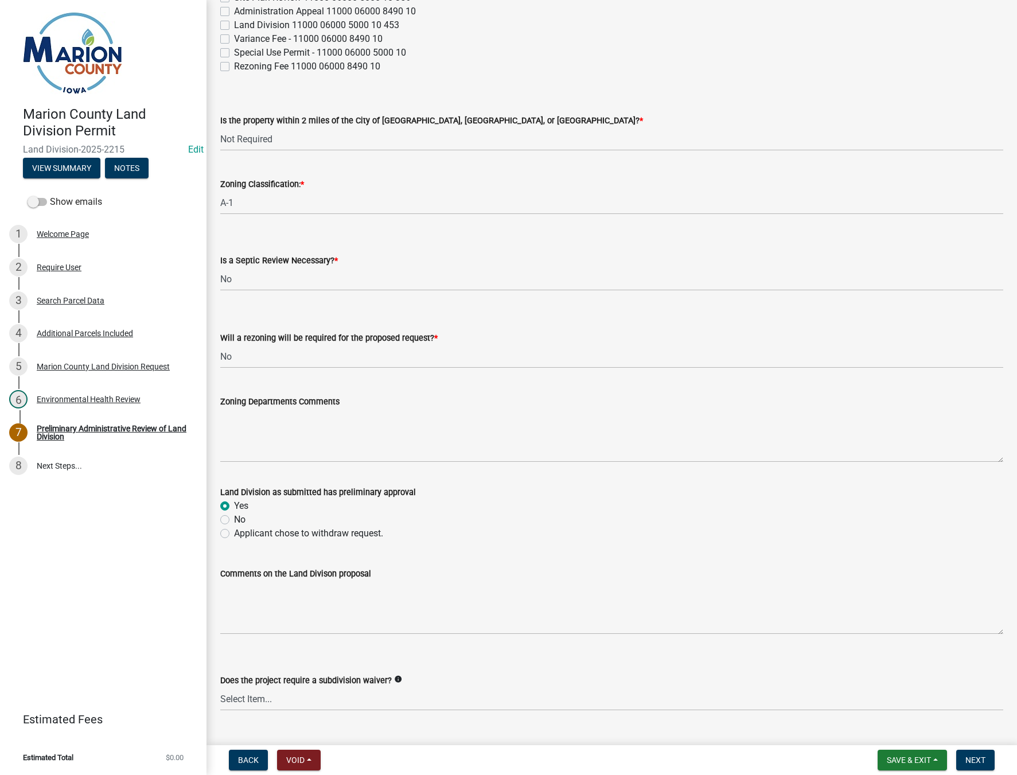
scroll to position [396, 0]
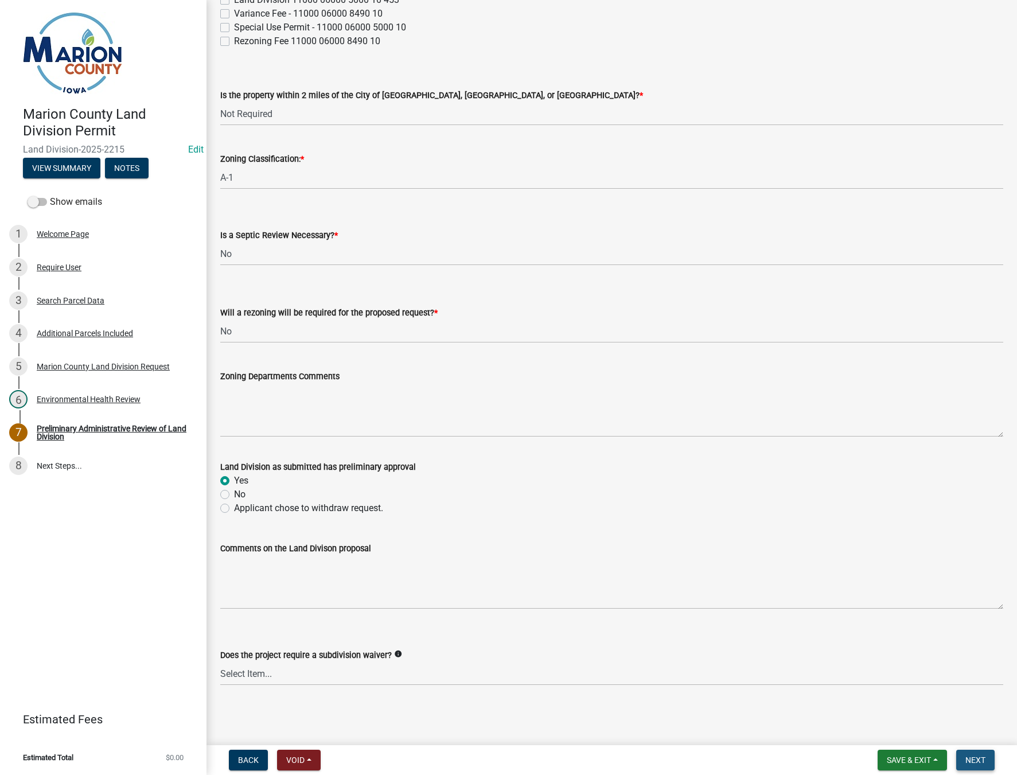
click at [972, 760] on span "Next" at bounding box center [975, 759] width 20 height 9
